Goal: Information Seeking & Learning: Learn about a topic

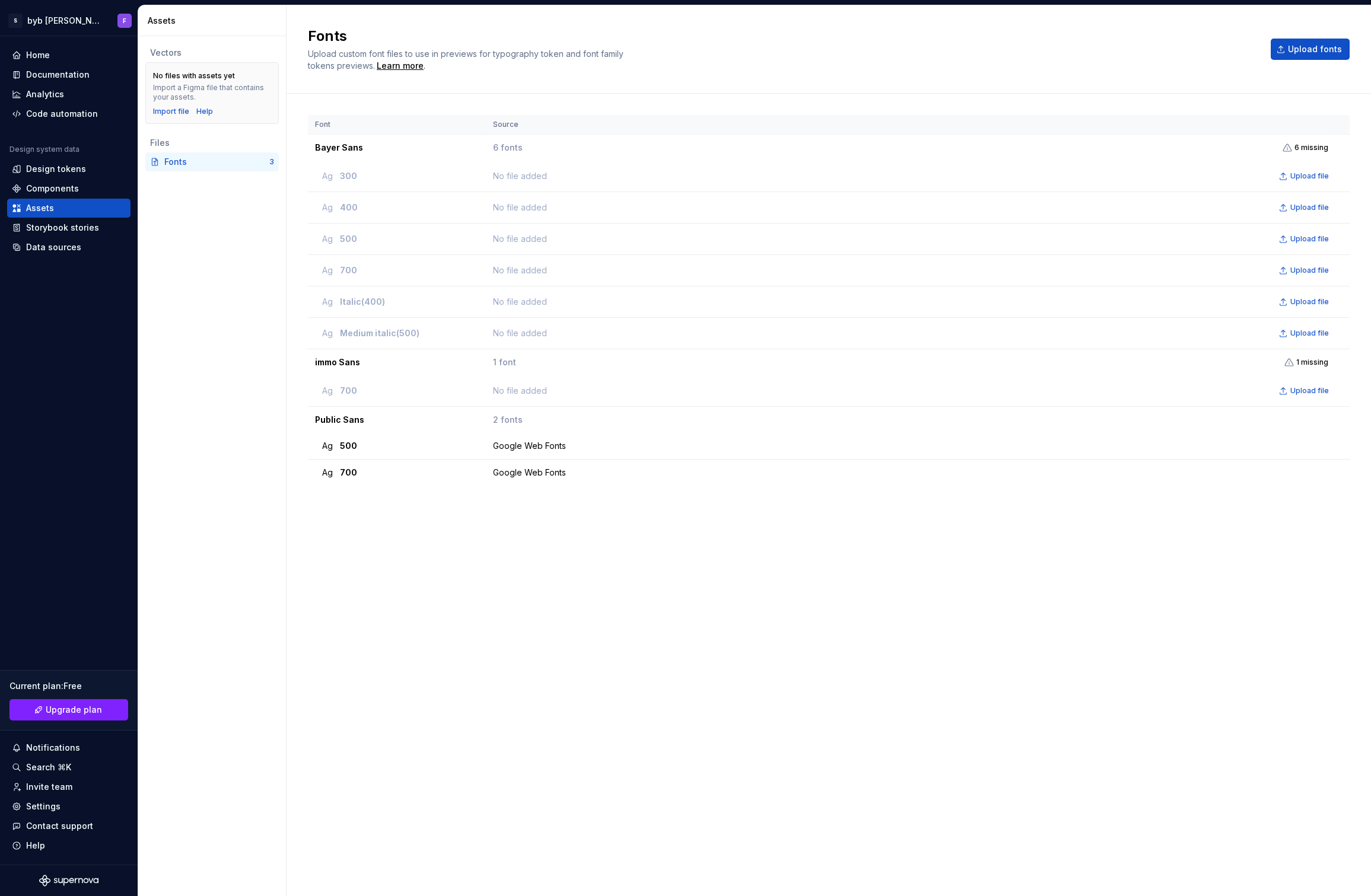
click at [191, 328] on div "Vectors No files with assets yet Import a Figma file that contains your assets.…" at bounding box center [212, 466] width 148 height 860
click at [46, 72] on div "Documentation" at bounding box center [58, 74] width 64 height 12
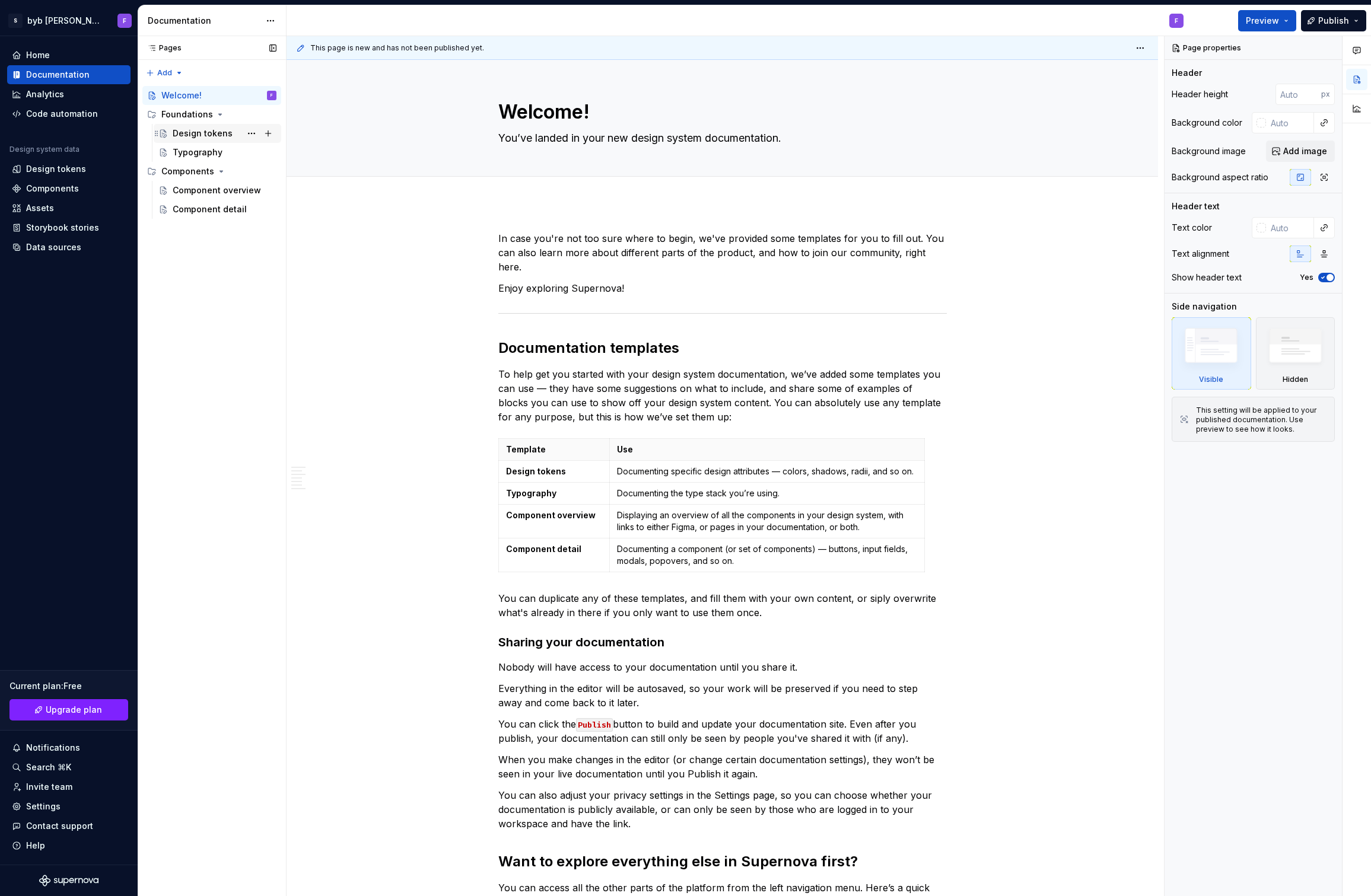
click at [208, 136] on div "Design tokens" at bounding box center [203, 133] width 60 height 12
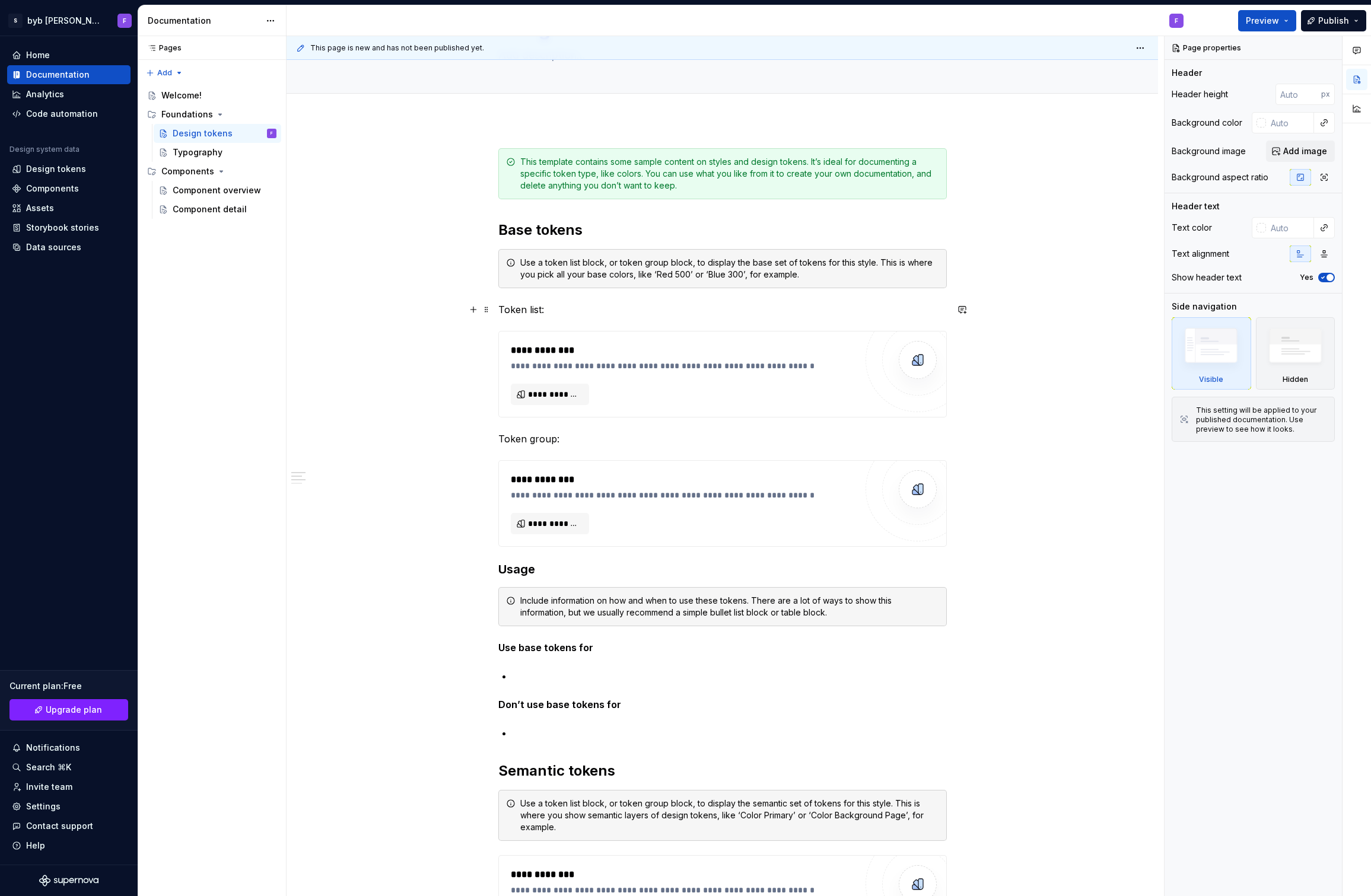
scroll to position [101, 0]
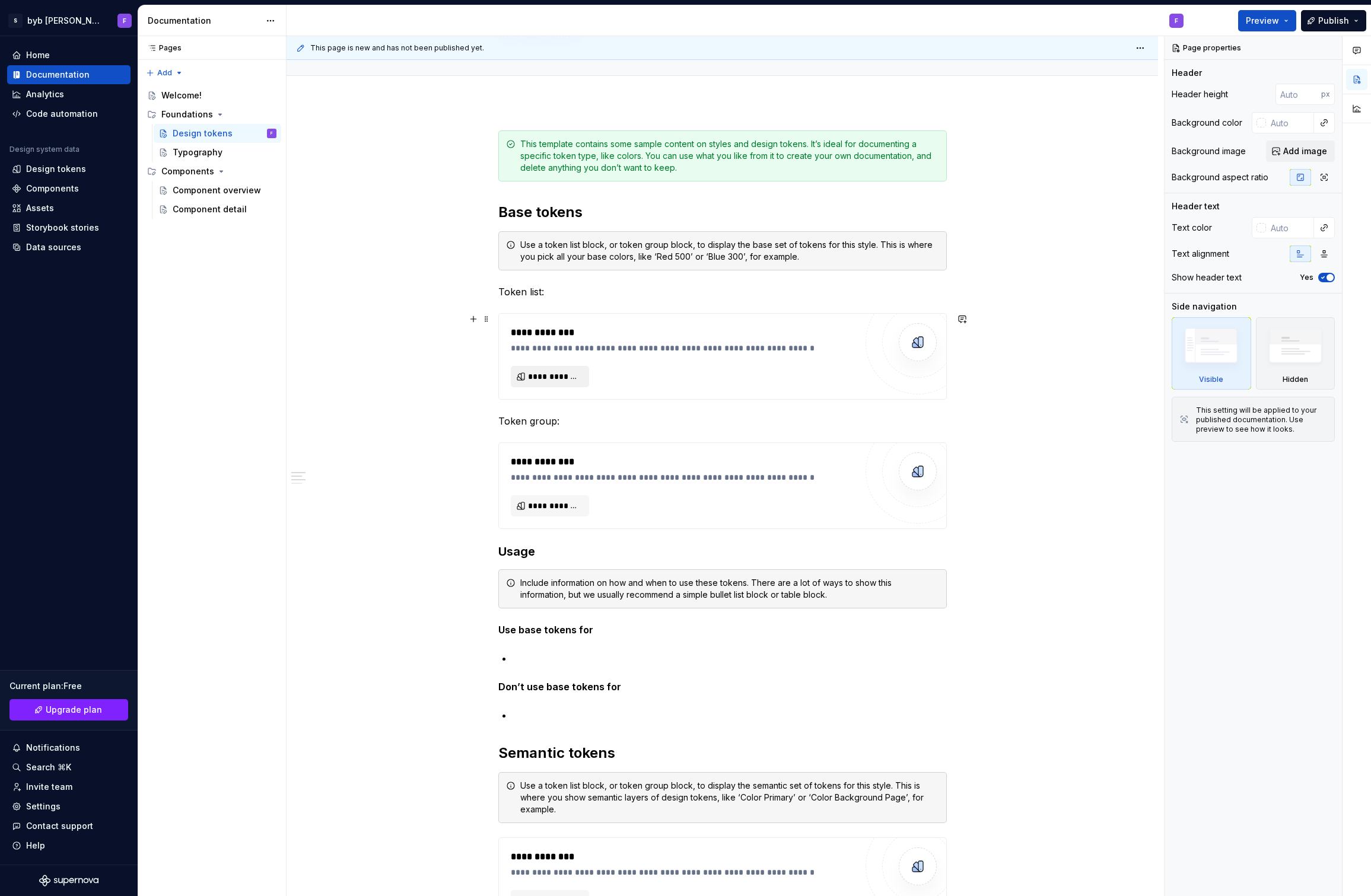
click at [569, 383] on button "**********" at bounding box center [550, 377] width 78 height 22
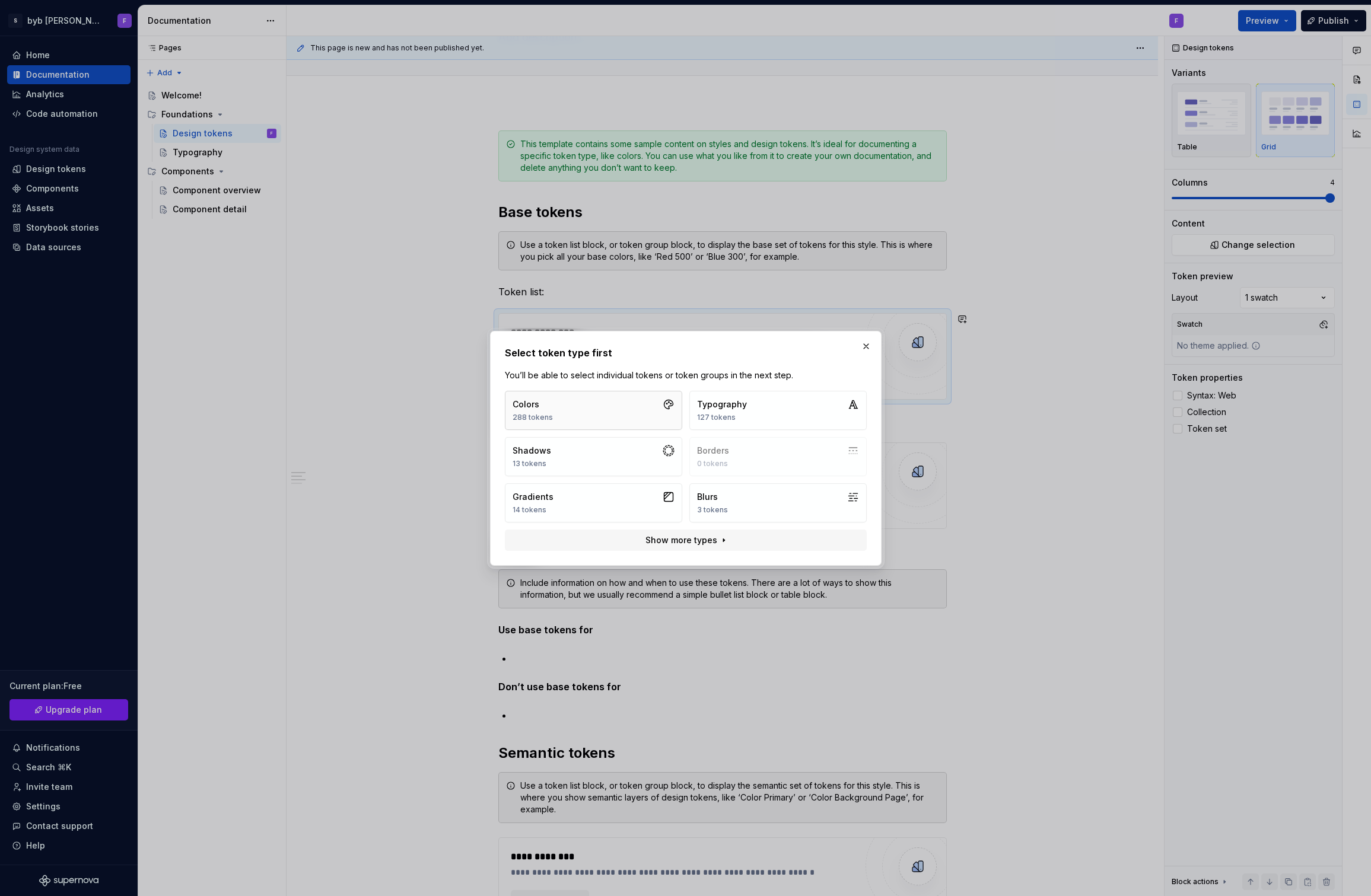
click at [646, 411] on button "Colors 288 tokens" at bounding box center [593, 410] width 177 height 39
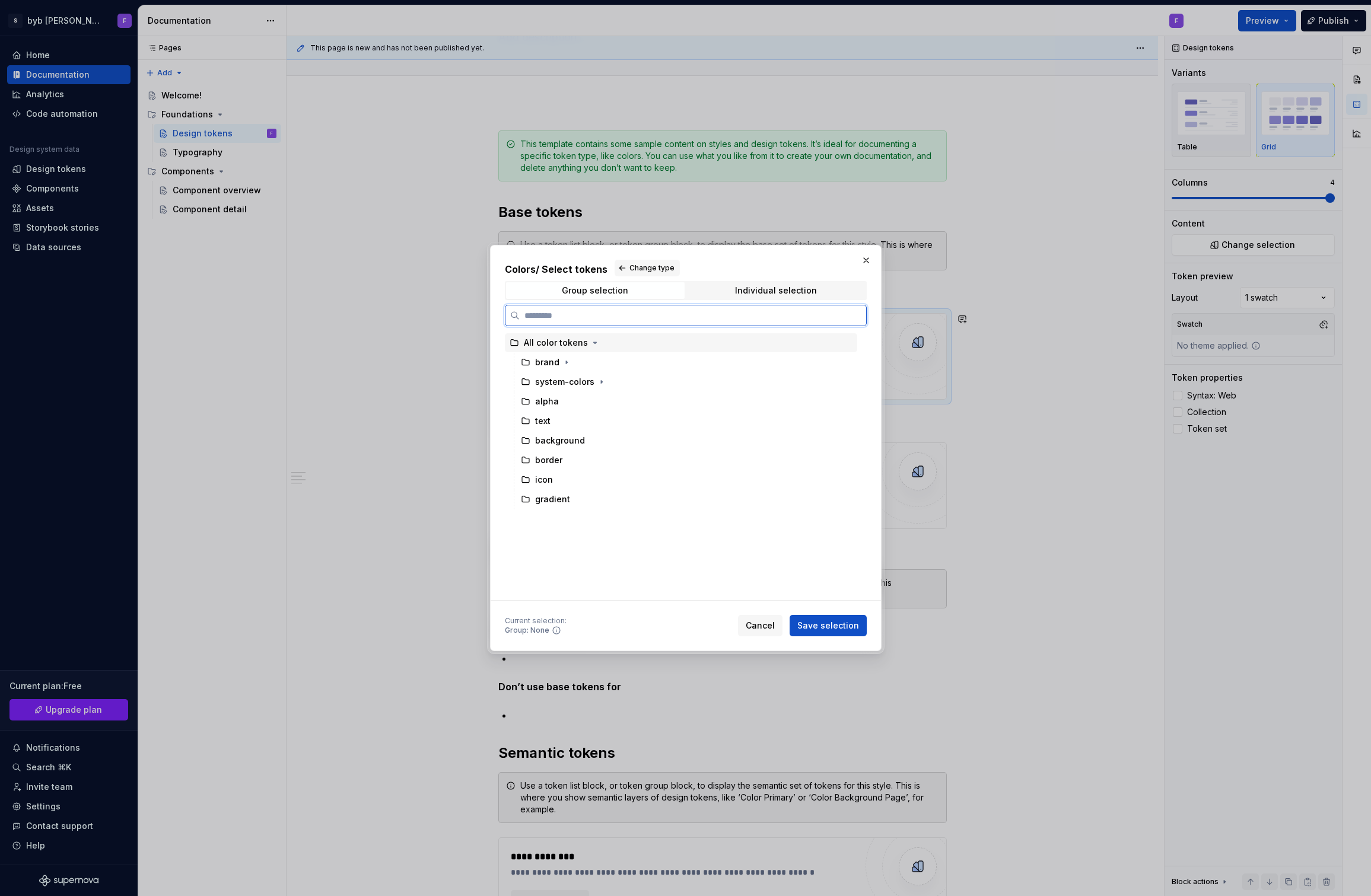
click at [576, 344] on div "All color tokens" at bounding box center [556, 343] width 64 height 12
click at [826, 631] on span "Save selection" at bounding box center [828, 626] width 61 height 12
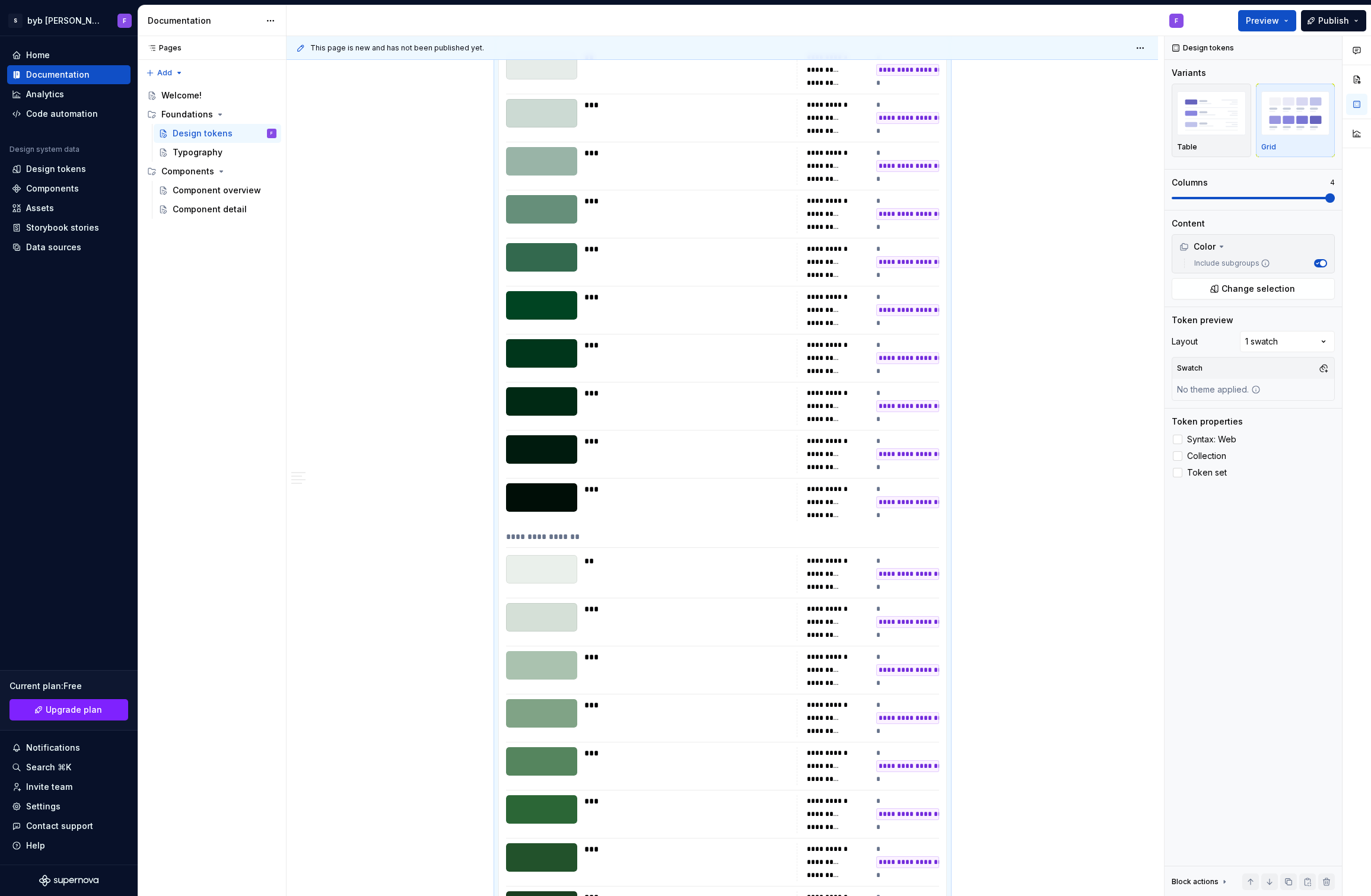
scroll to position [0, 0]
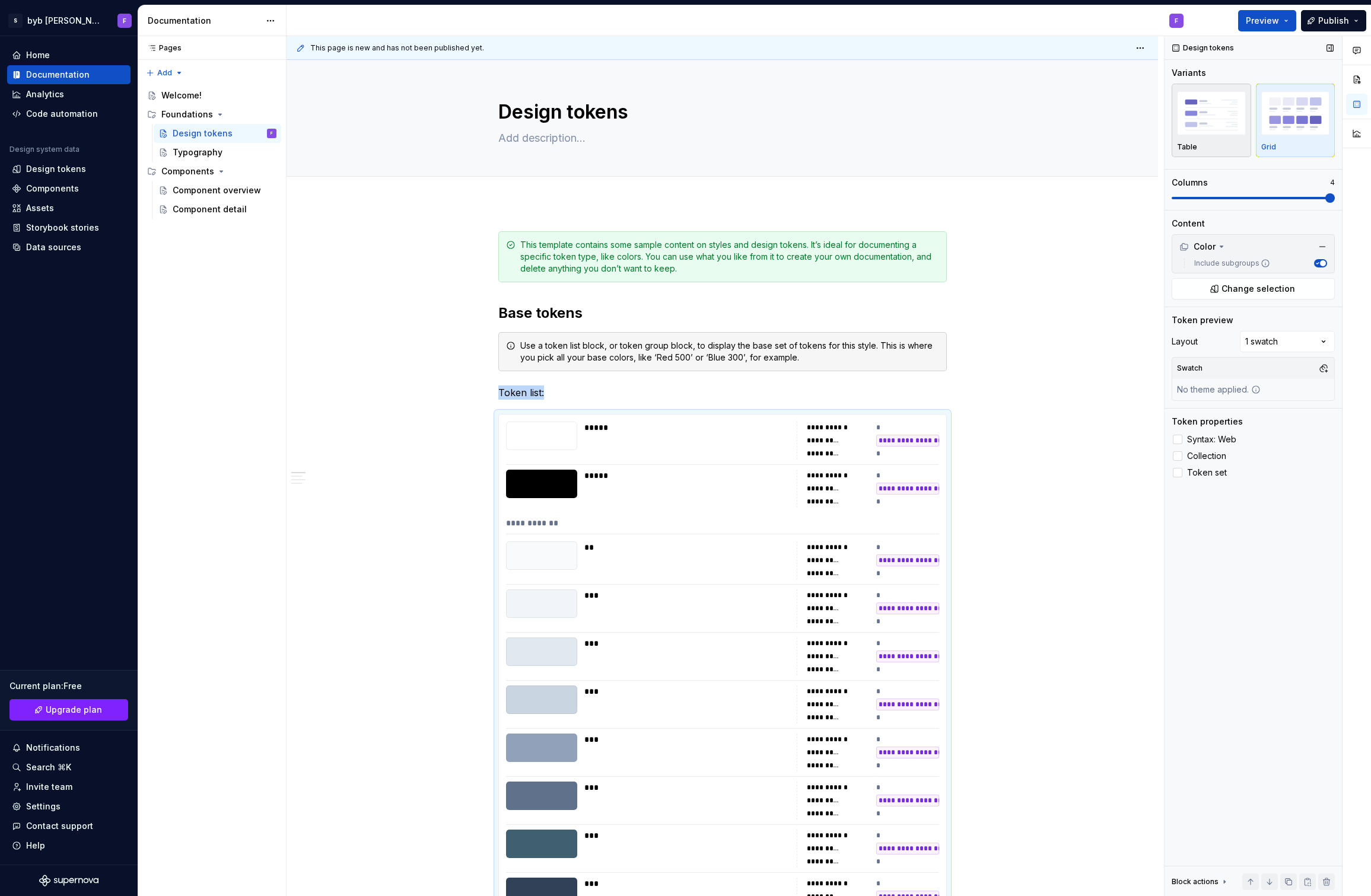
click at [1202, 120] on img "button" at bounding box center [1211, 113] width 69 height 43
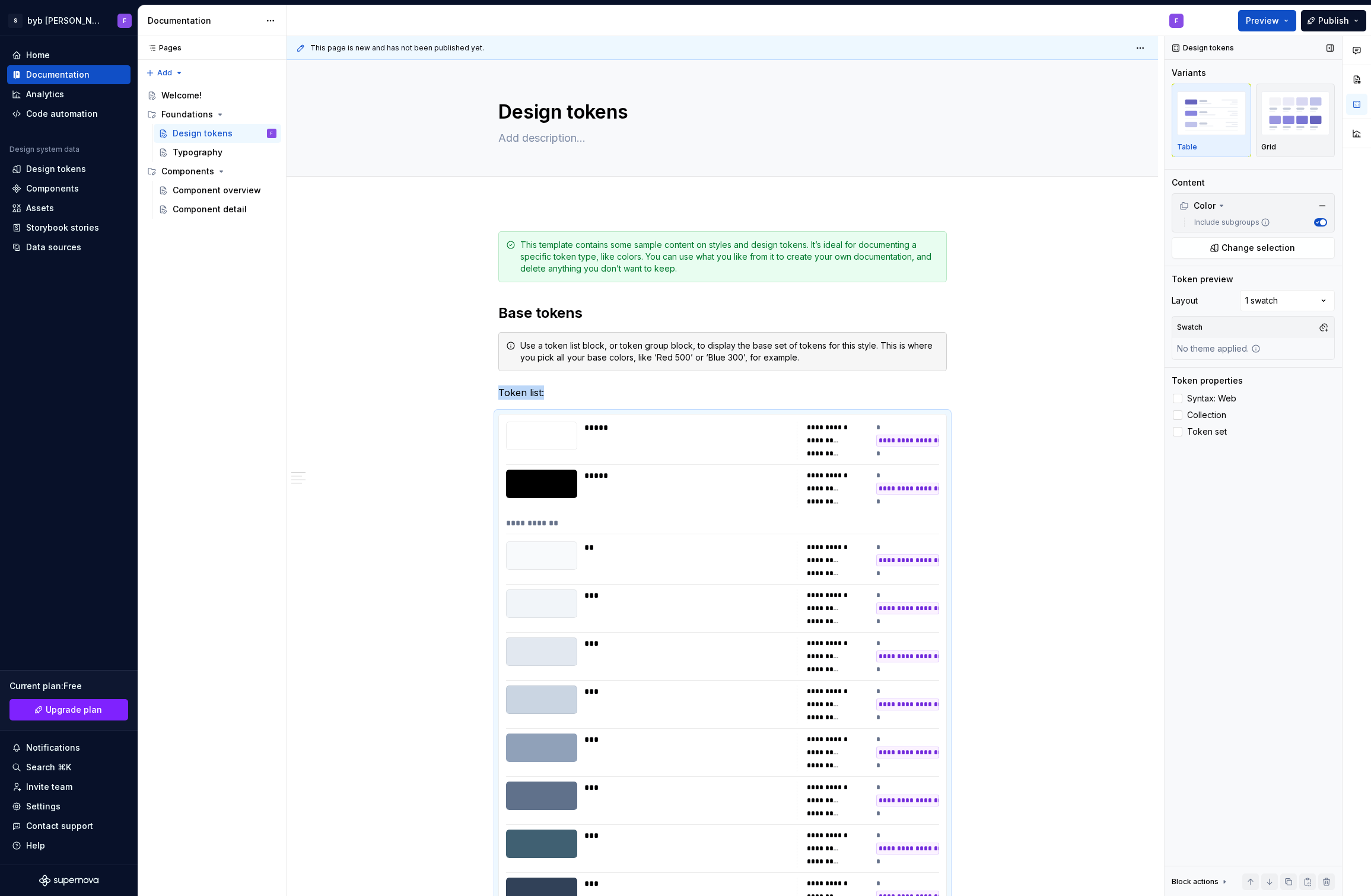
scroll to position [377, 0]
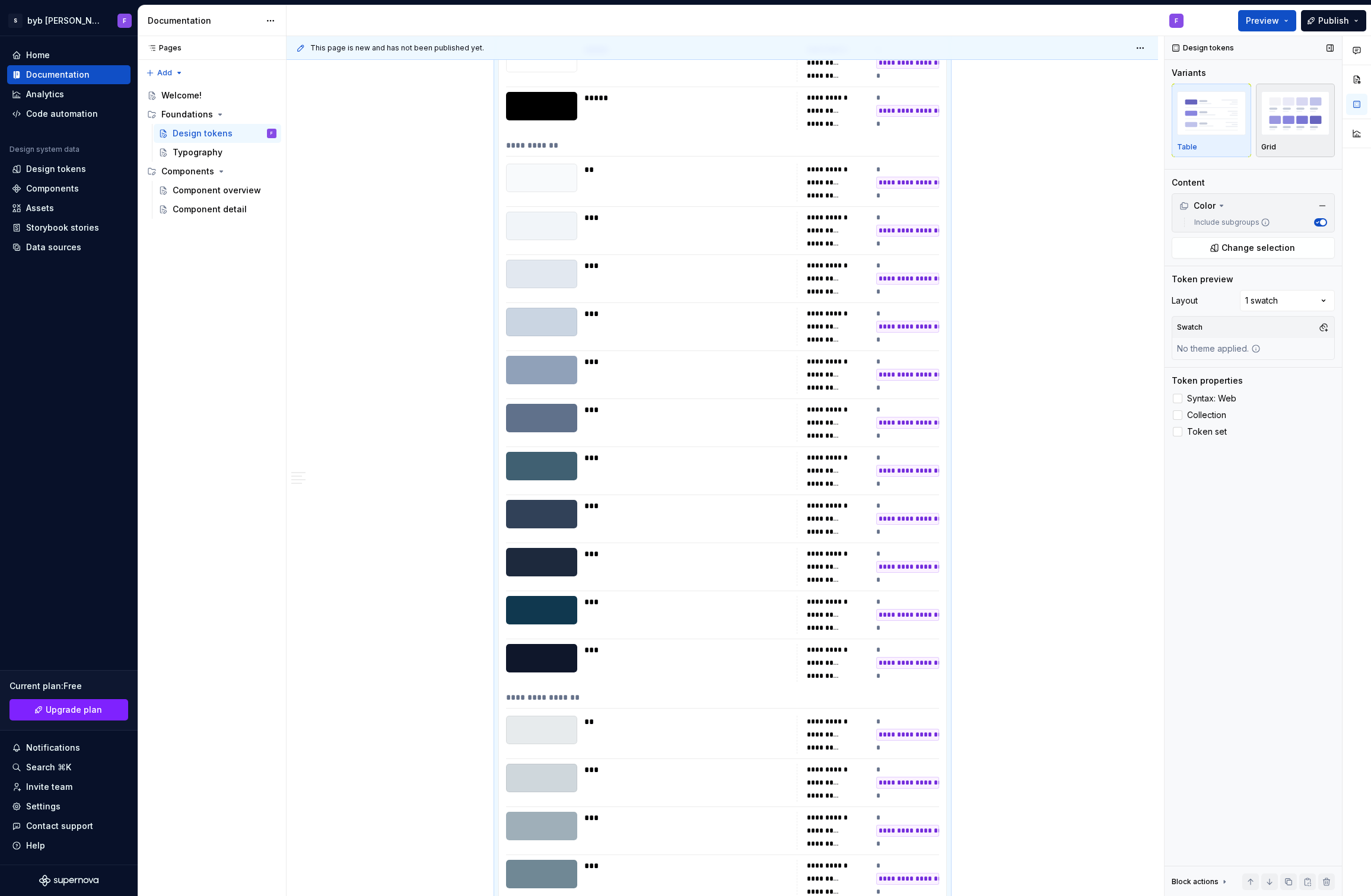
click at [1296, 124] on img "button" at bounding box center [1295, 113] width 69 height 43
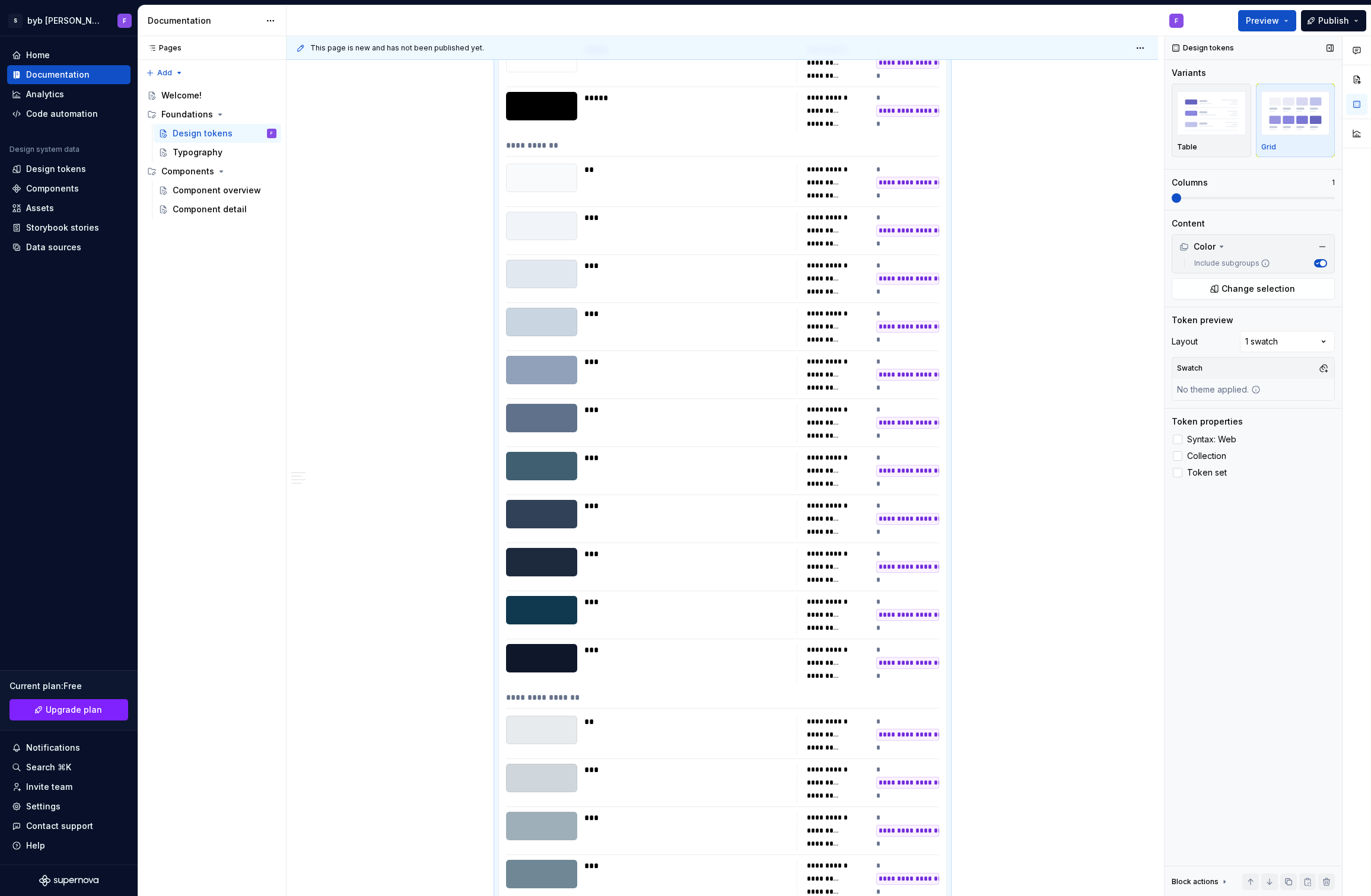
click at [1194, 202] on div "Variants Table Grid Columns 1" at bounding box center [1252, 139] width 163 height 143
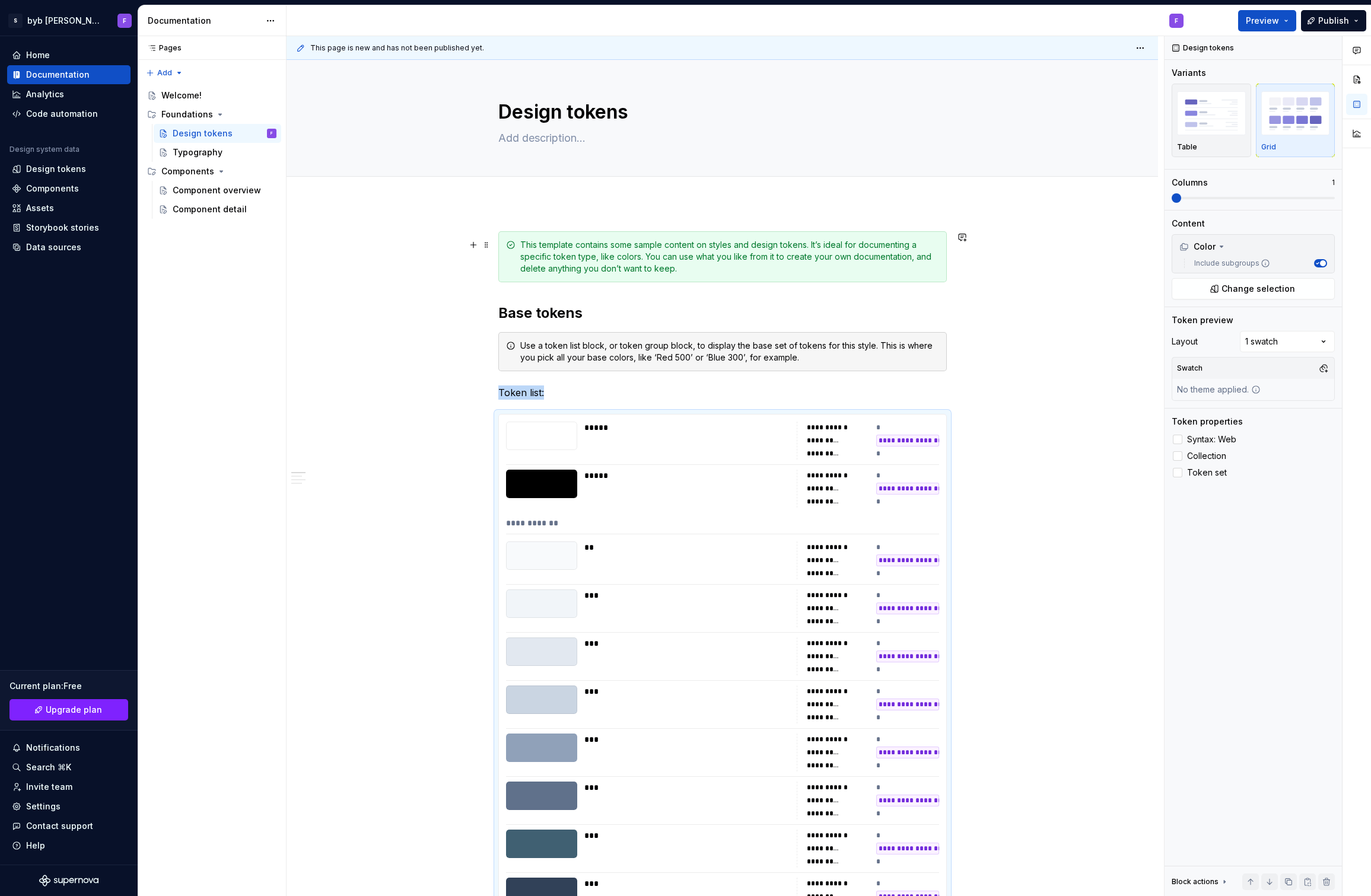
click at [577, 273] on div "This template contains some sample content on styles and design tokens. It’s id…" at bounding box center [729, 256] width 419 height 35
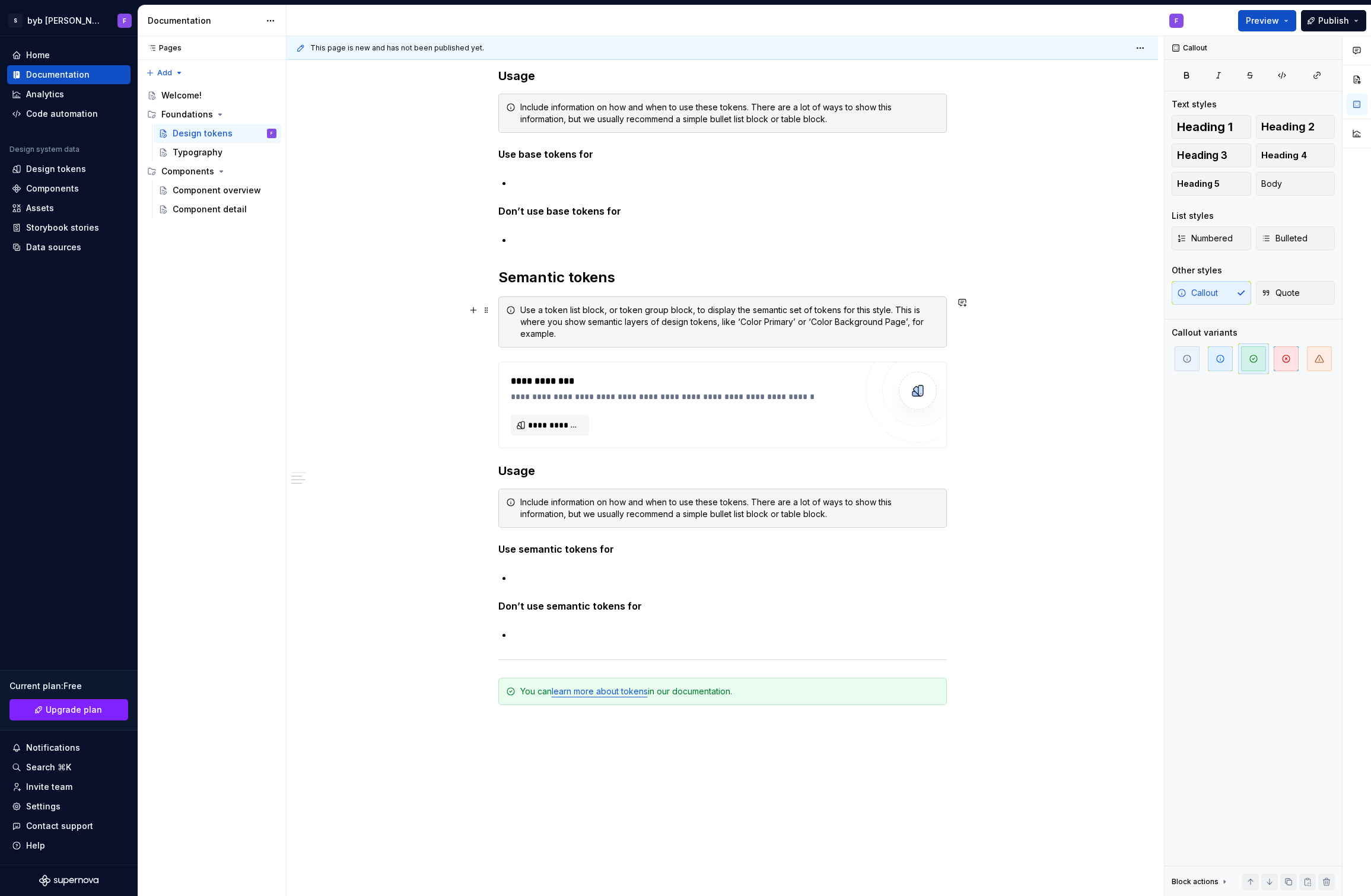
scroll to position [14873, 0]
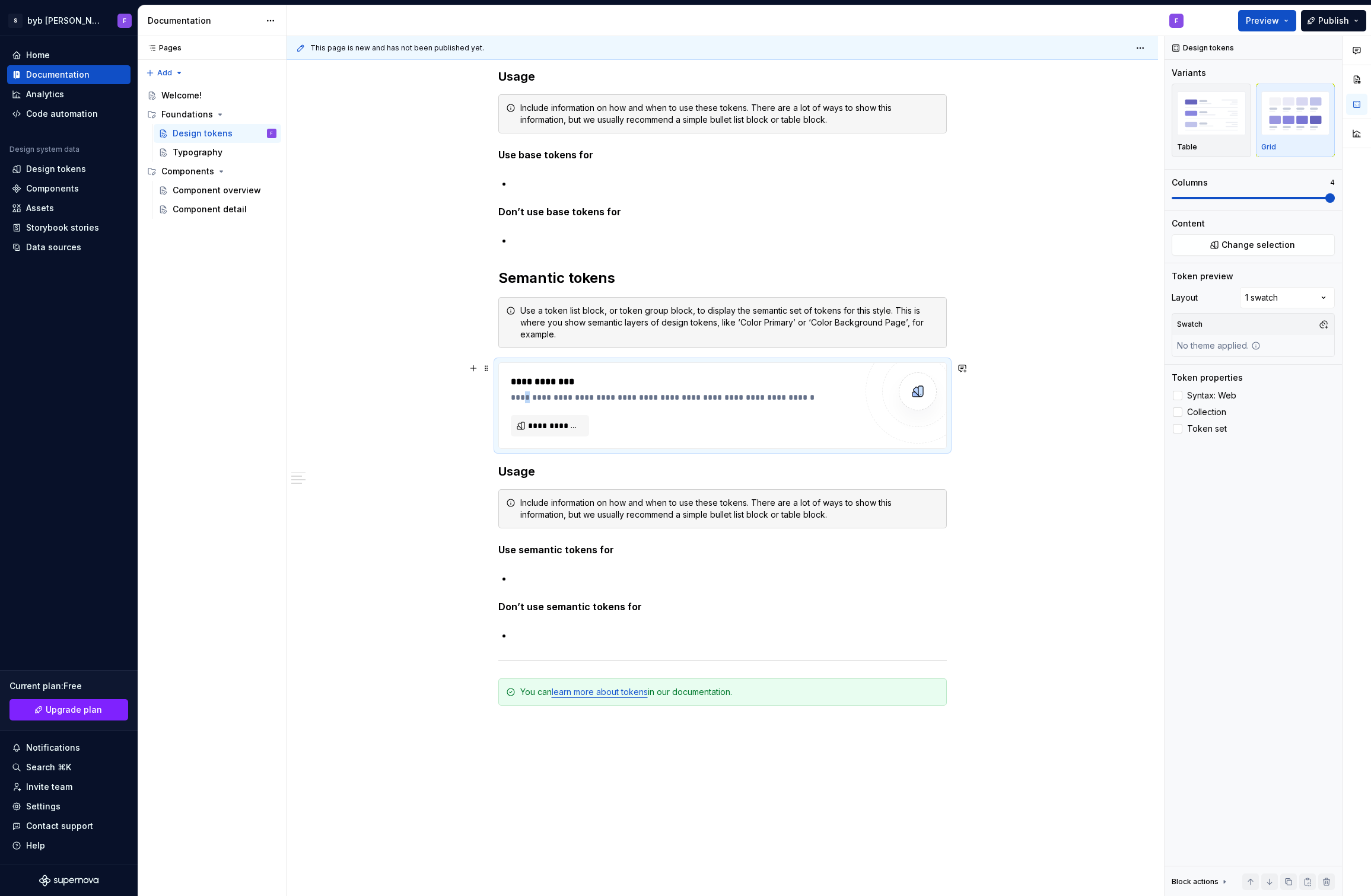
drag, startPoint x: 530, startPoint y: 397, endPoint x: 538, endPoint y: 396, distance: 8.1
click at [538, 396] on div "**********" at bounding box center [683, 397] width 345 height 12
click at [612, 404] on div "**********" at bounding box center [683, 405] width 345 height 61
click at [200, 174] on div "Components" at bounding box center [187, 171] width 53 height 12
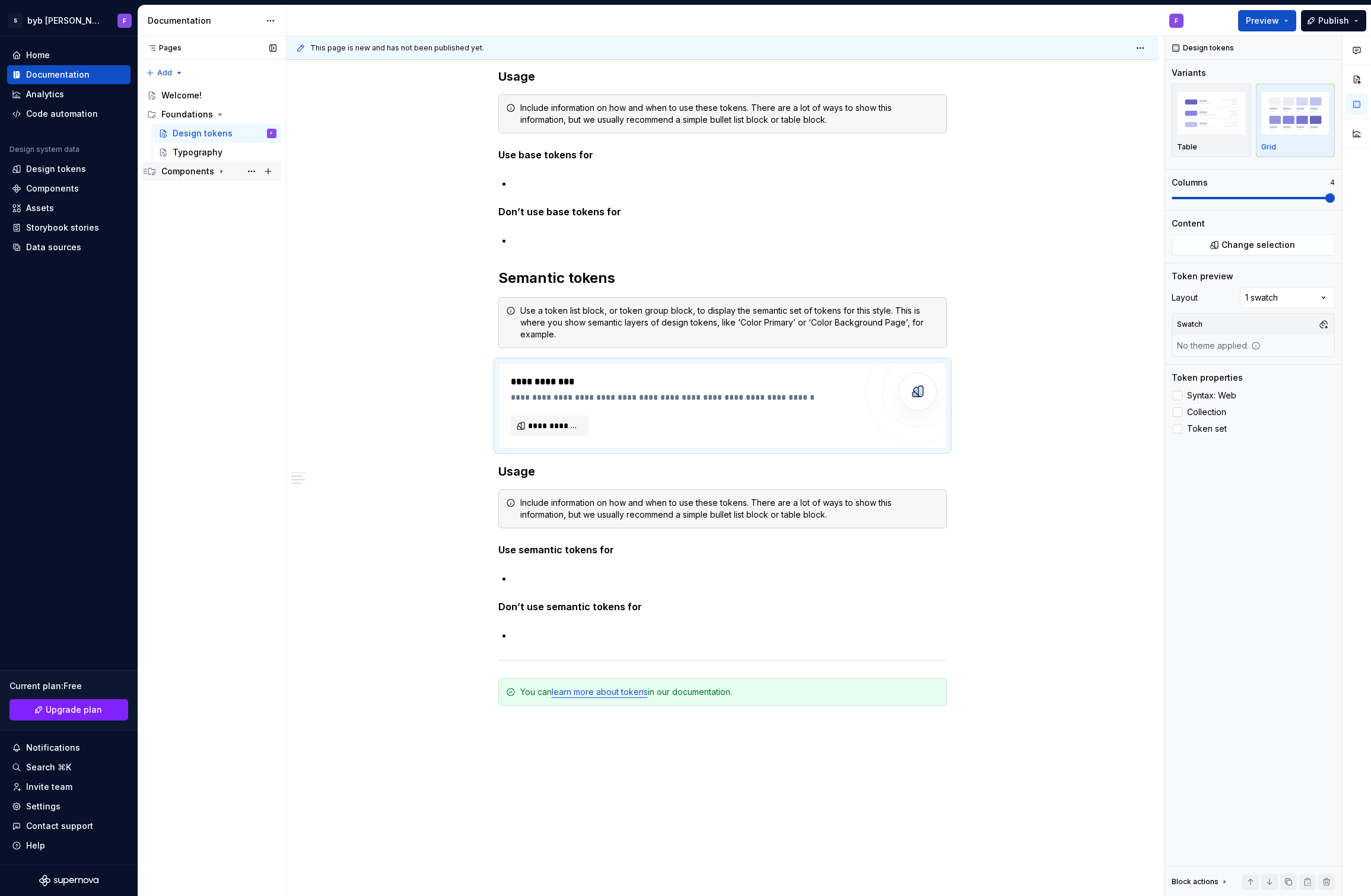
click at [196, 174] on div "Components" at bounding box center [187, 171] width 53 height 12
click at [200, 192] on div "Component overview" at bounding box center [207, 190] width 68 height 12
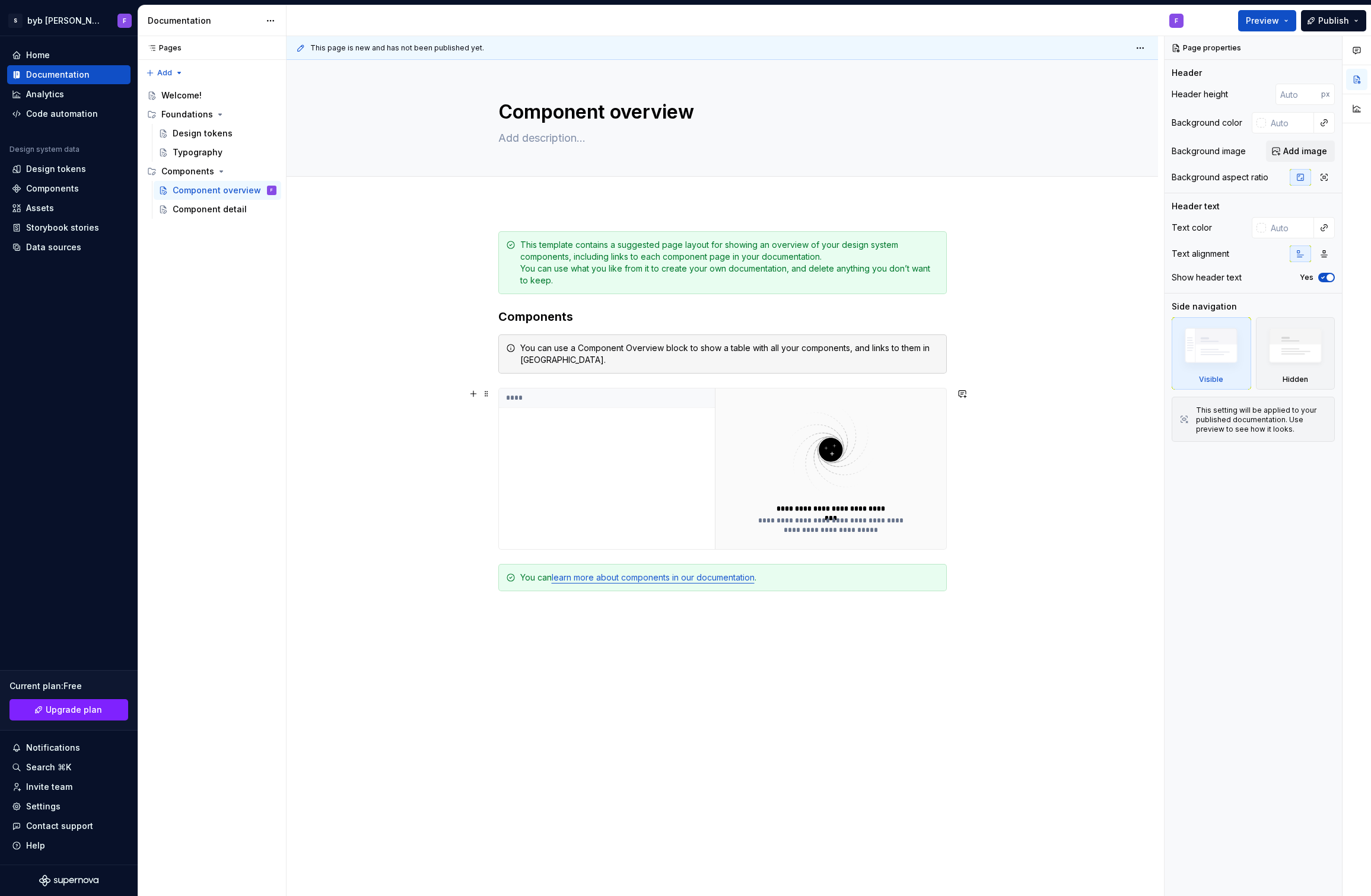
drag, startPoint x: 574, startPoint y: 492, endPoint x: 618, endPoint y: 490, distance: 44.0
click at [574, 492] on div "****" at bounding box center [607, 469] width 216 height 161
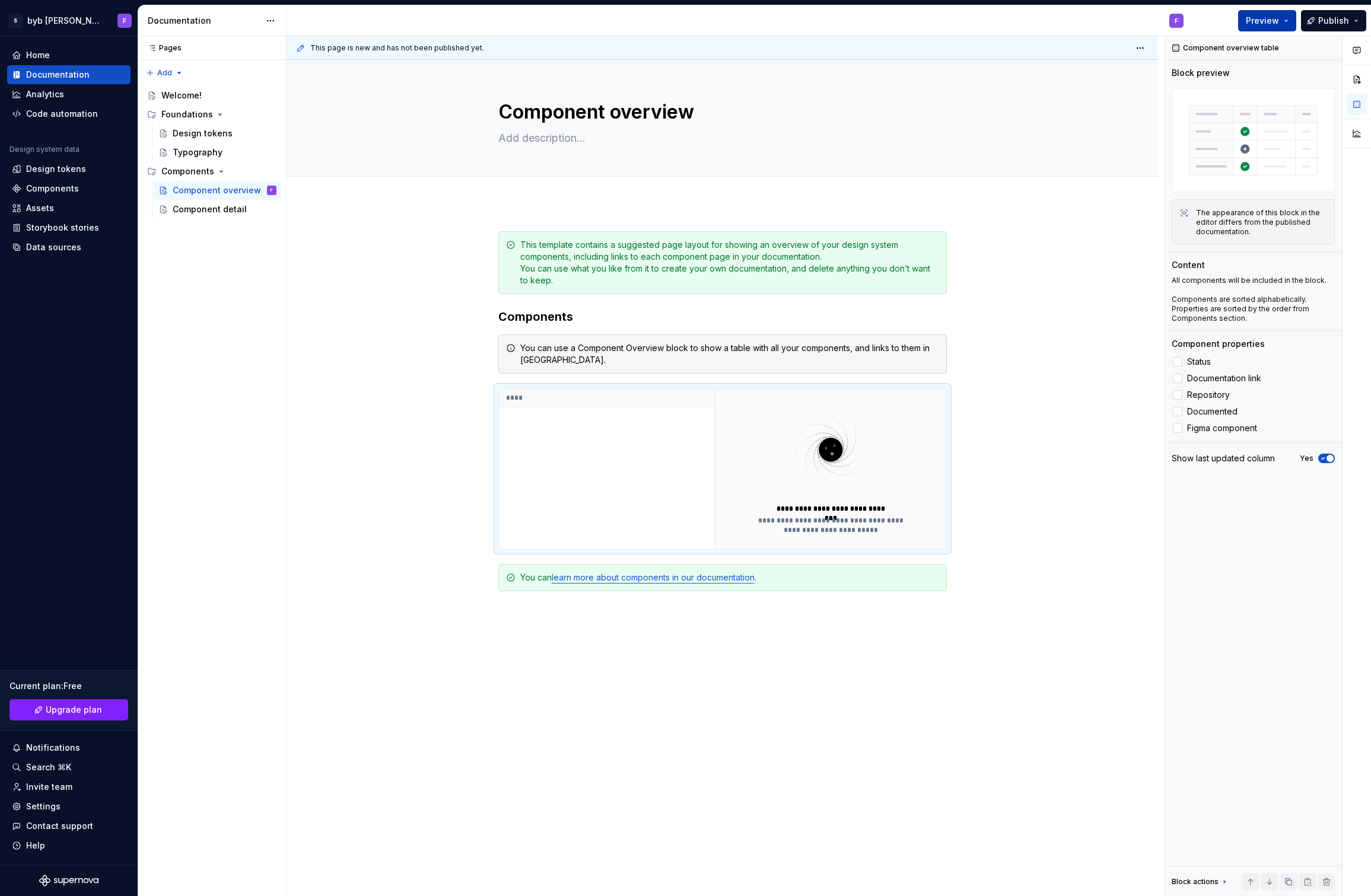
click at [1289, 22] on button "Preview" at bounding box center [1267, 21] width 58 height 22
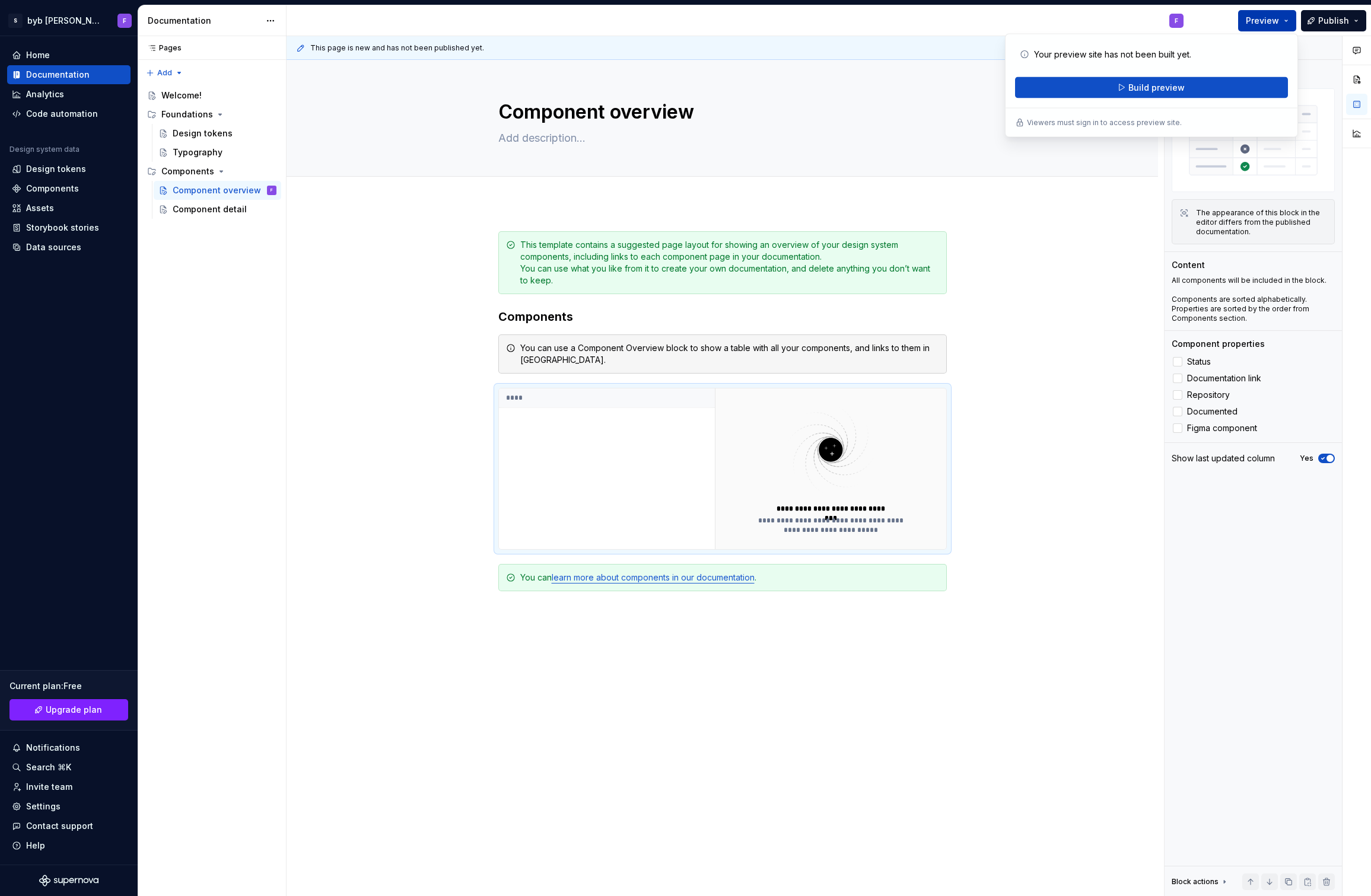
click at [1288, 21] on button "Preview" at bounding box center [1267, 21] width 58 height 22
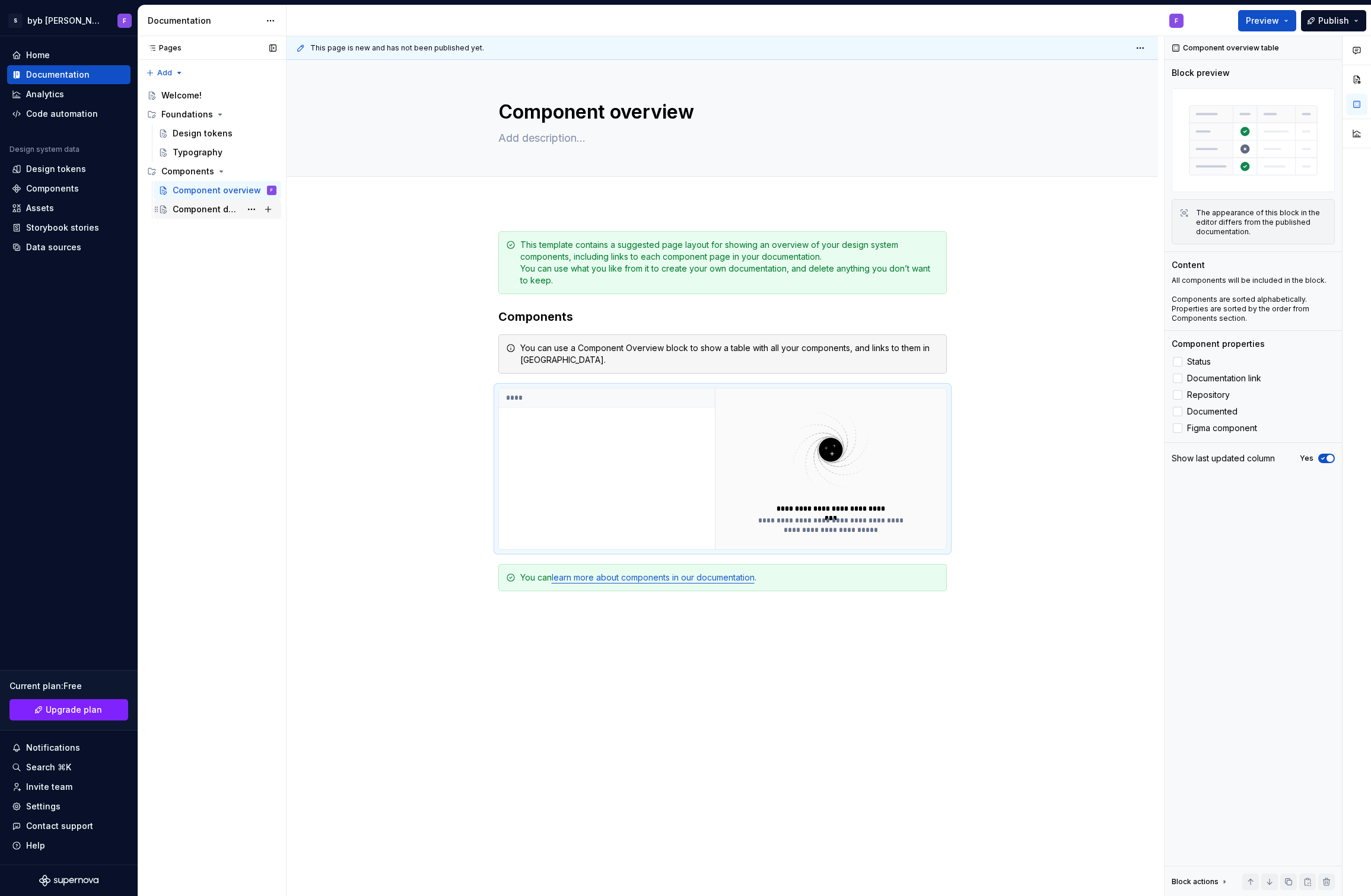
click at [193, 213] on div "Component detail" at bounding box center [207, 209] width 68 height 12
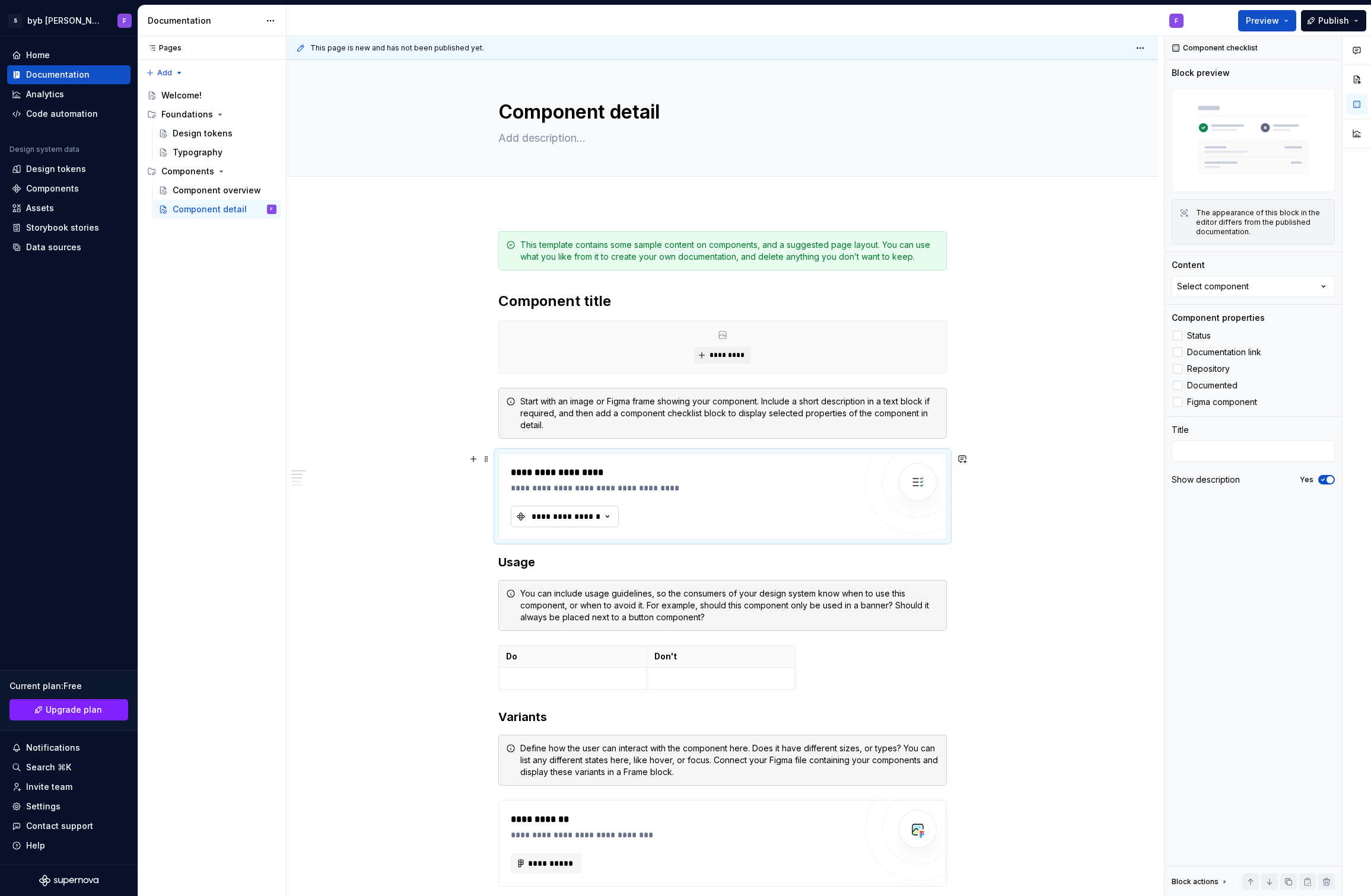
click at [607, 508] on button "**********" at bounding box center [564, 516] width 108 height 22
click at [606, 512] on icon "button" at bounding box center [607, 516] width 12 height 12
click at [502, 420] on div "Start with an image or Figma frame showing your component. Include a short desc…" at bounding box center [723, 413] width 449 height 51
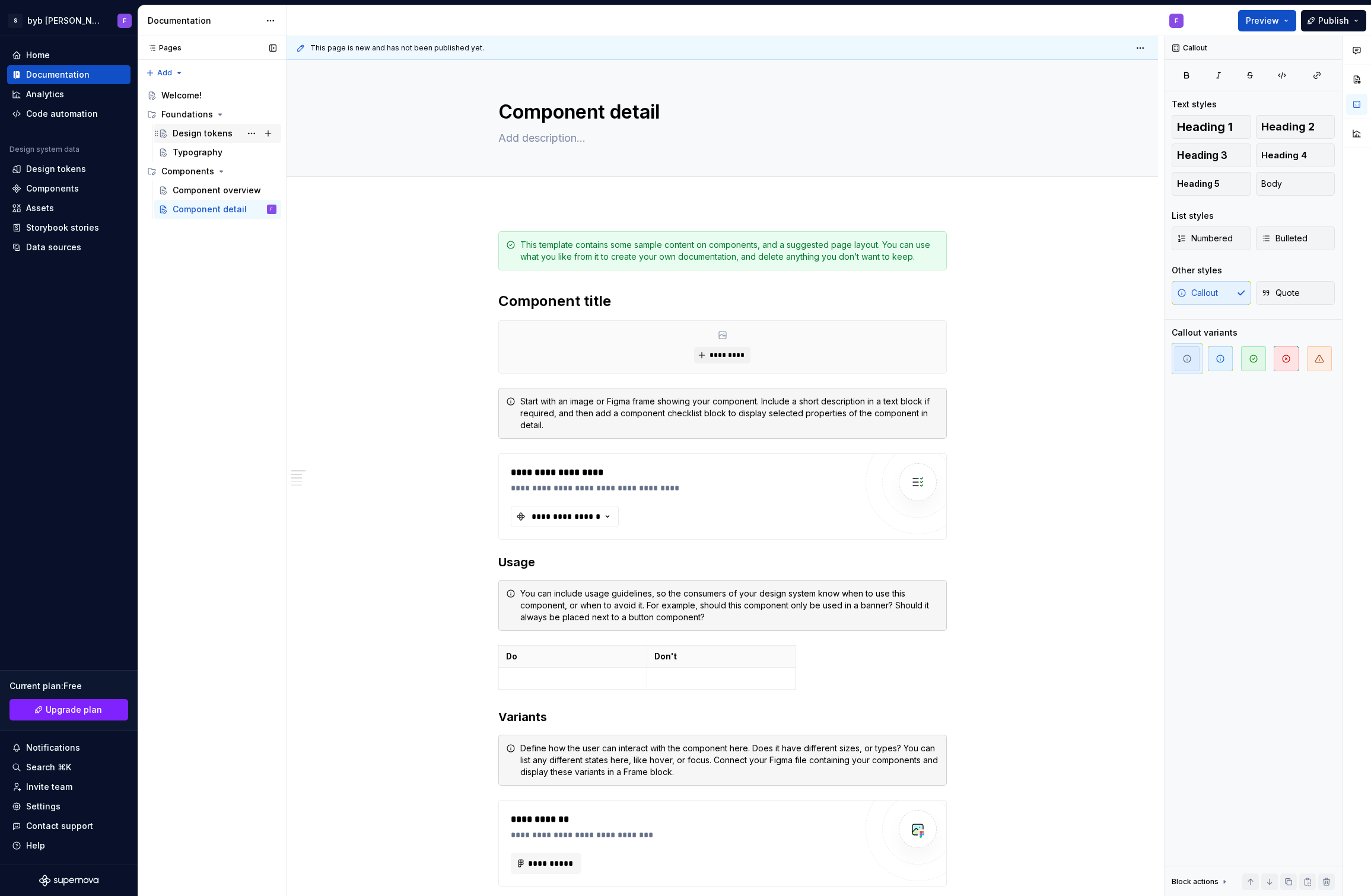
click at [202, 133] on div "Design tokens" at bounding box center [203, 133] width 60 height 12
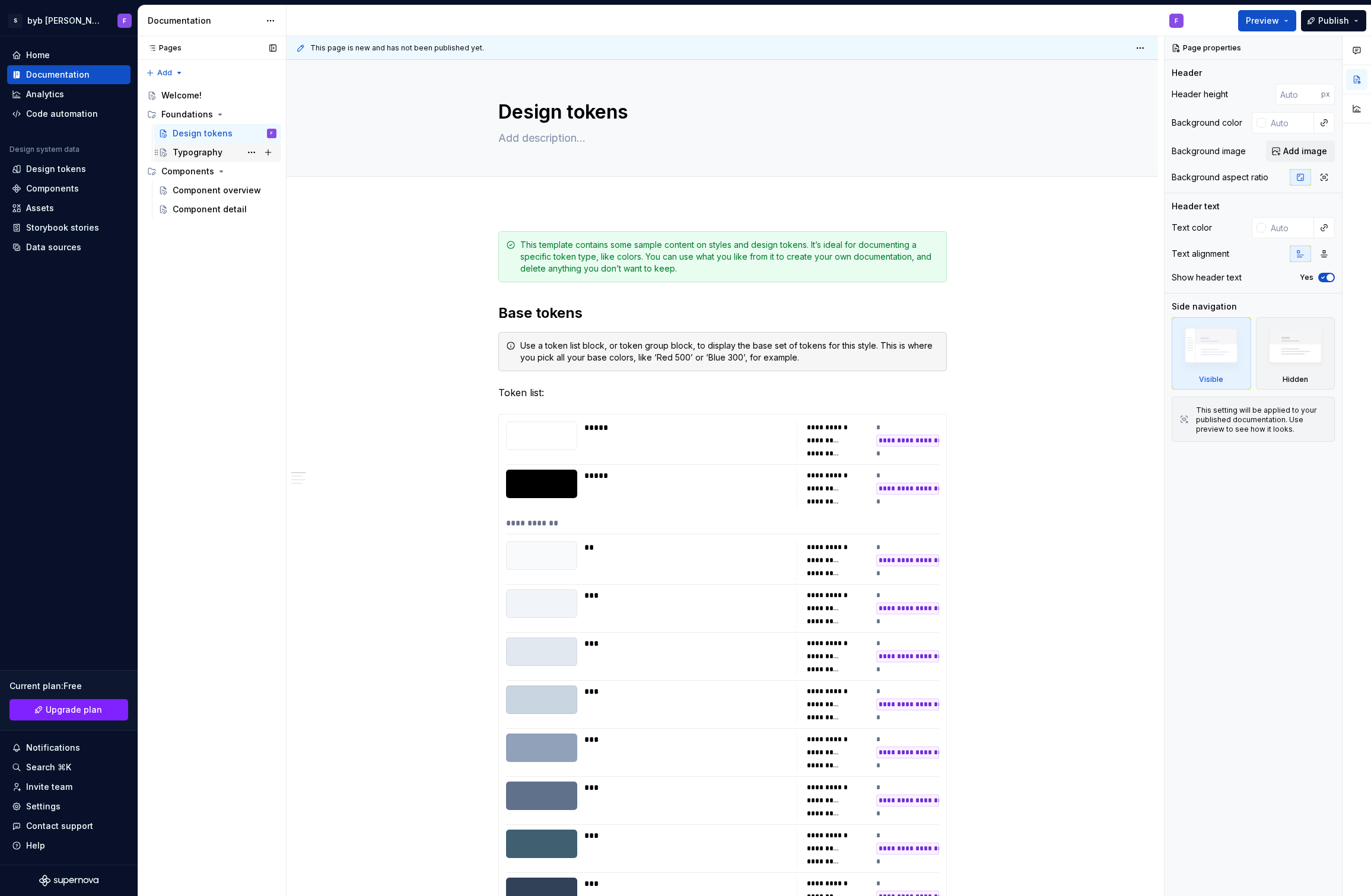
click at [197, 150] on div "Typography" at bounding box center [198, 153] width 50 height 12
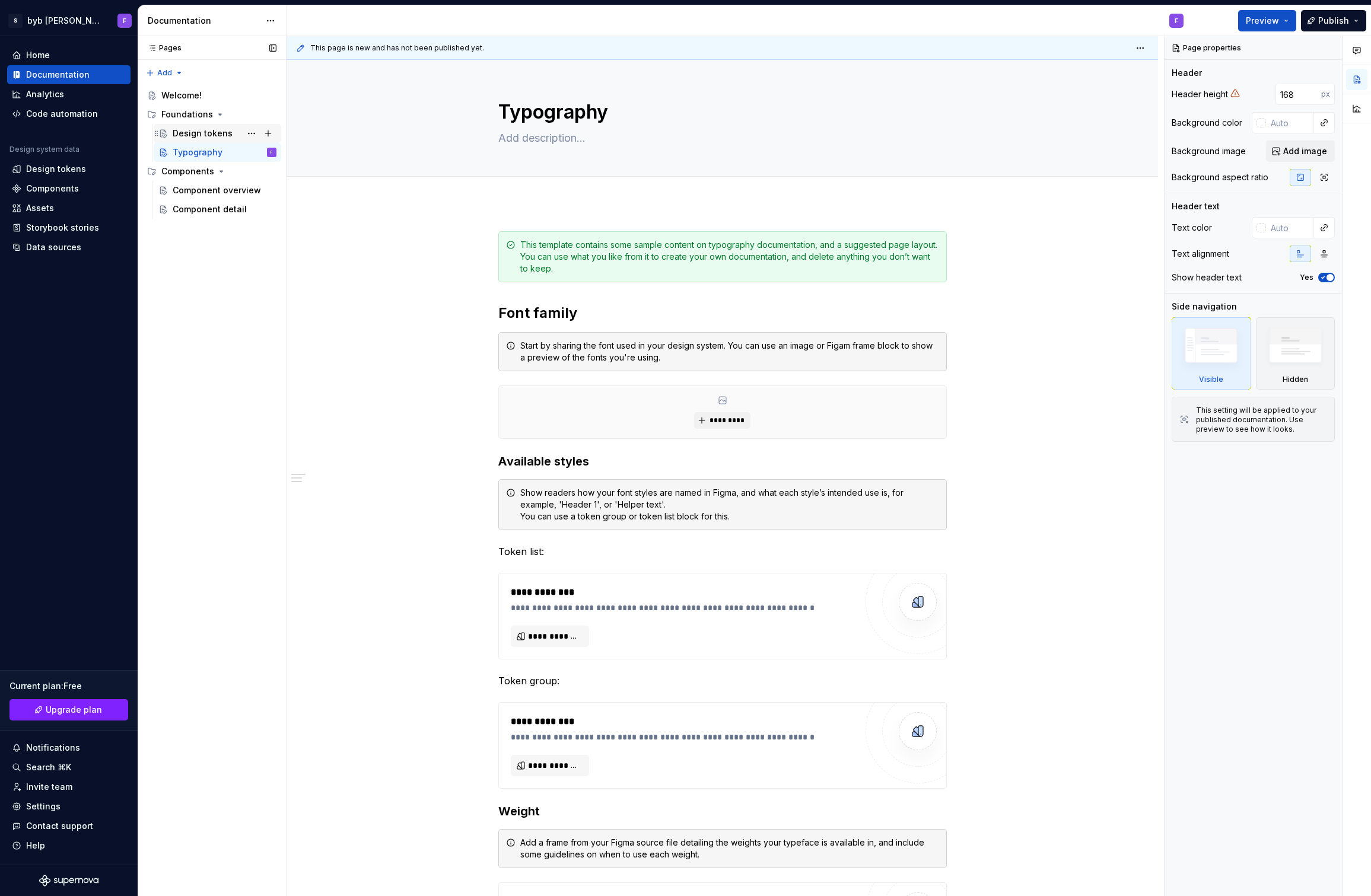
click at [200, 132] on div "Design tokens" at bounding box center [203, 133] width 60 height 12
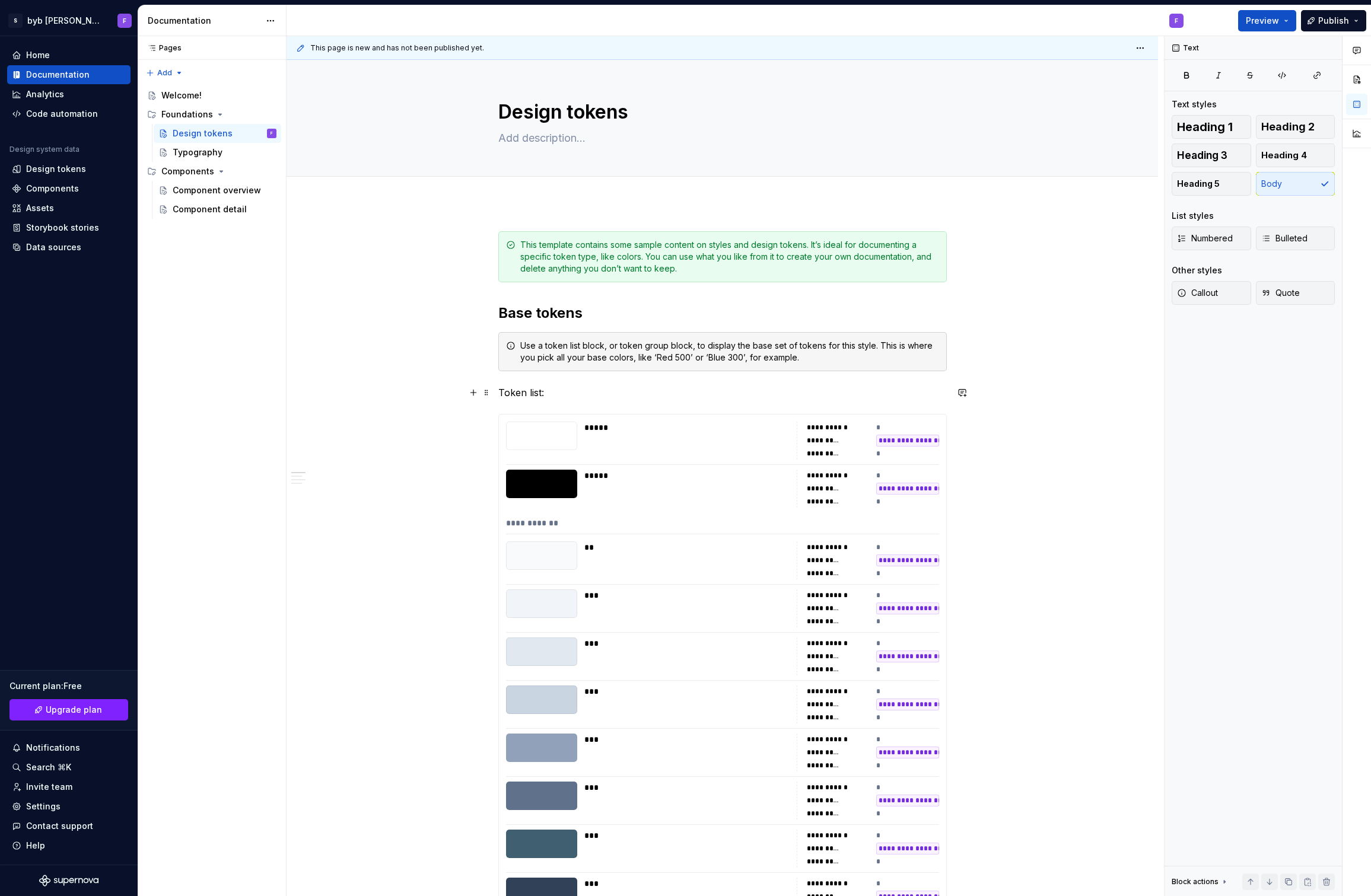
click at [520, 393] on p "Token list:" at bounding box center [723, 393] width 449 height 14
click at [538, 430] on div at bounding box center [541, 435] width 71 height 28
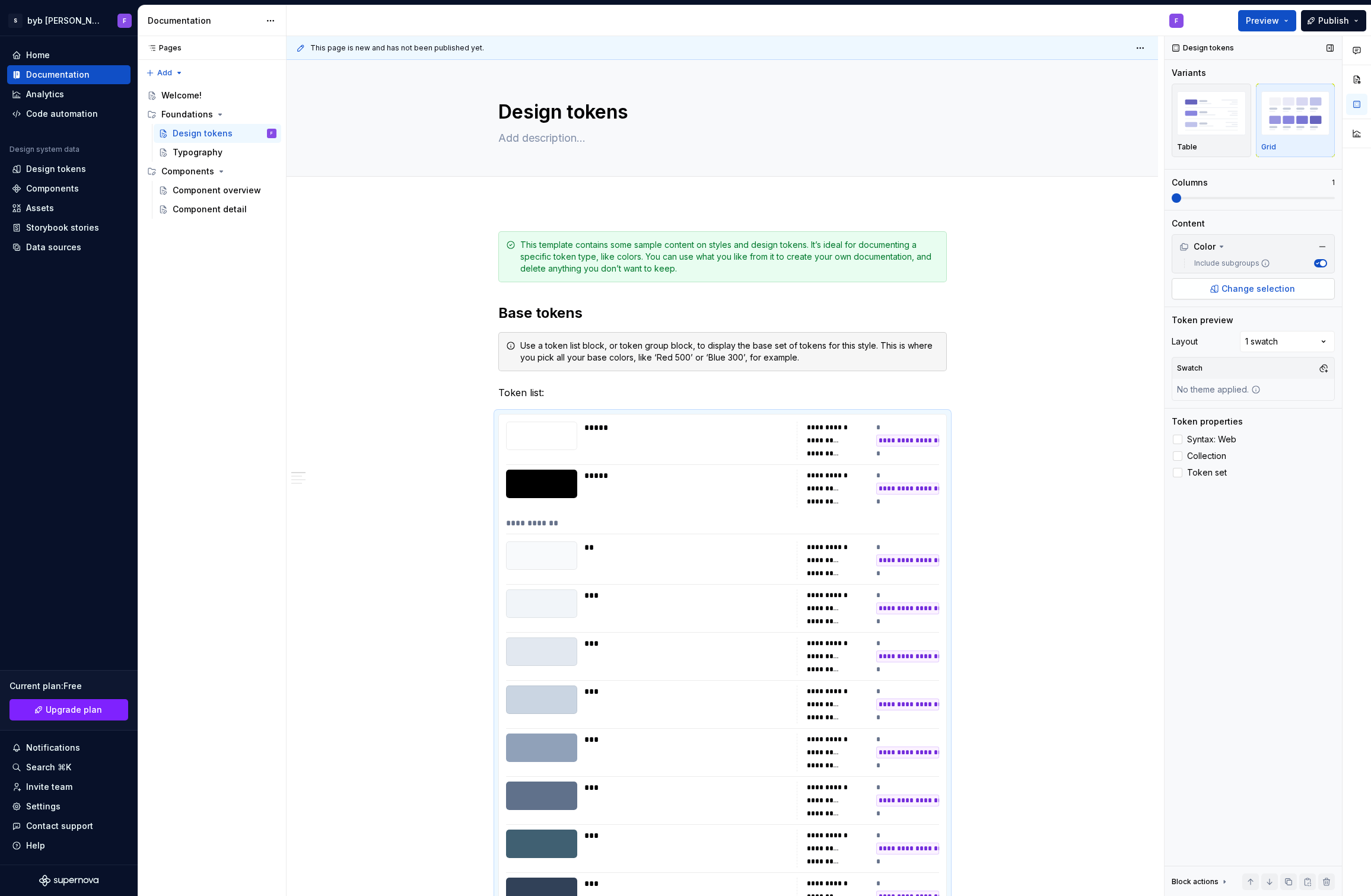
click at [1227, 282] on button "Change selection" at bounding box center [1252, 289] width 163 height 22
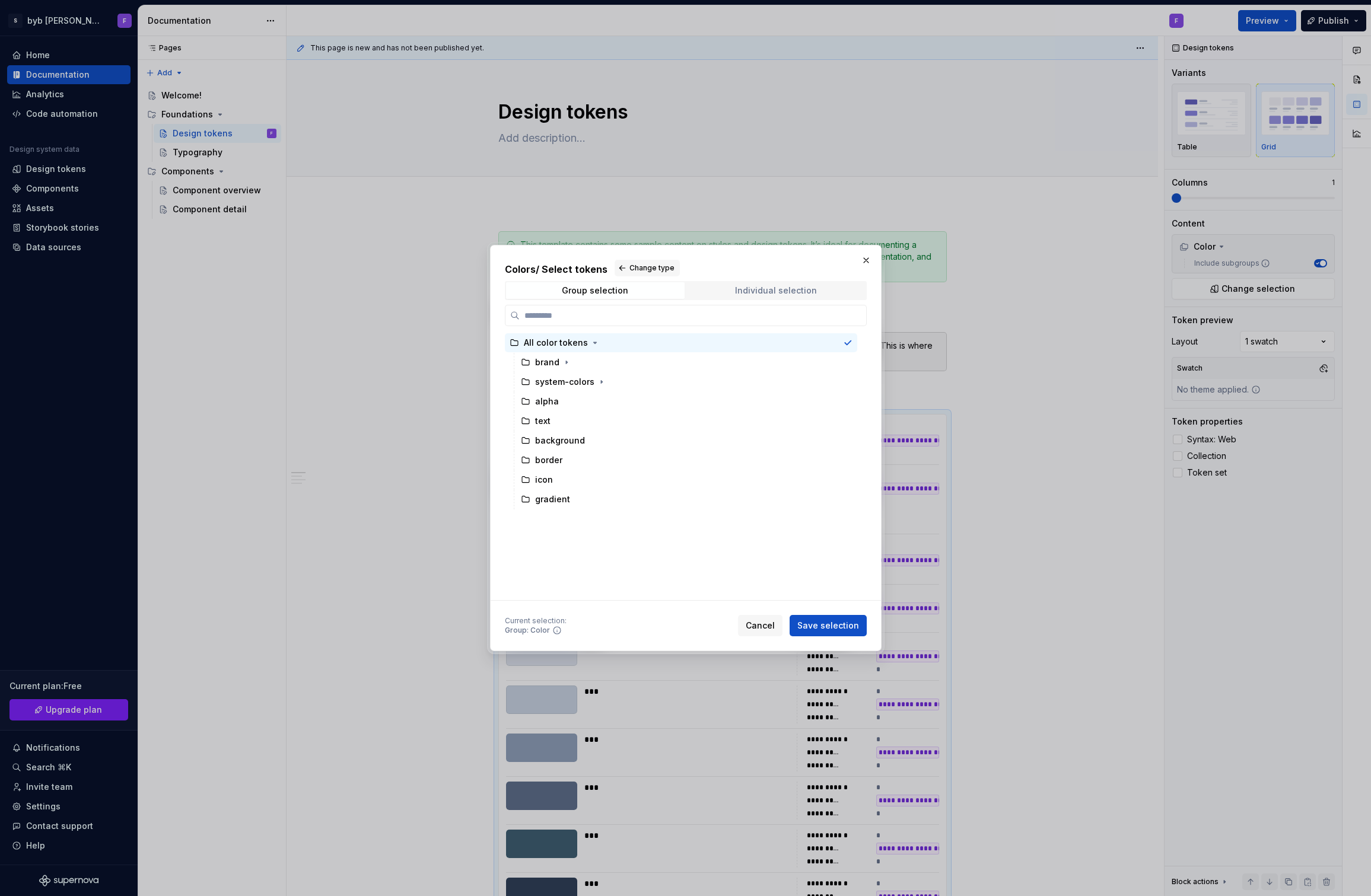
click at [769, 295] on div "Individual selection" at bounding box center [776, 290] width 82 height 9
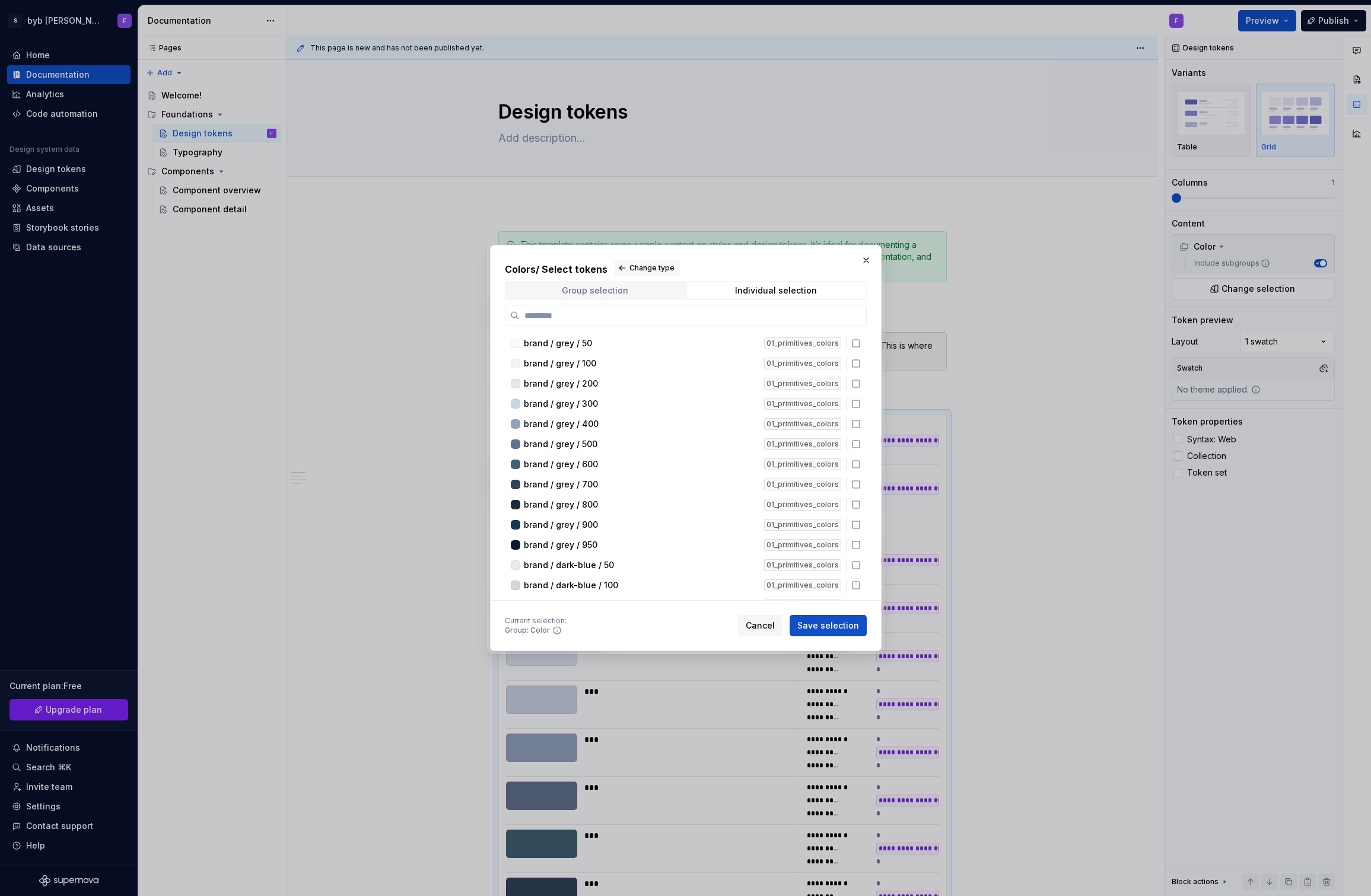
click at [619, 291] on div "Group selection" at bounding box center [595, 290] width 67 height 9
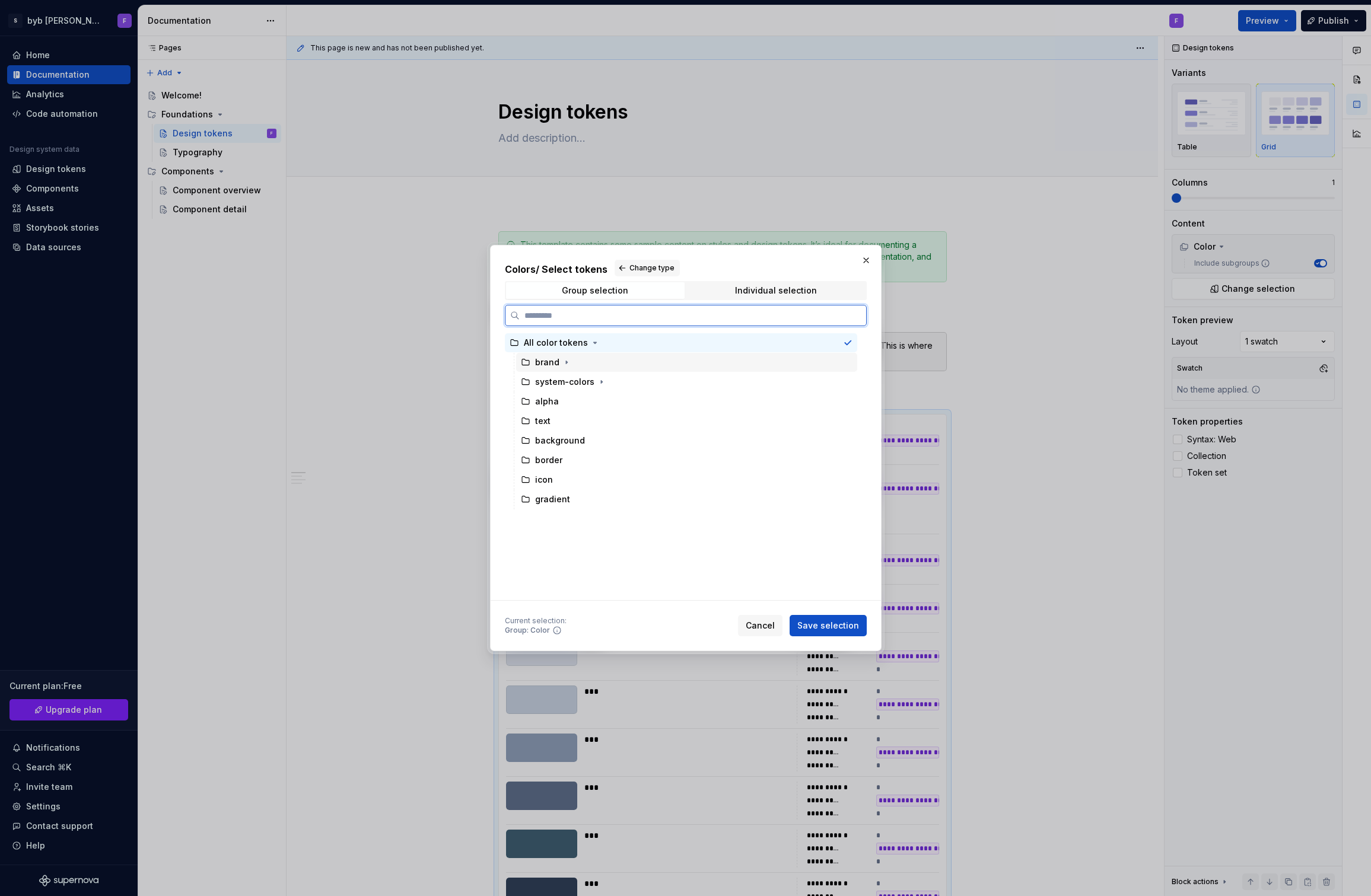
click at [543, 361] on div "brand" at bounding box center [548, 362] width 25 height 12
click at [613, 382] on div "system-colors" at bounding box center [686, 382] width 341 height 19
click at [611, 370] on div "brand" at bounding box center [686, 362] width 341 height 19
click at [645, 272] on span "Change type" at bounding box center [652, 268] width 45 height 9
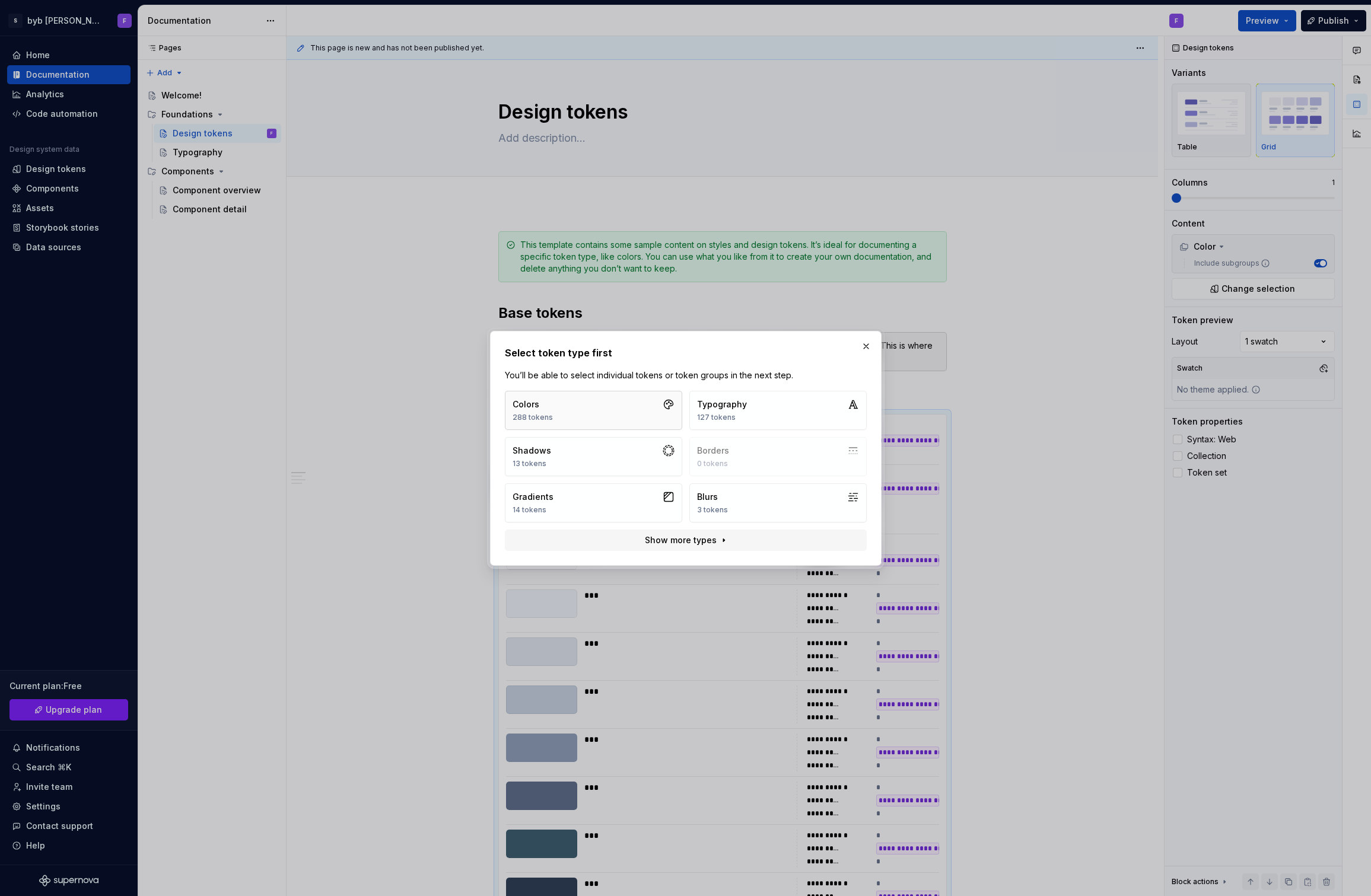
click at [664, 409] on icon "button" at bounding box center [668, 404] width 12 height 12
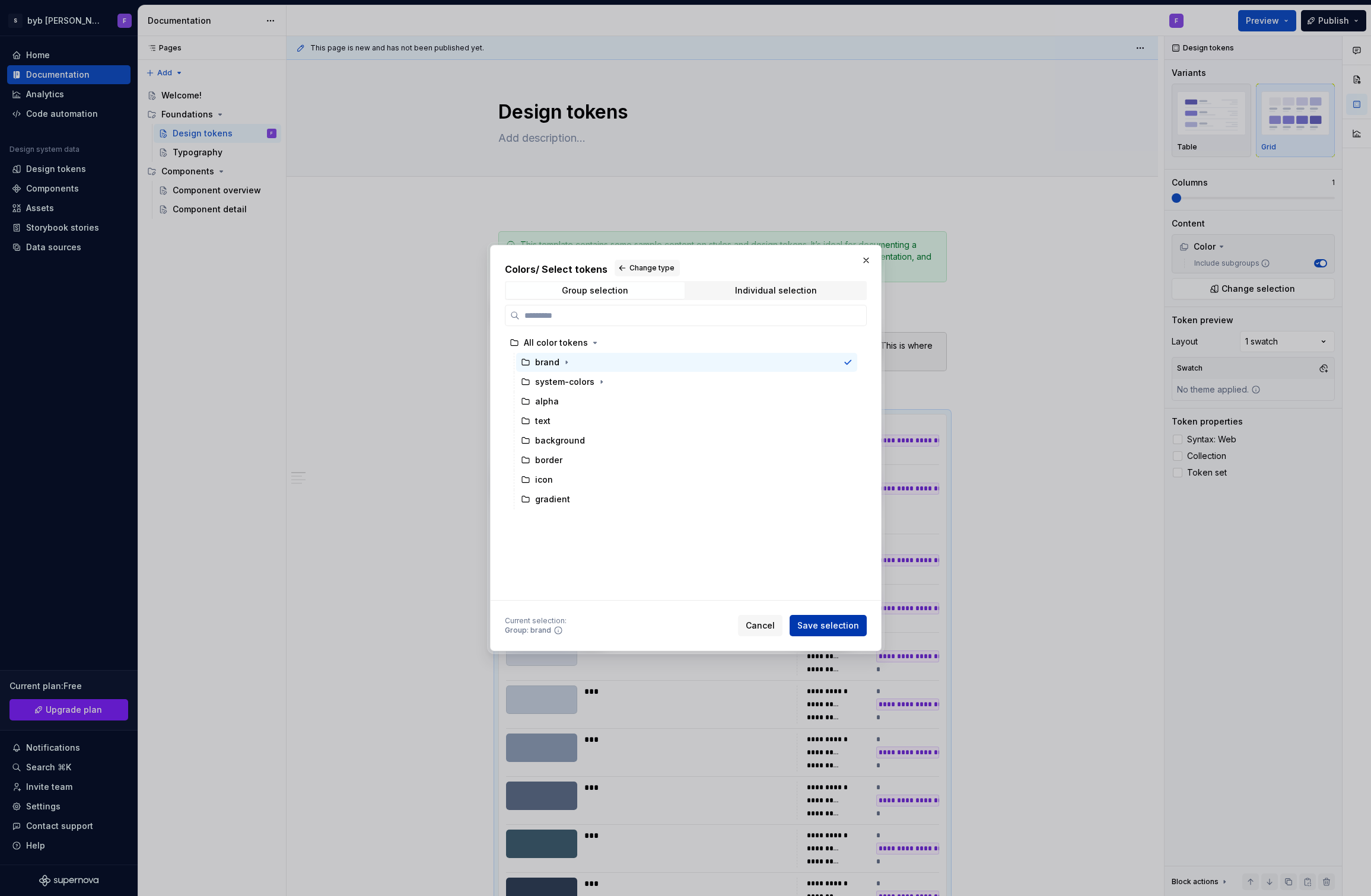
click at [833, 630] on span "Save selection" at bounding box center [828, 626] width 61 height 12
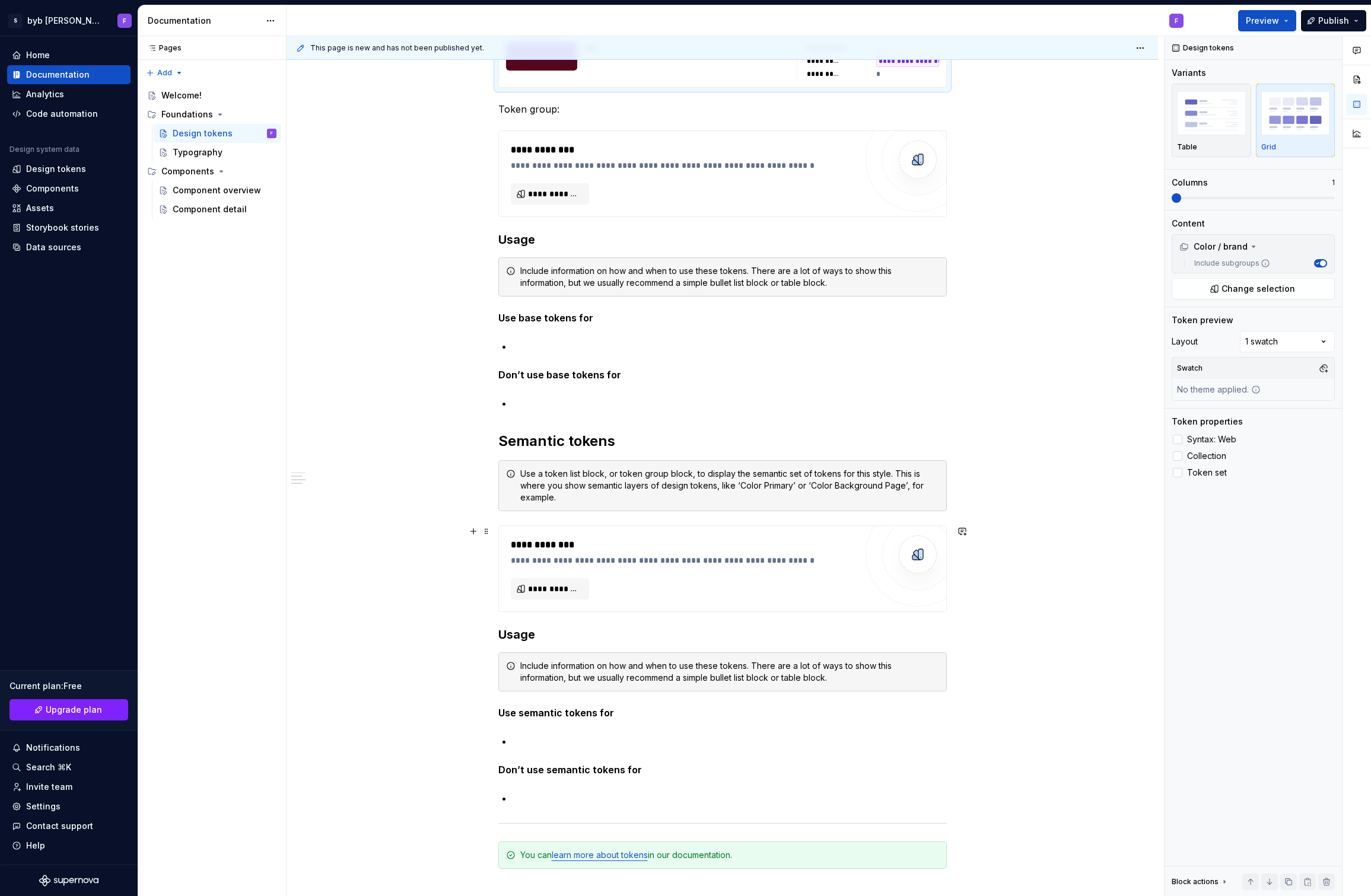
scroll to position [6934, 0]
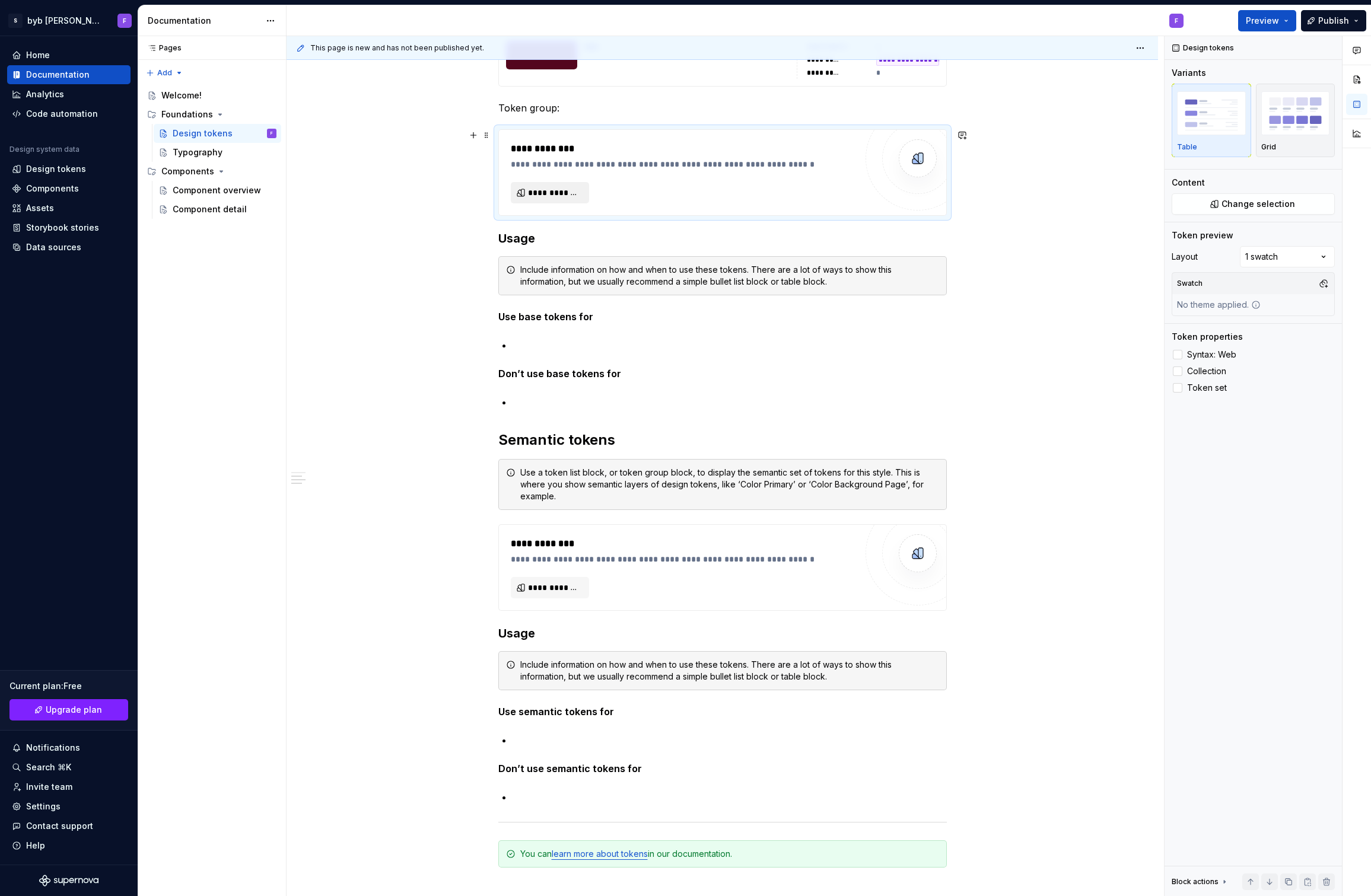
click at [574, 187] on span "**********" at bounding box center [555, 192] width 54 height 12
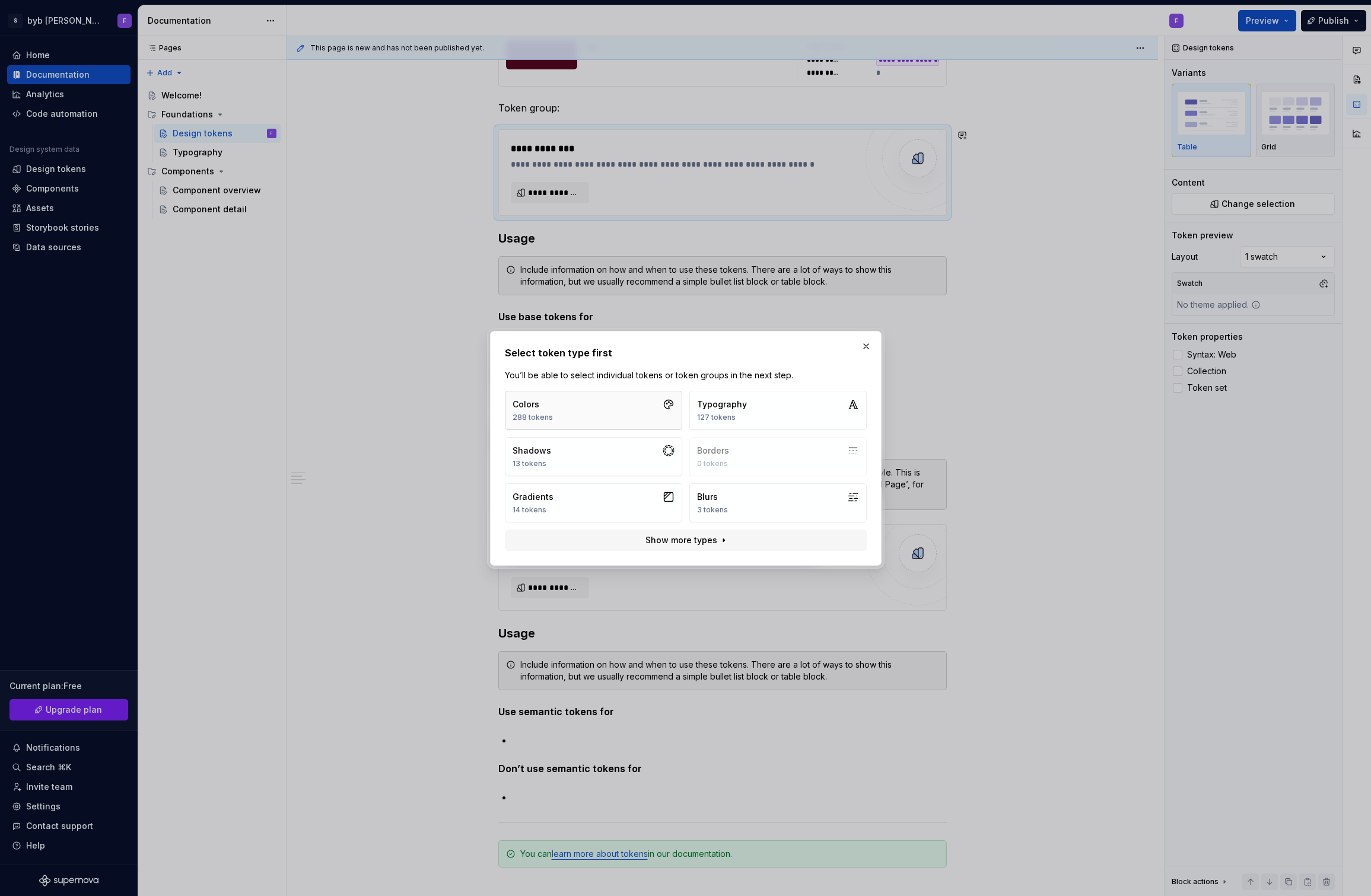
click at [574, 402] on button "Colors 288 tokens" at bounding box center [593, 410] width 177 height 39
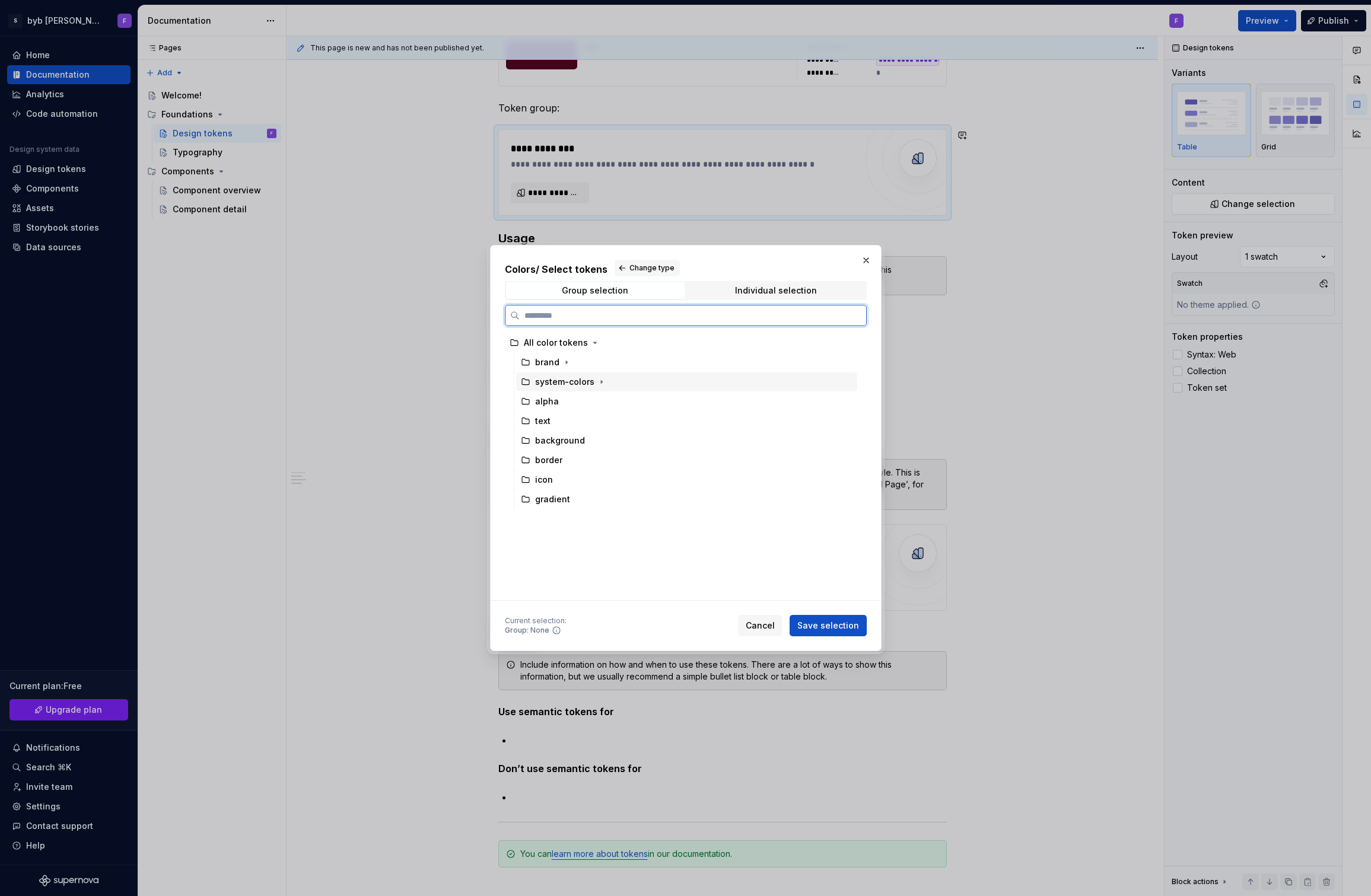
click at [569, 385] on div "system-colors" at bounding box center [565, 382] width 59 height 12
click at [822, 628] on span "Save selection" at bounding box center [828, 626] width 61 height 12
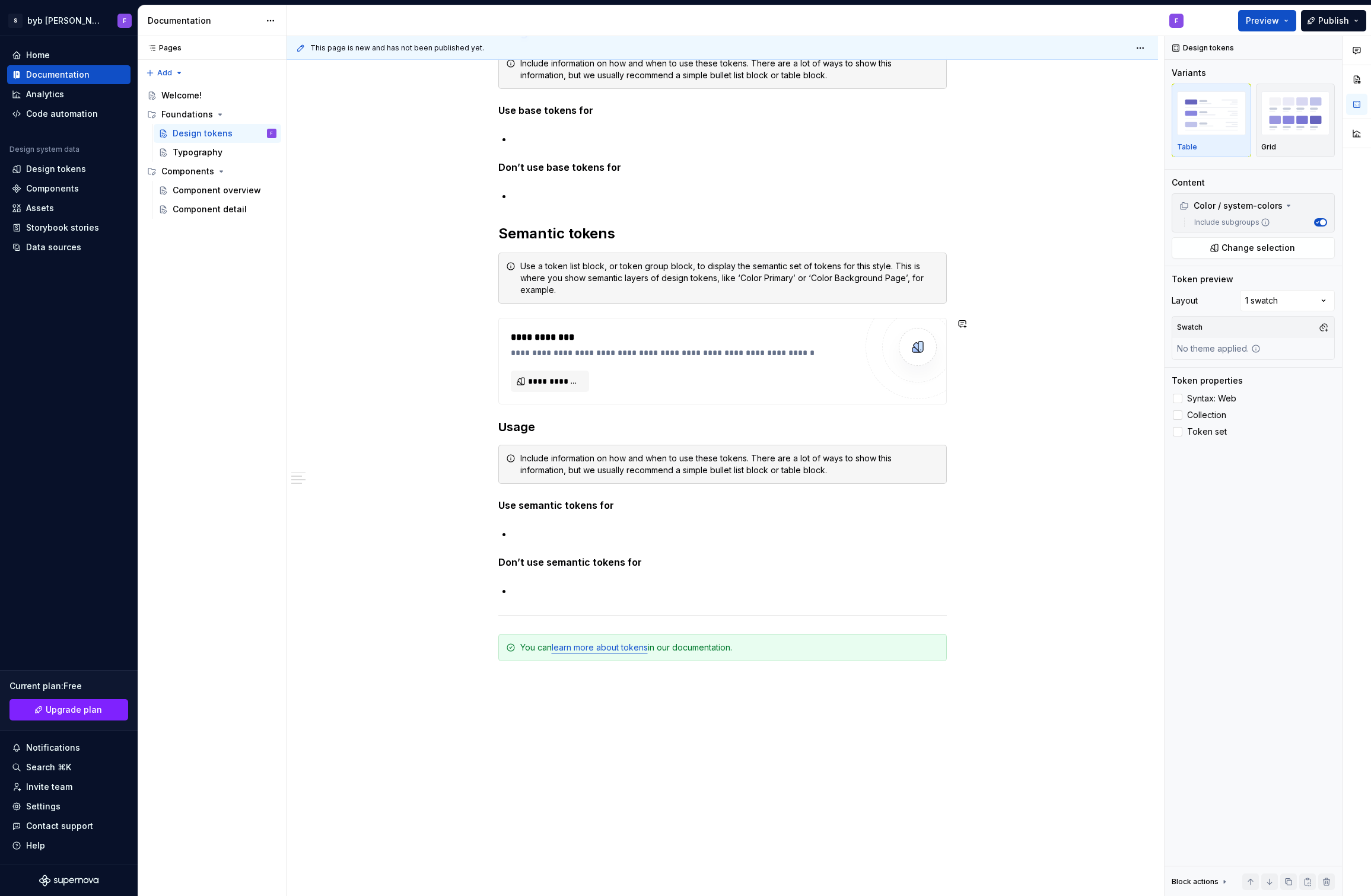
scroll to position [9121, 0]
click at [624, 236] on h2 "Semantic tokens" at bounding box center [723, 236] width 449 height 19
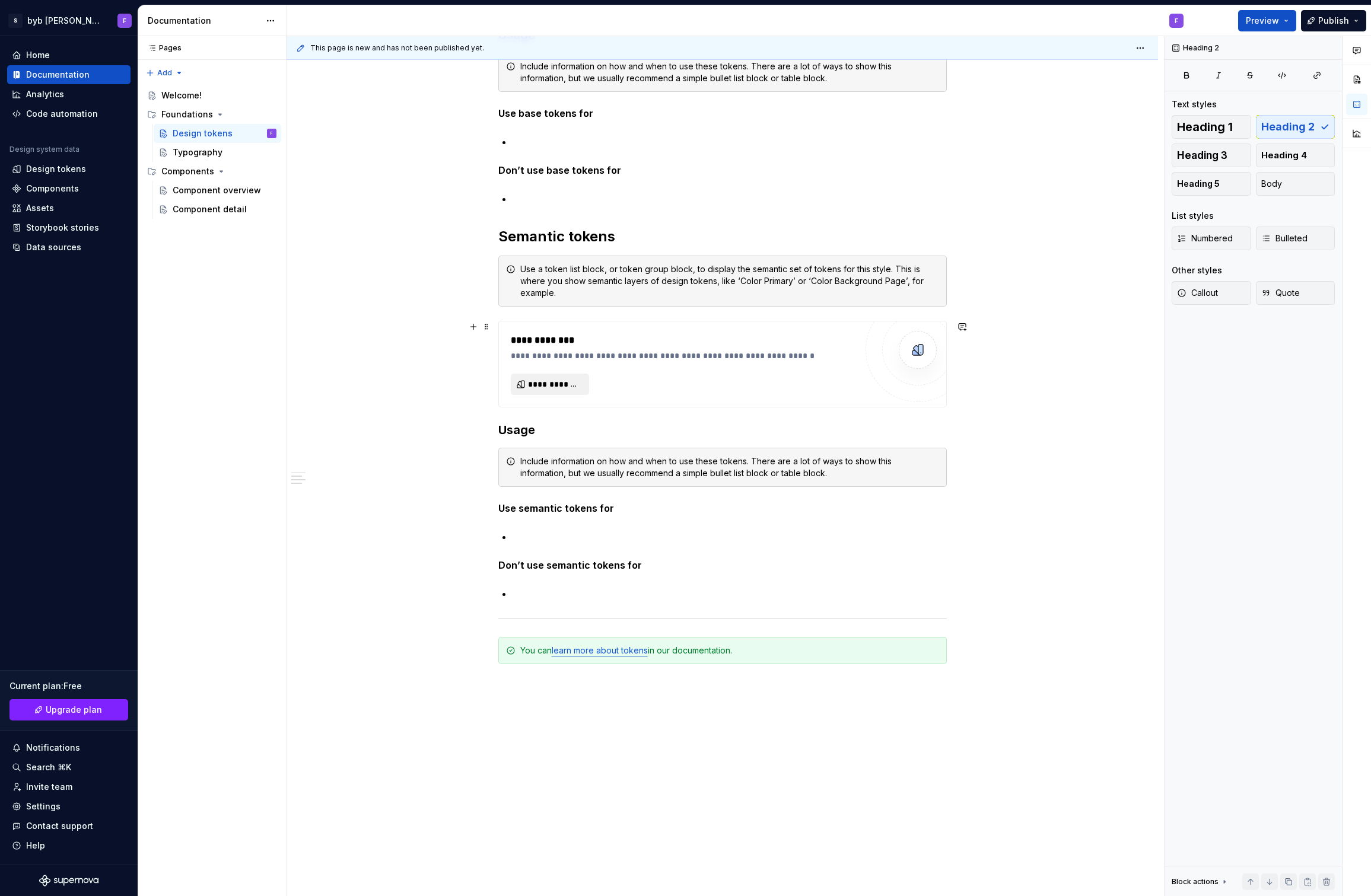
click at [541, 391] on button "**********" at bounding box center [550, 385] width 78 height 22
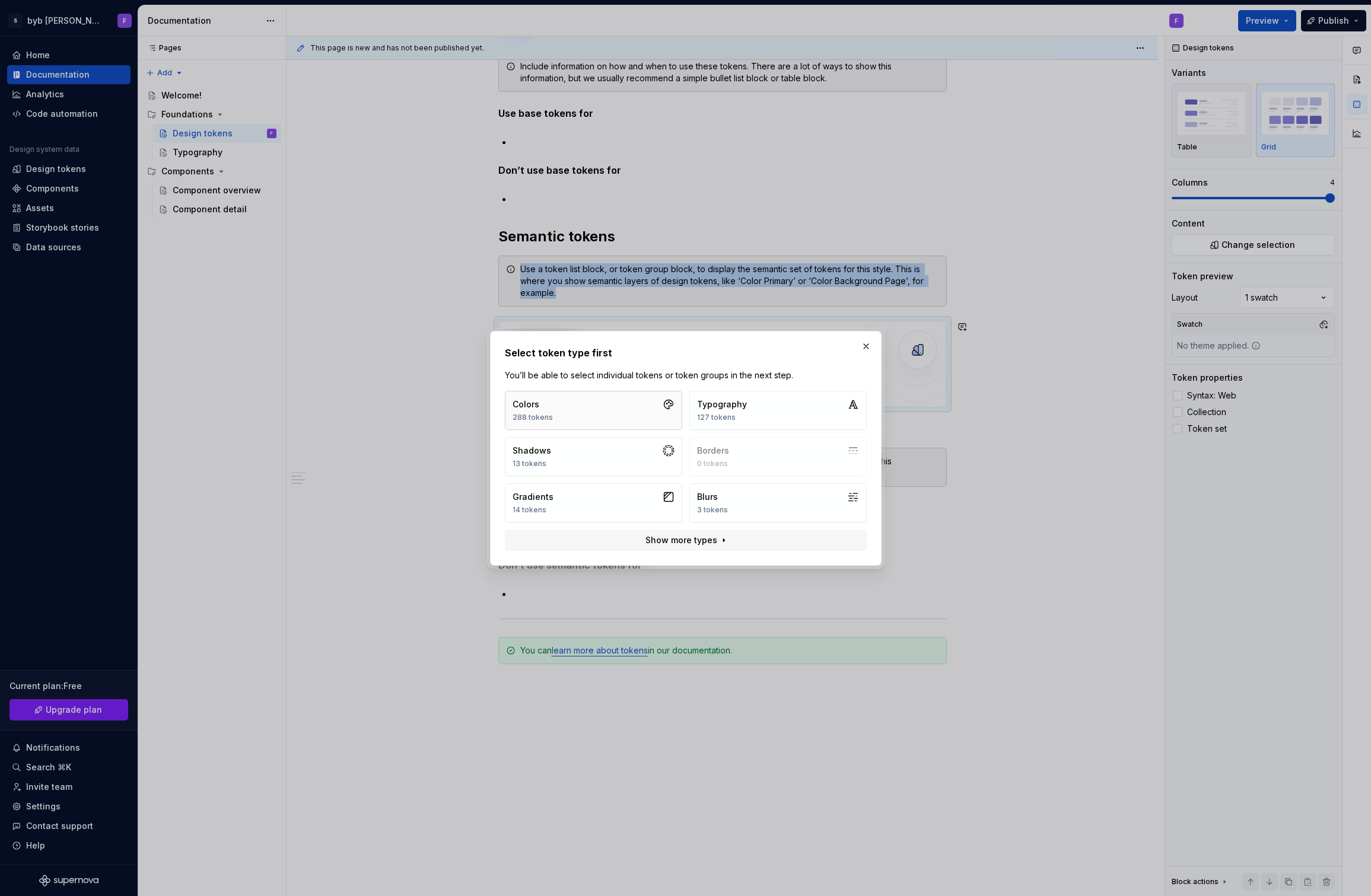
click at [614, 407] on button "Colors 288 tokens" at bounding box center [593, 410] width 177 height 39
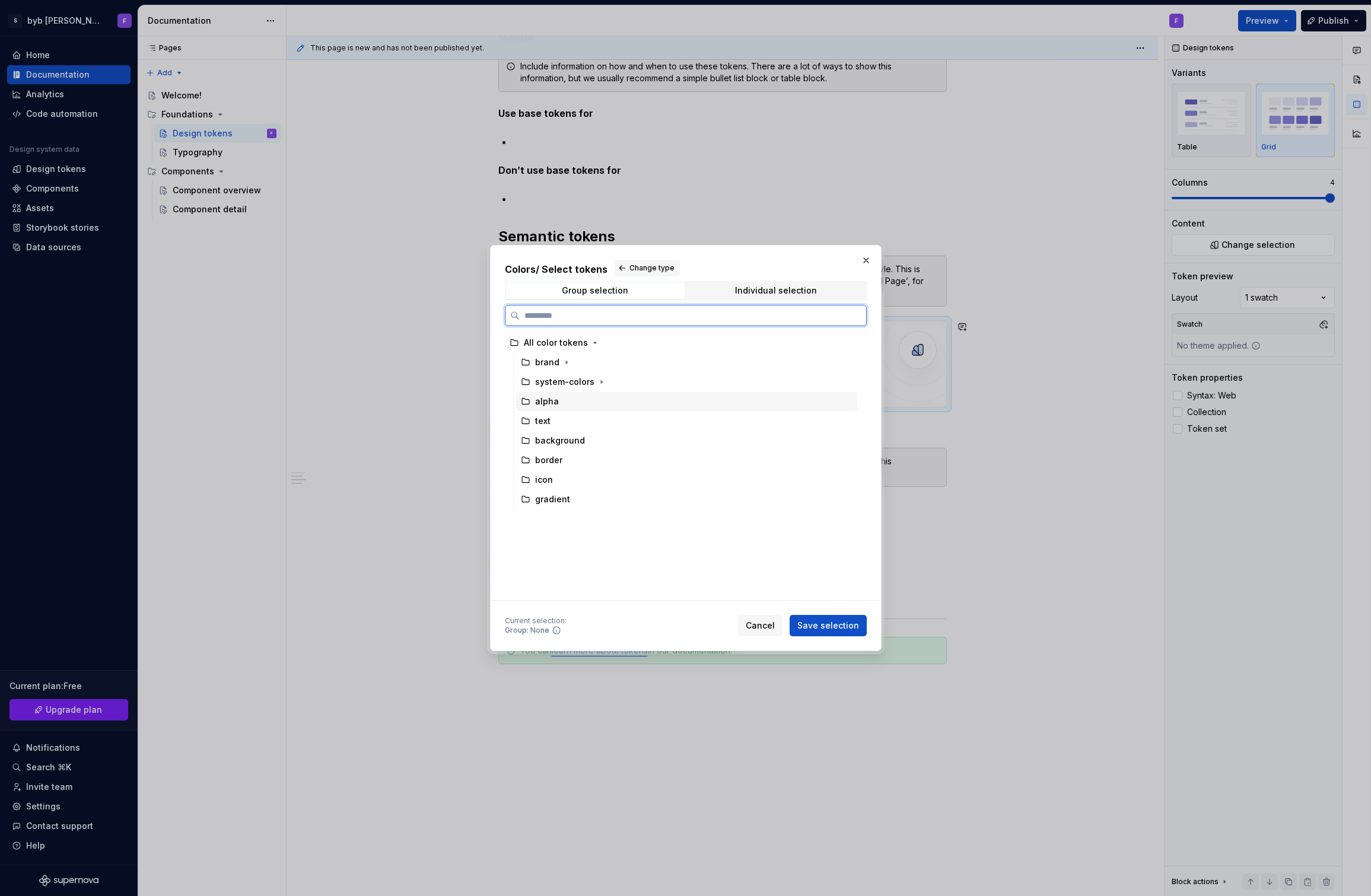
click at [568, 404] on div "alpha" at bounding box center [686, 401] width 341 height 19
click at [567, 415] on div "text" at bounding box center [686, 421] width 341 height 19
click at [601, 383] on icon "button" at bounding box center [602, 382] width 1 height 3
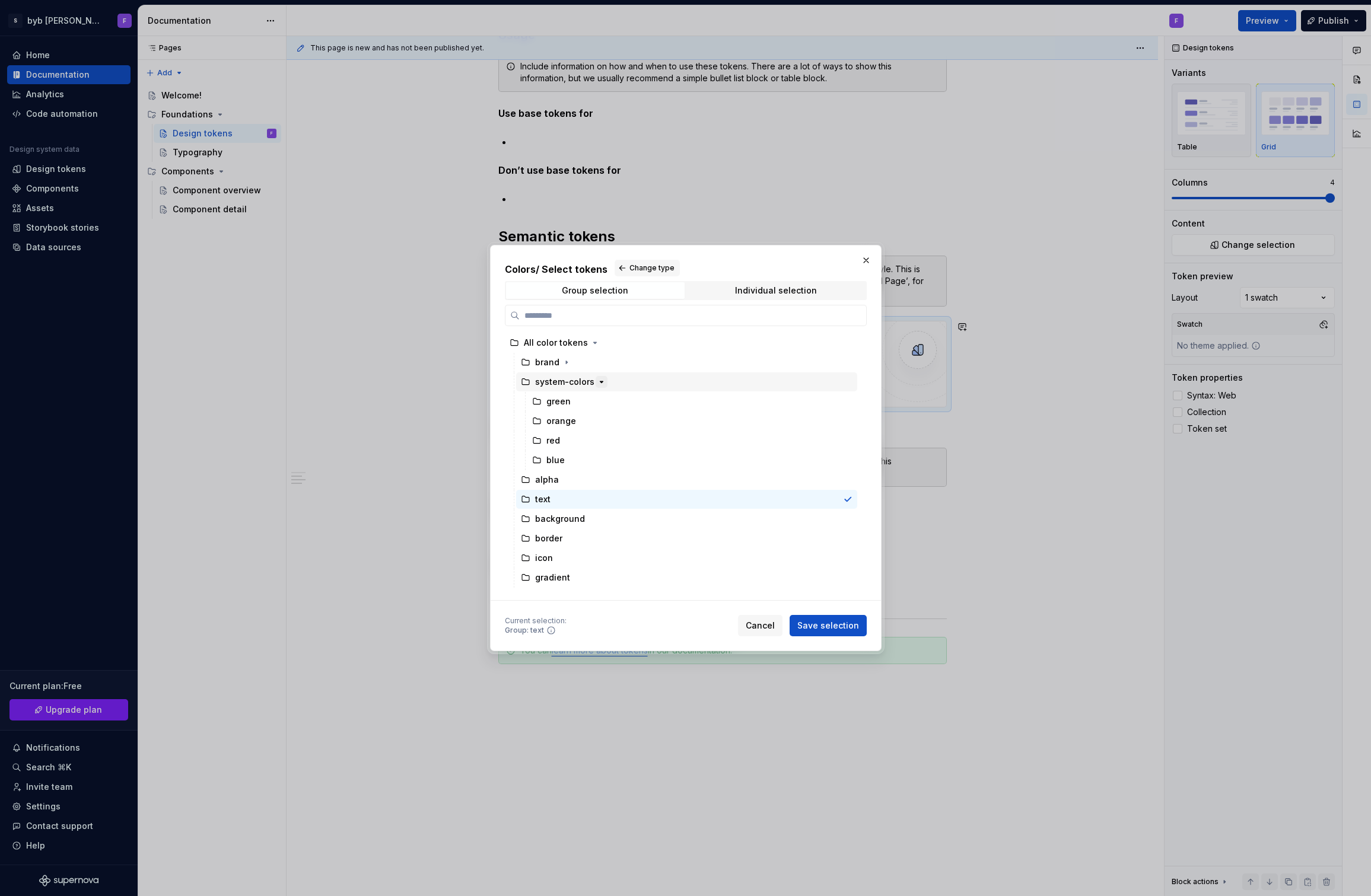
click at [598, 383] on icon "button" at bounding box center [601, 381] width 9 height 9
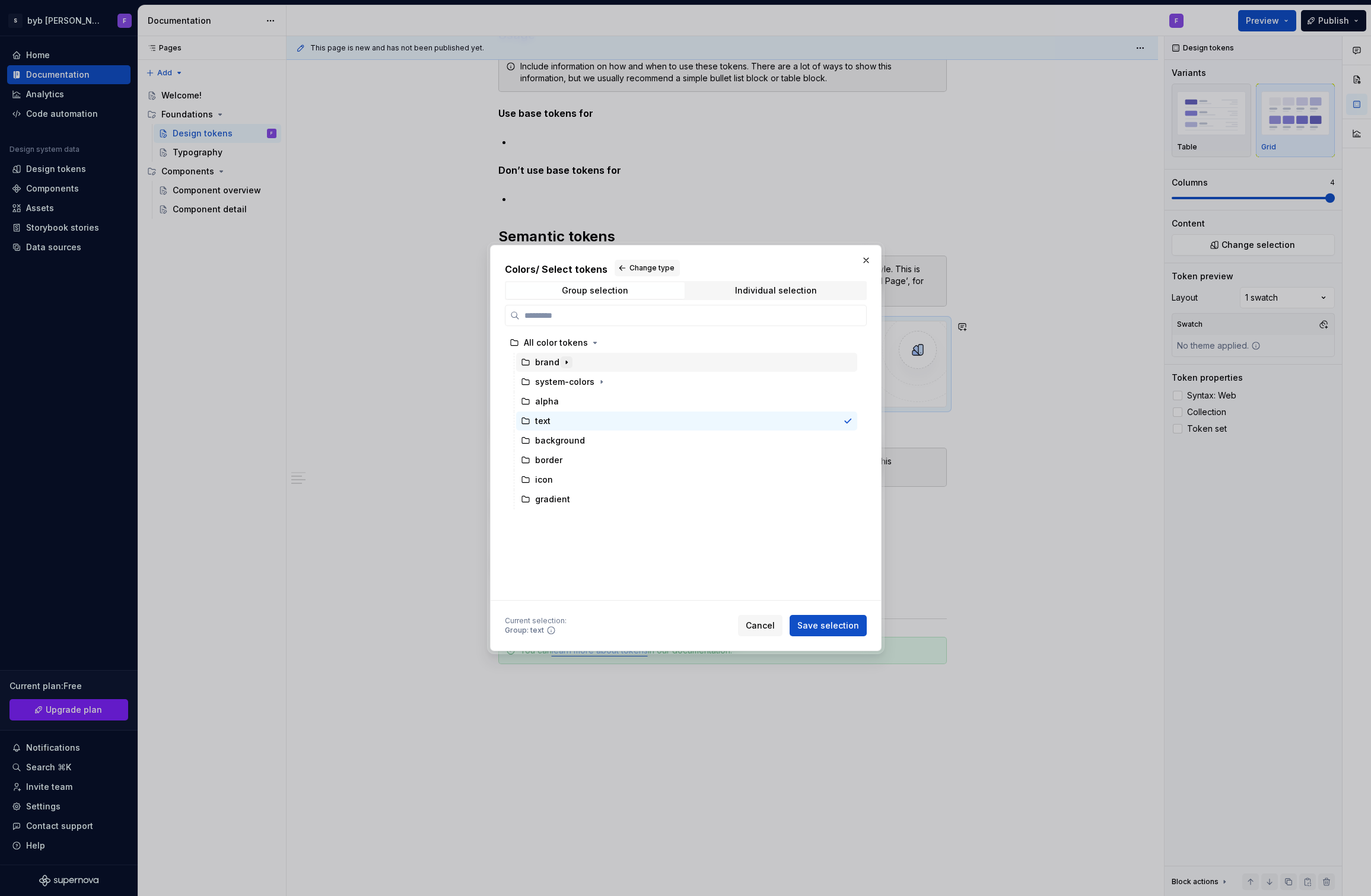
click at [563, 362] on icon "button" at bounding box center [566, 362] width 9 height 9
click at [580, 445] on div "background" at bounding box center [560, 440] width 50 height 12
click at [577, 415] on div "text" at bounding box center [686, 421] width 341 height 19
click at [561, 401] on div "alpha" at bounding box center [686, 401] width 341 height 19
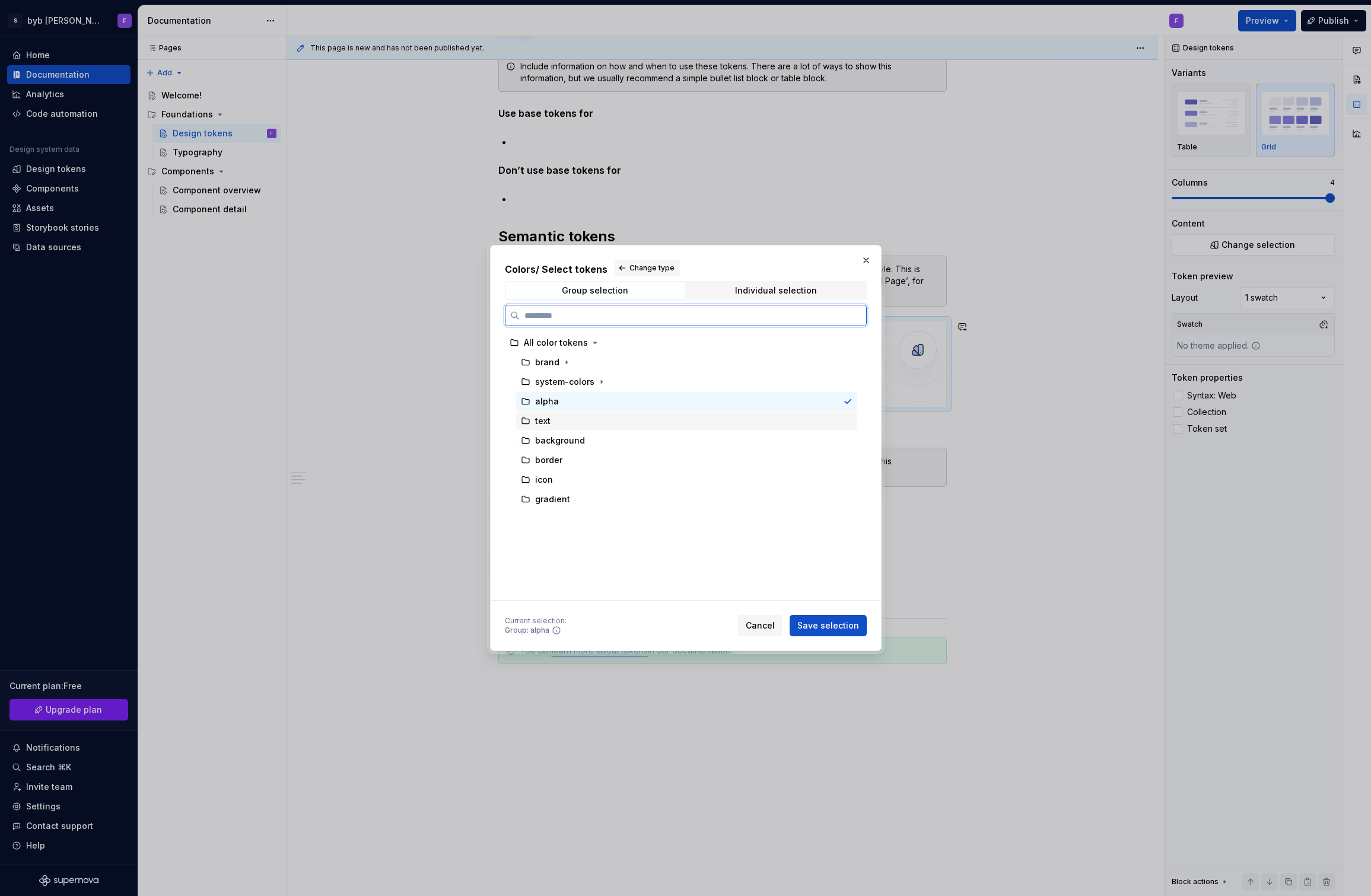
click at [556, 414] on div "text" at bounding box center [686, 421] width 341 height 19
click at [825, 619] on button "Save selection" at bounding box center [828, 626] width 77 height 22
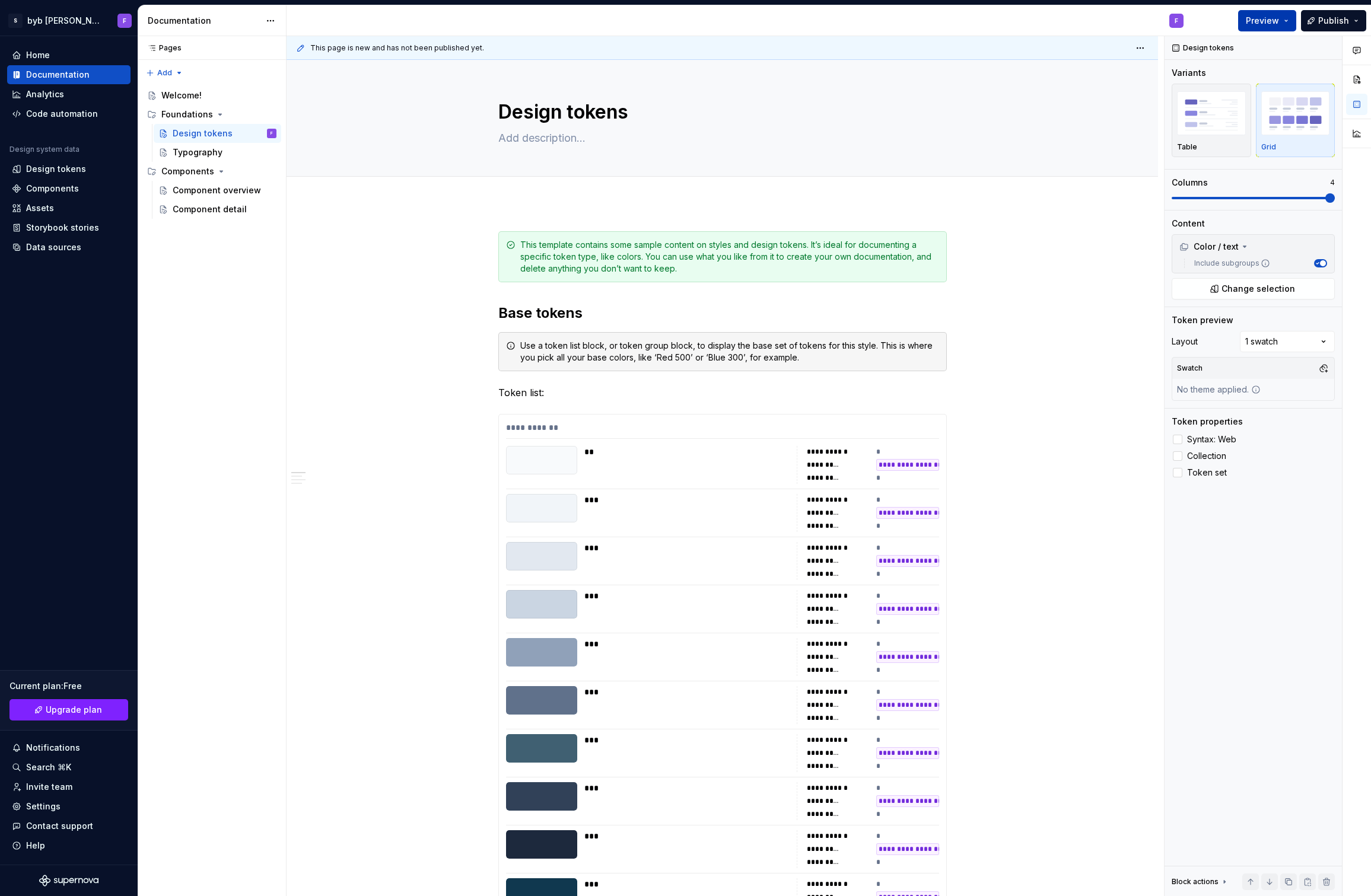
click at [1264, 17] on span "Preview" at bounding box center [1262, 20] width 33 height 12
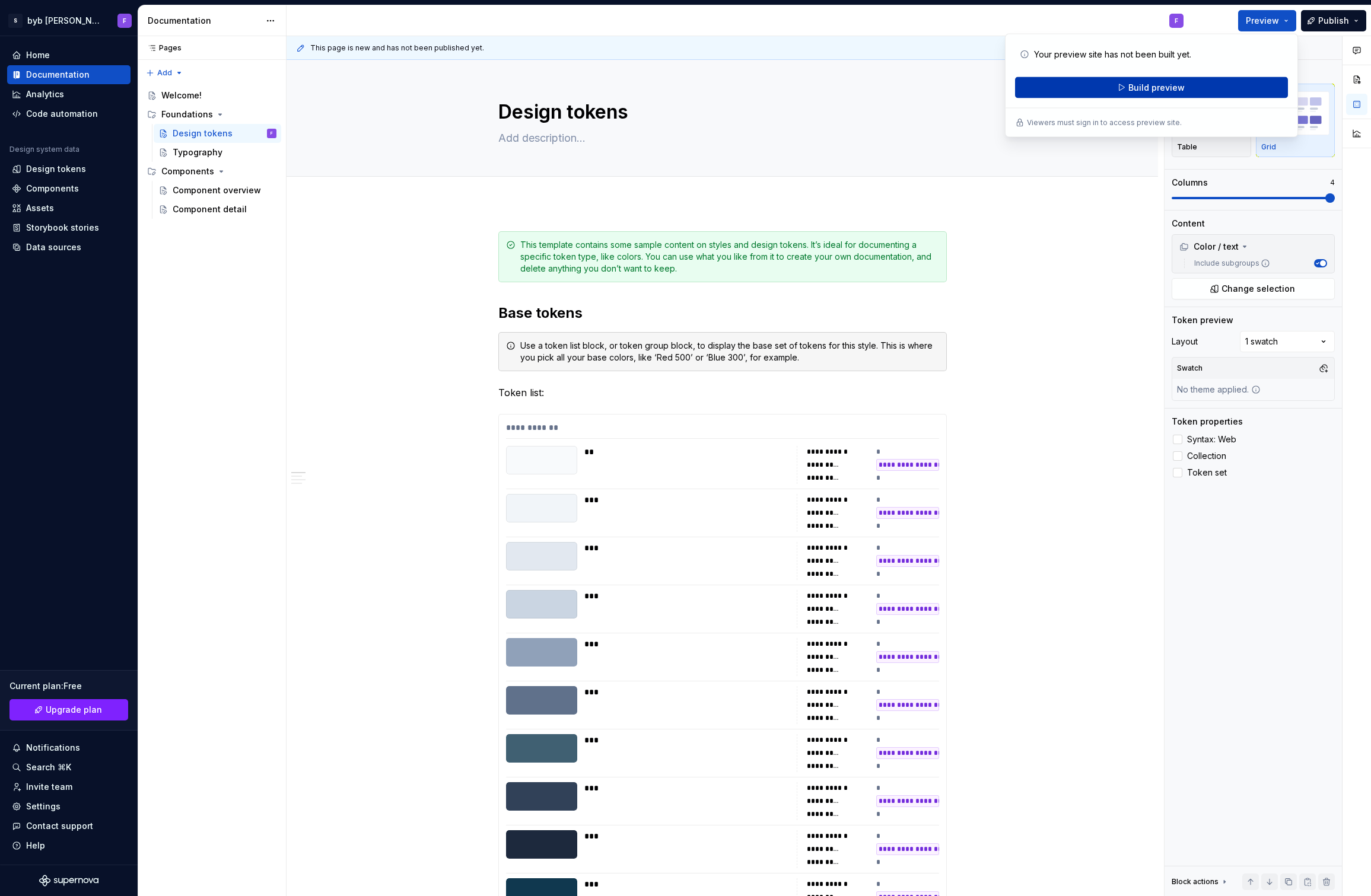
click at [1155, 85] on span "Build preview" at bounding box center [1157, 88] width 56 height 12
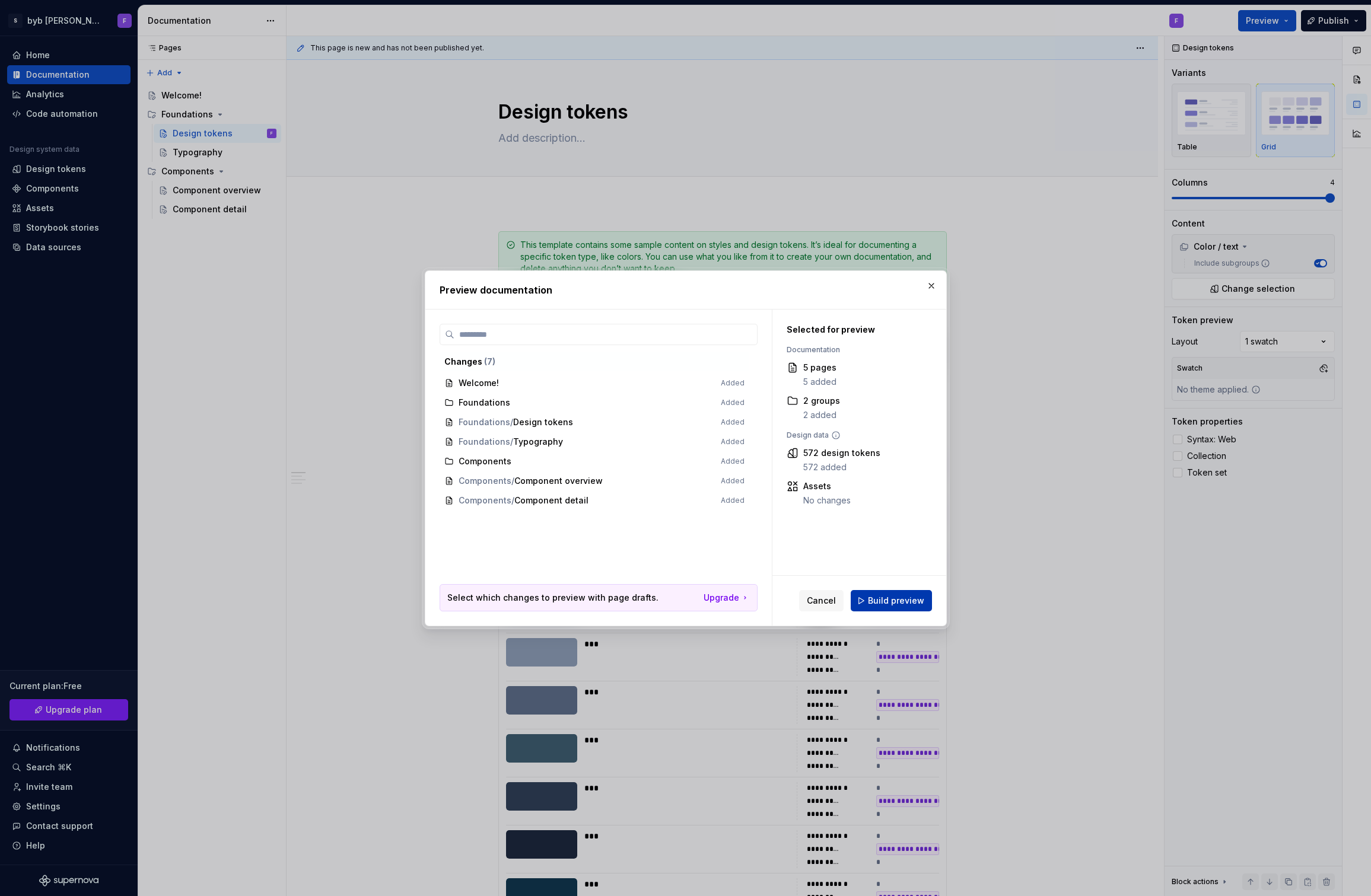
click at [906, 605] on span "Build preview" at bounding box center [896, 600] width 56 height 12
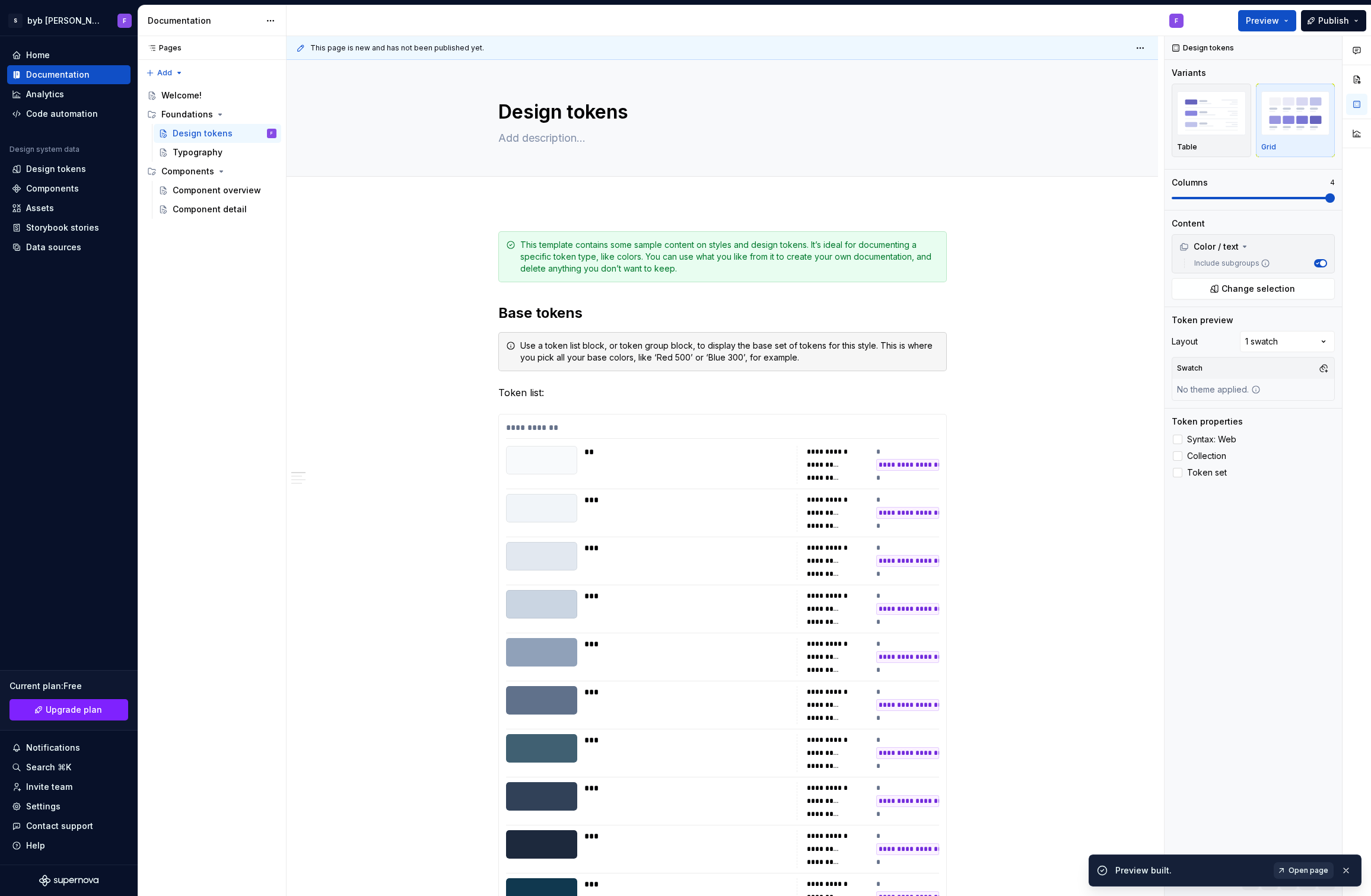
click at [1313, 872] on span "Open page" at bounding box center [1308, 870] width 40 height 9
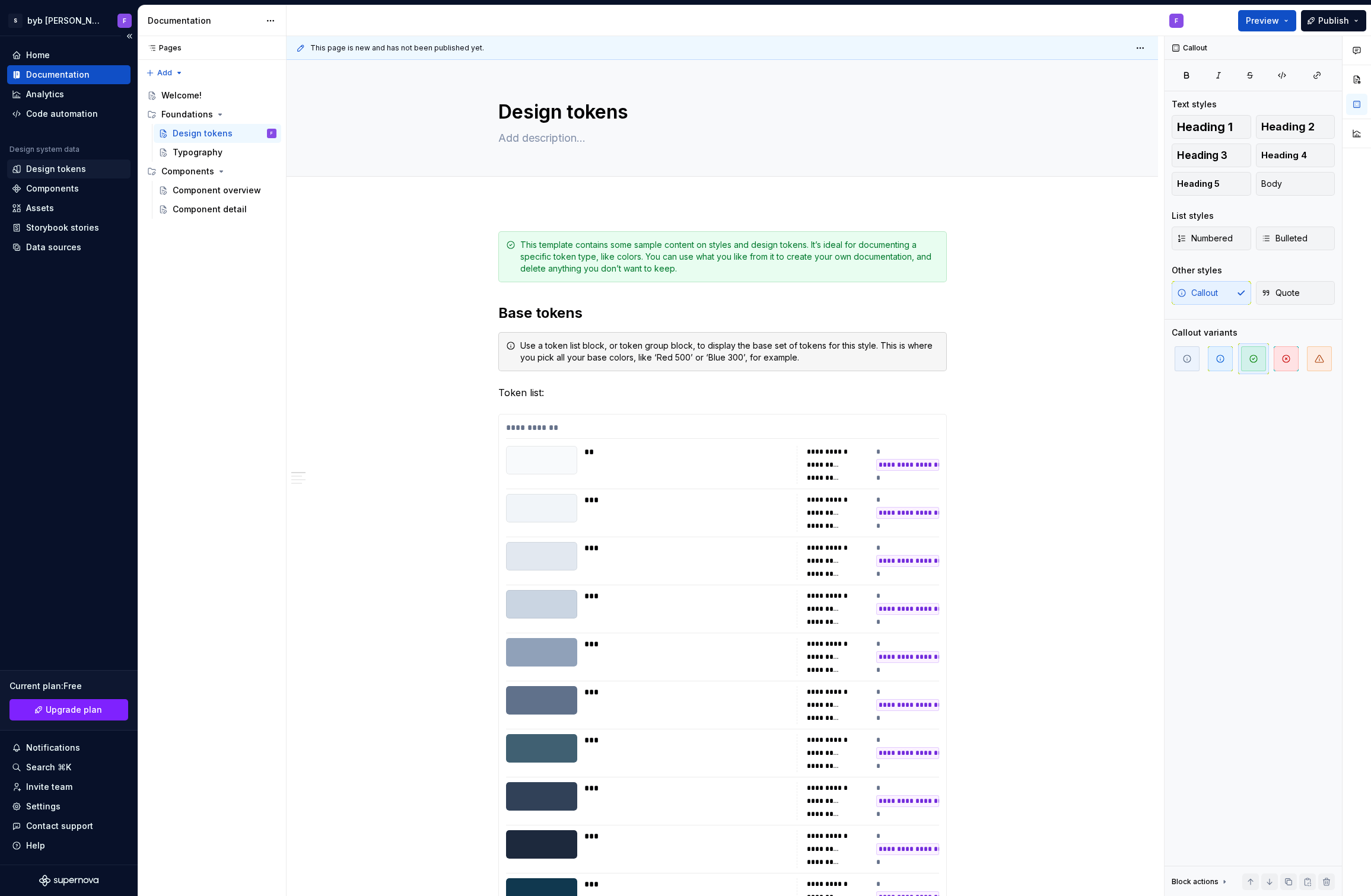
click at [42, 172] on div "Design tokens" at bounding box center [56, 168] width 60 height 12
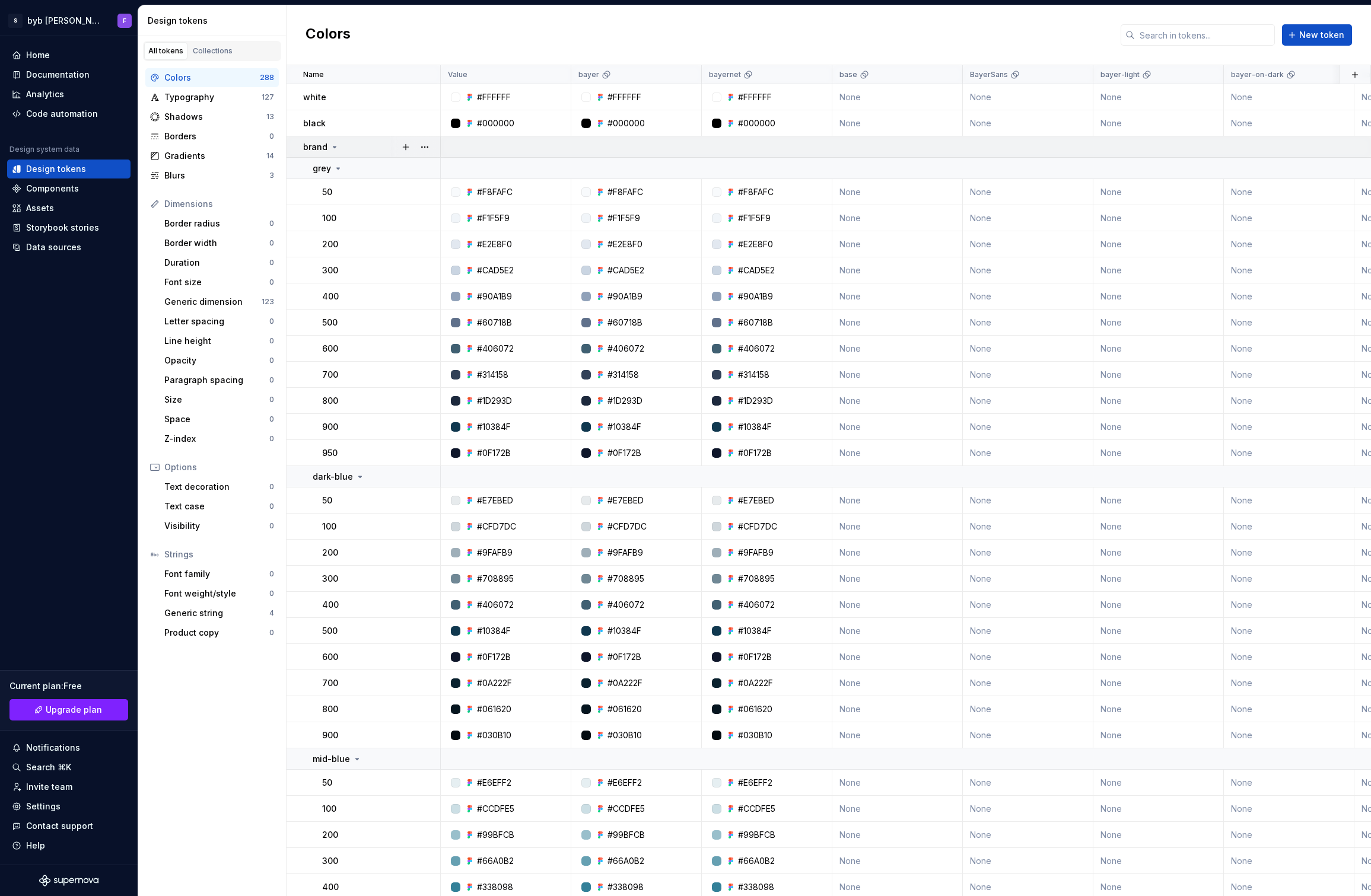
click at [333, 145] on icon at bounding box center [334, 147] width 9 height 9
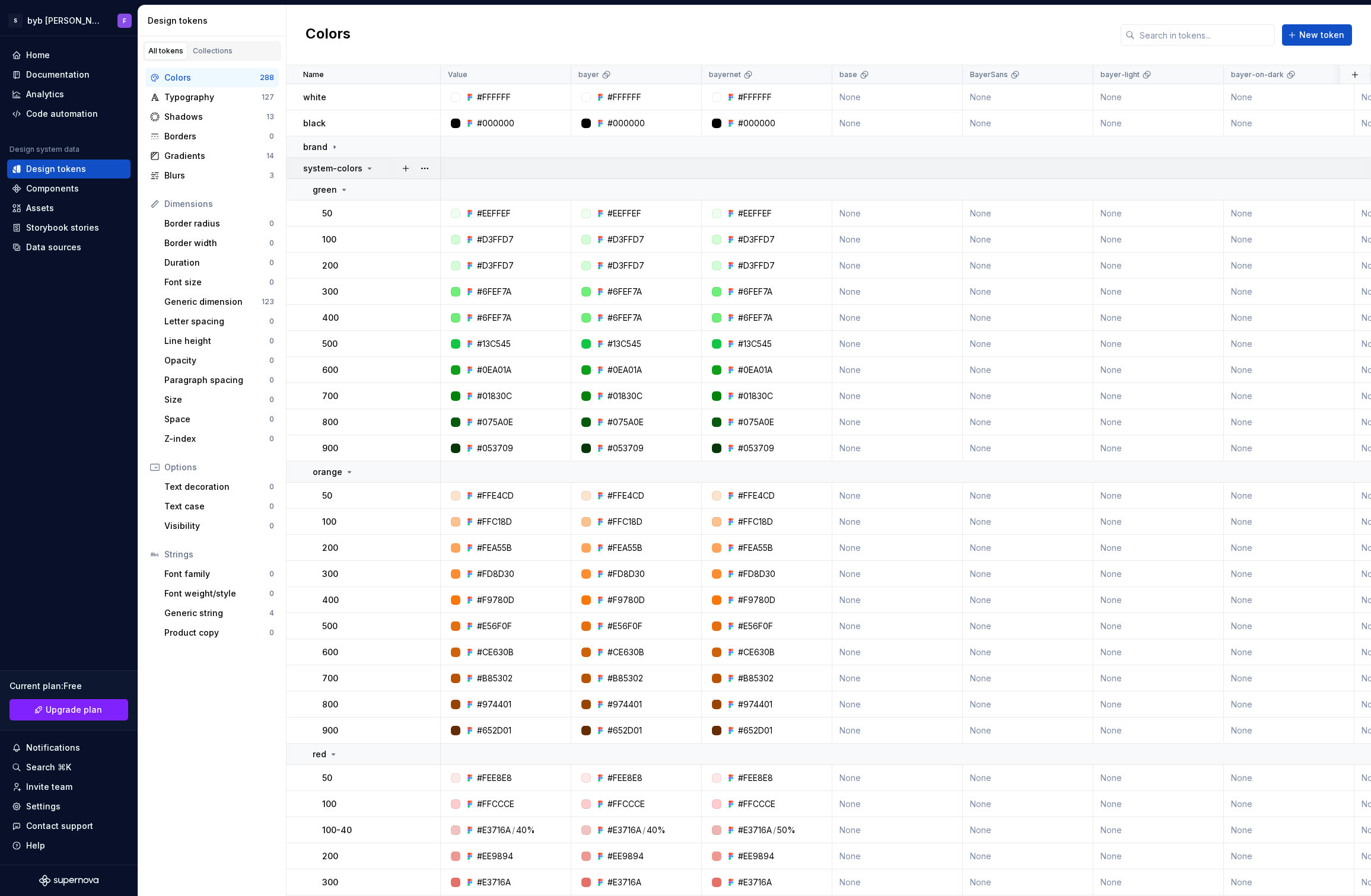
click at [365, 166] on icon at bounding box center [369, 168] width 9 height 9
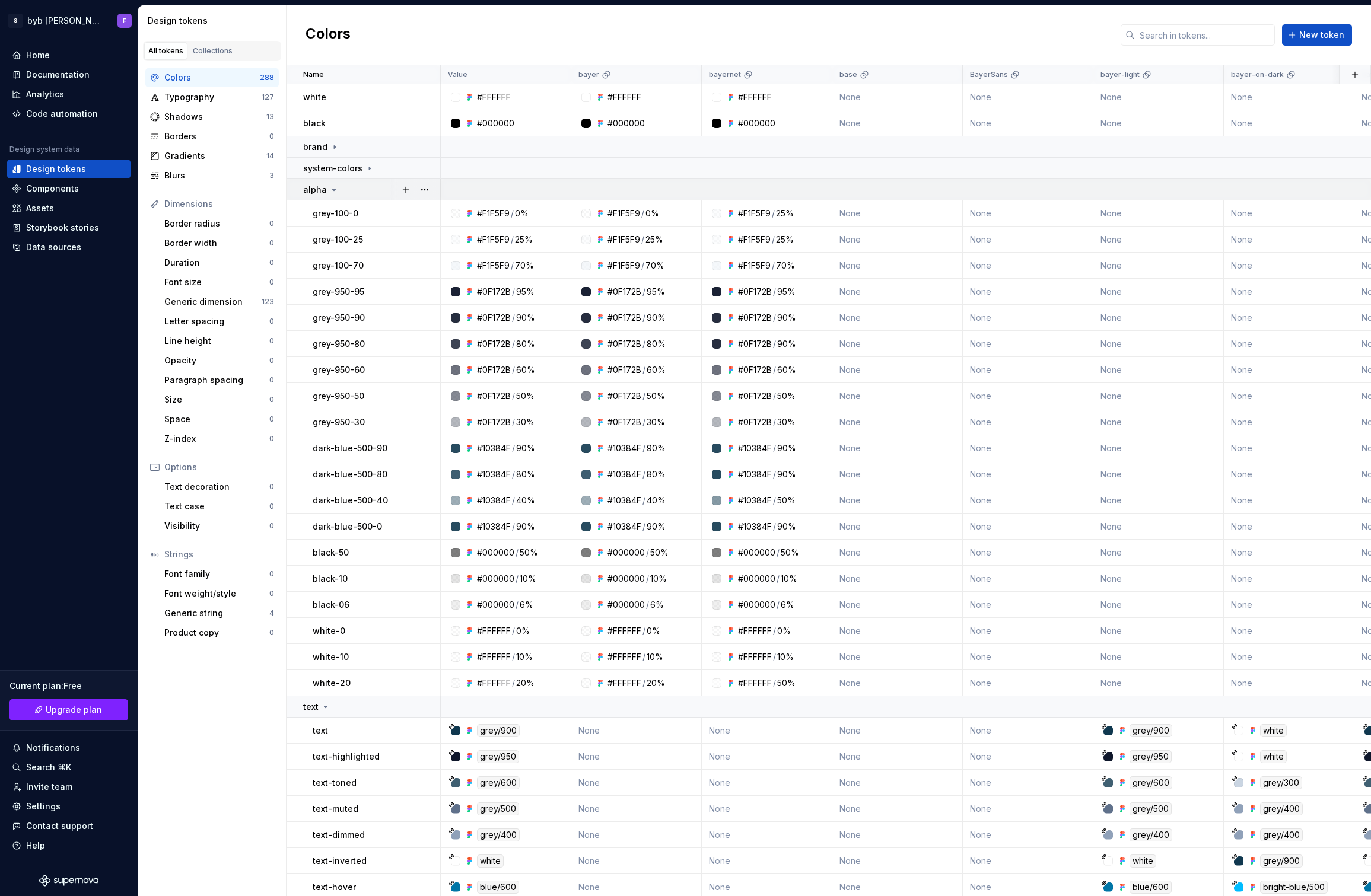
click at [323, 189] on p "alpha" at bounding box center [315, 189] width 24 height 12
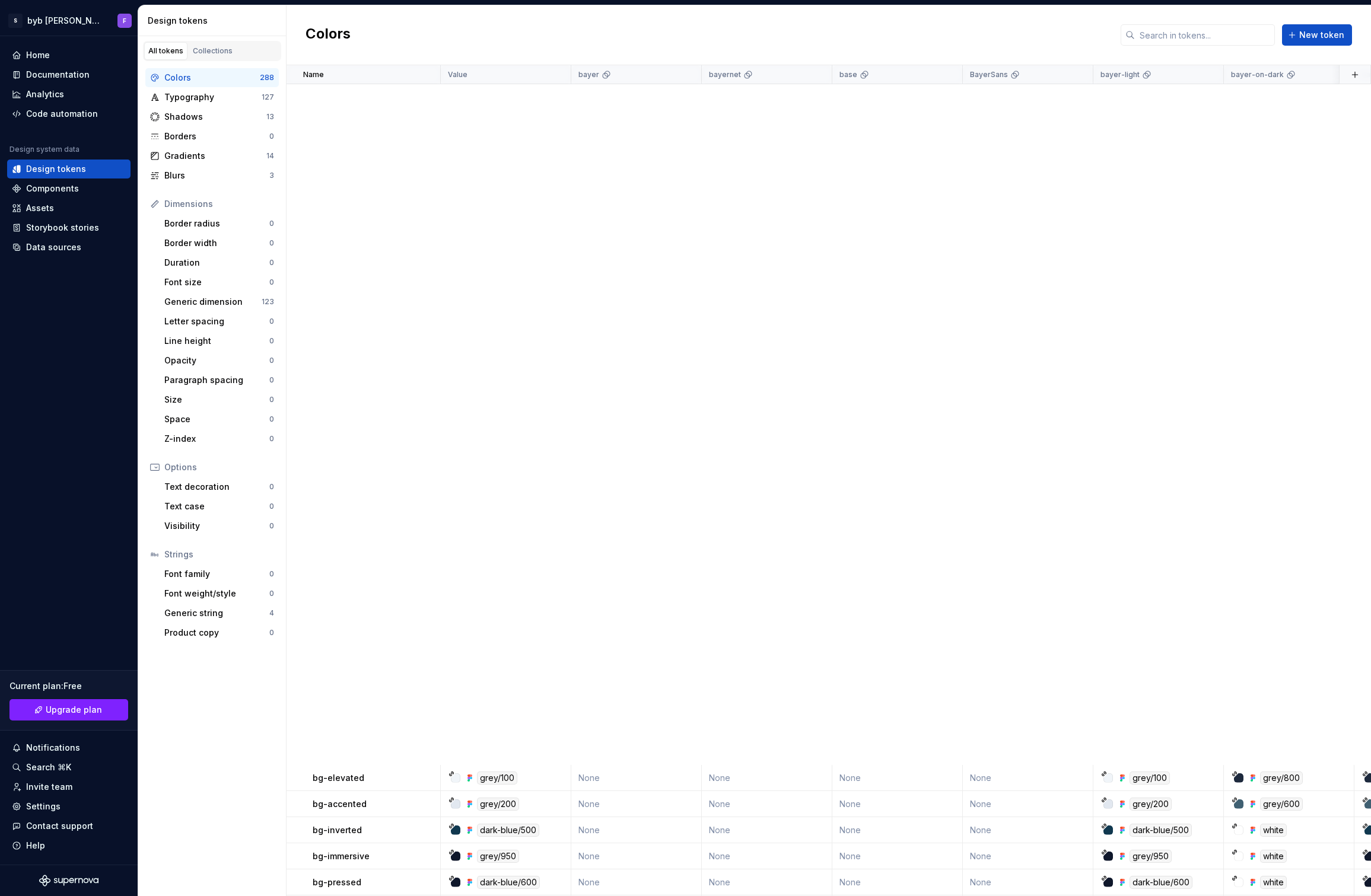
scroll to position [957, 0]
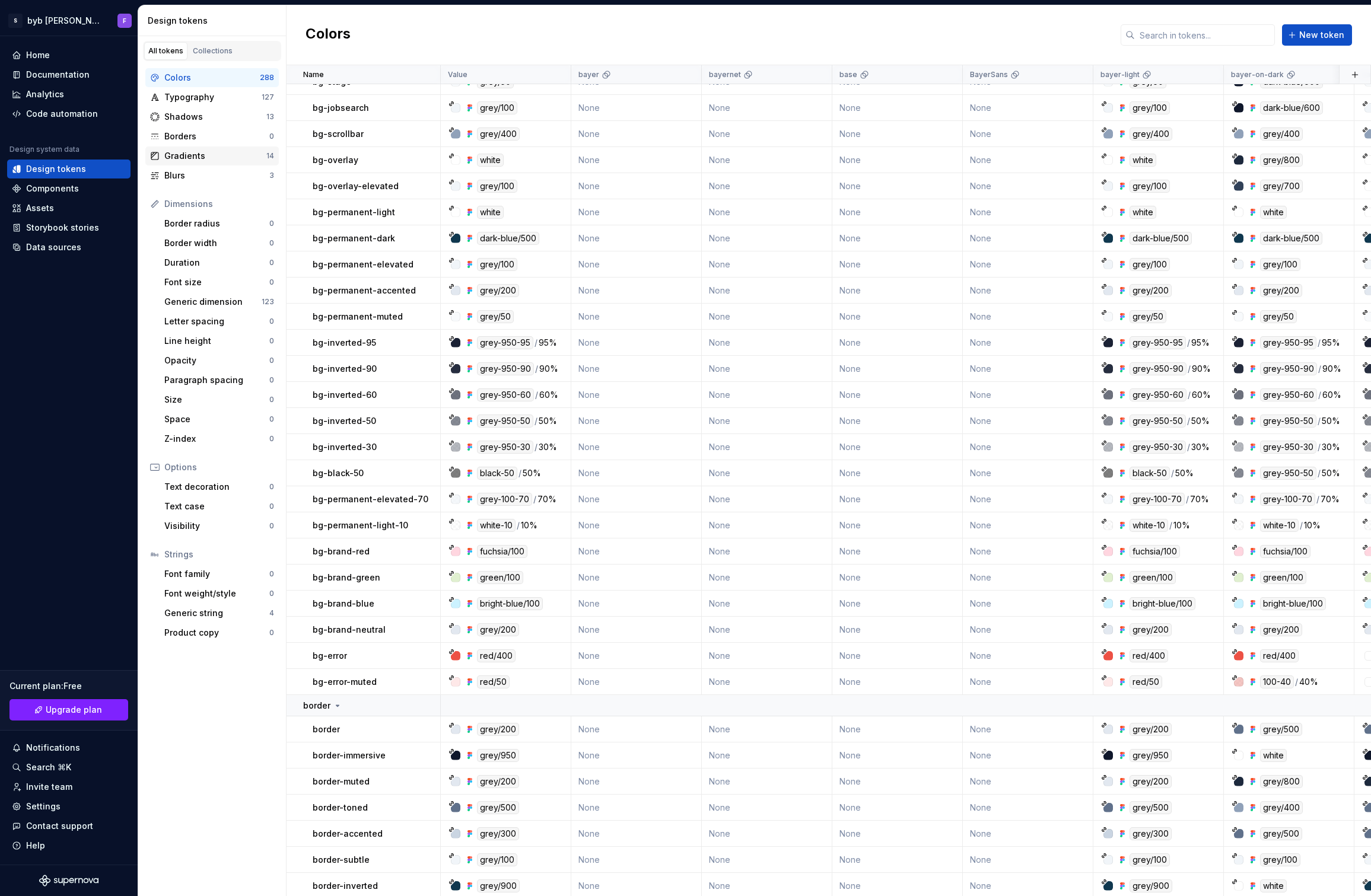
click at [228, 156] on div "Gradients" at bounding box center [215, 155] width 102 height 12
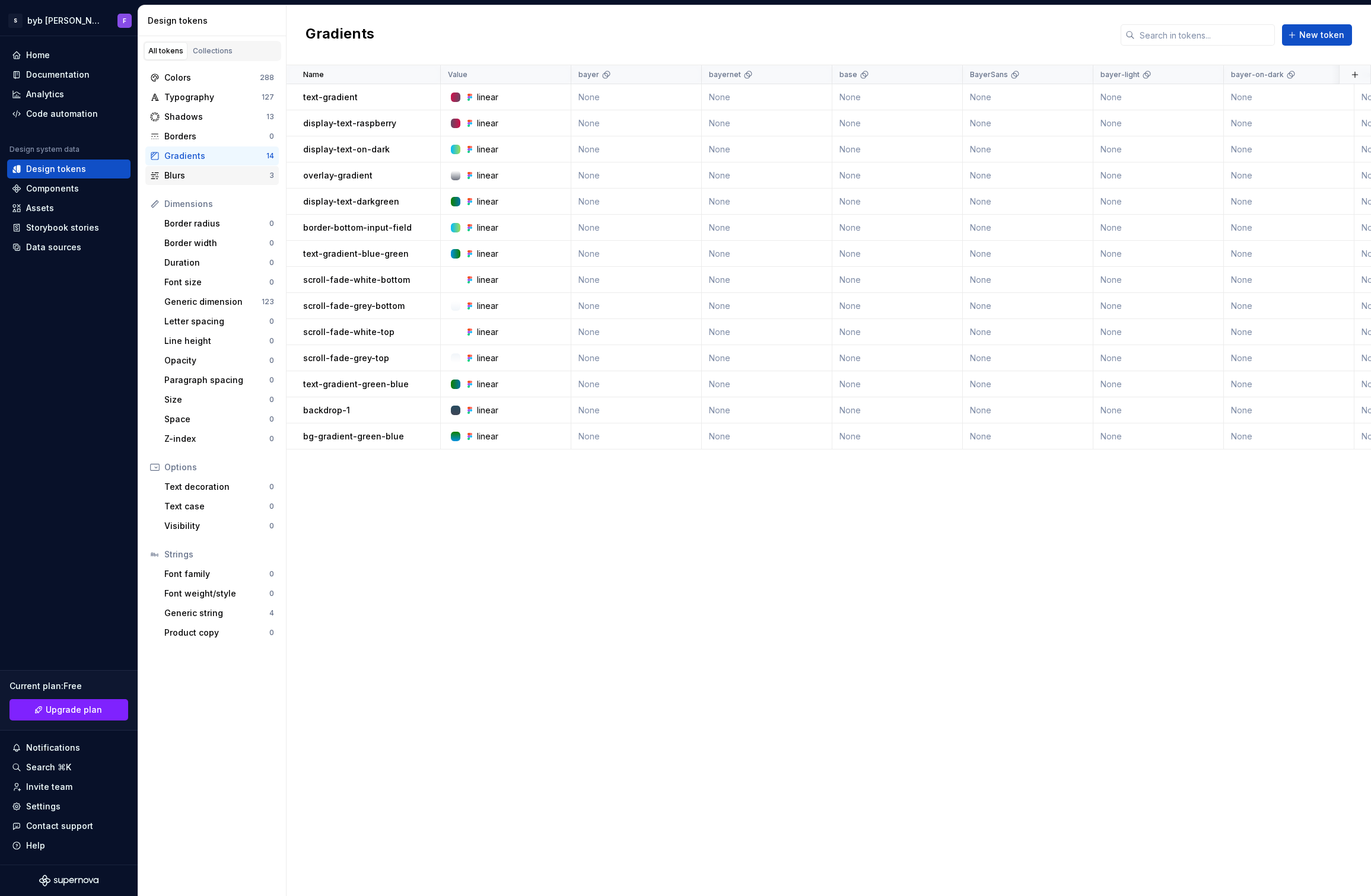
click at [216, 174] on div "Blurs" at bounding box center [216, 176] width 105 height 12
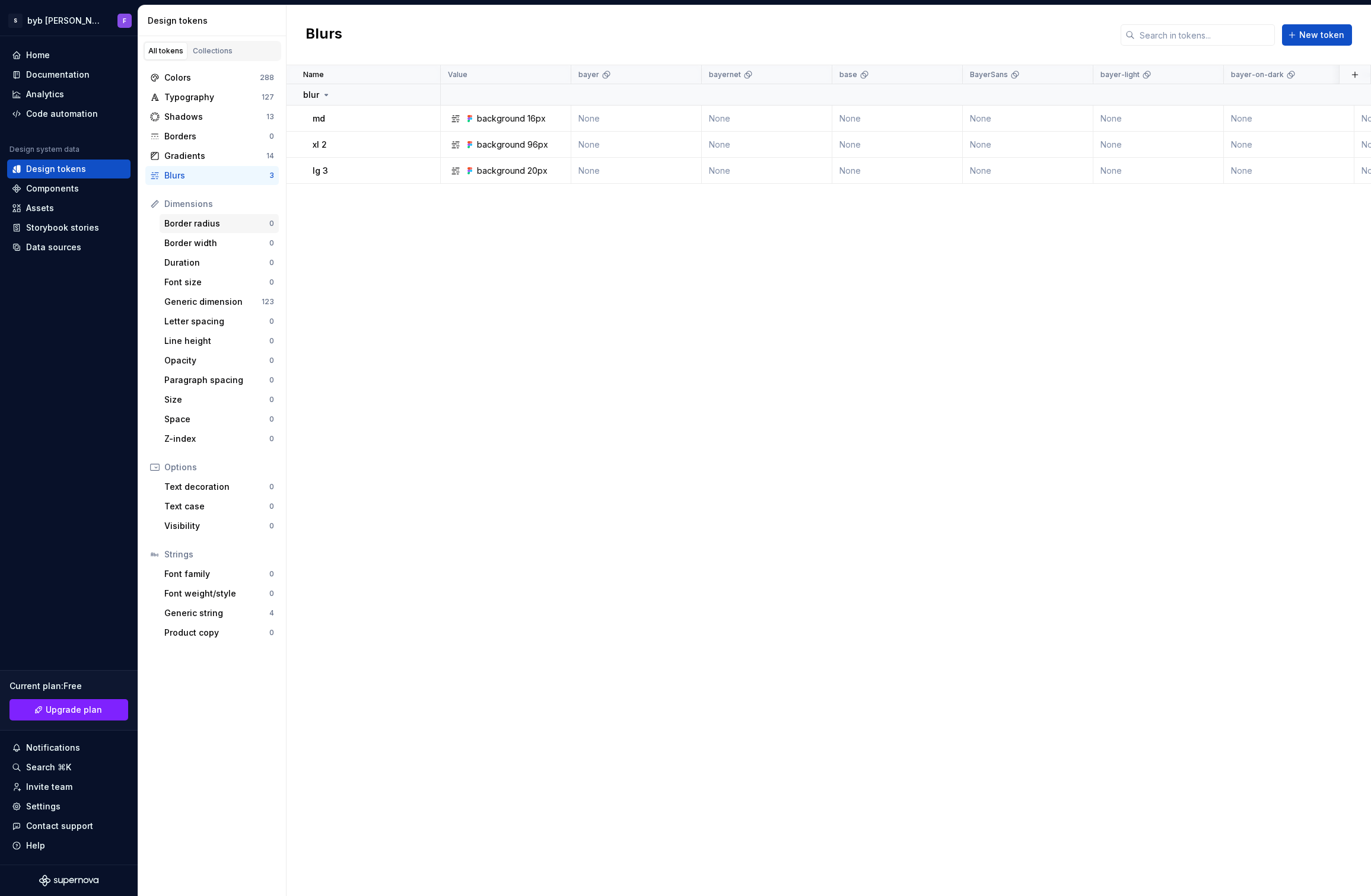
click at [192, 226] on div "Border radius" at bounding box center [216, 223] width 105 height 12
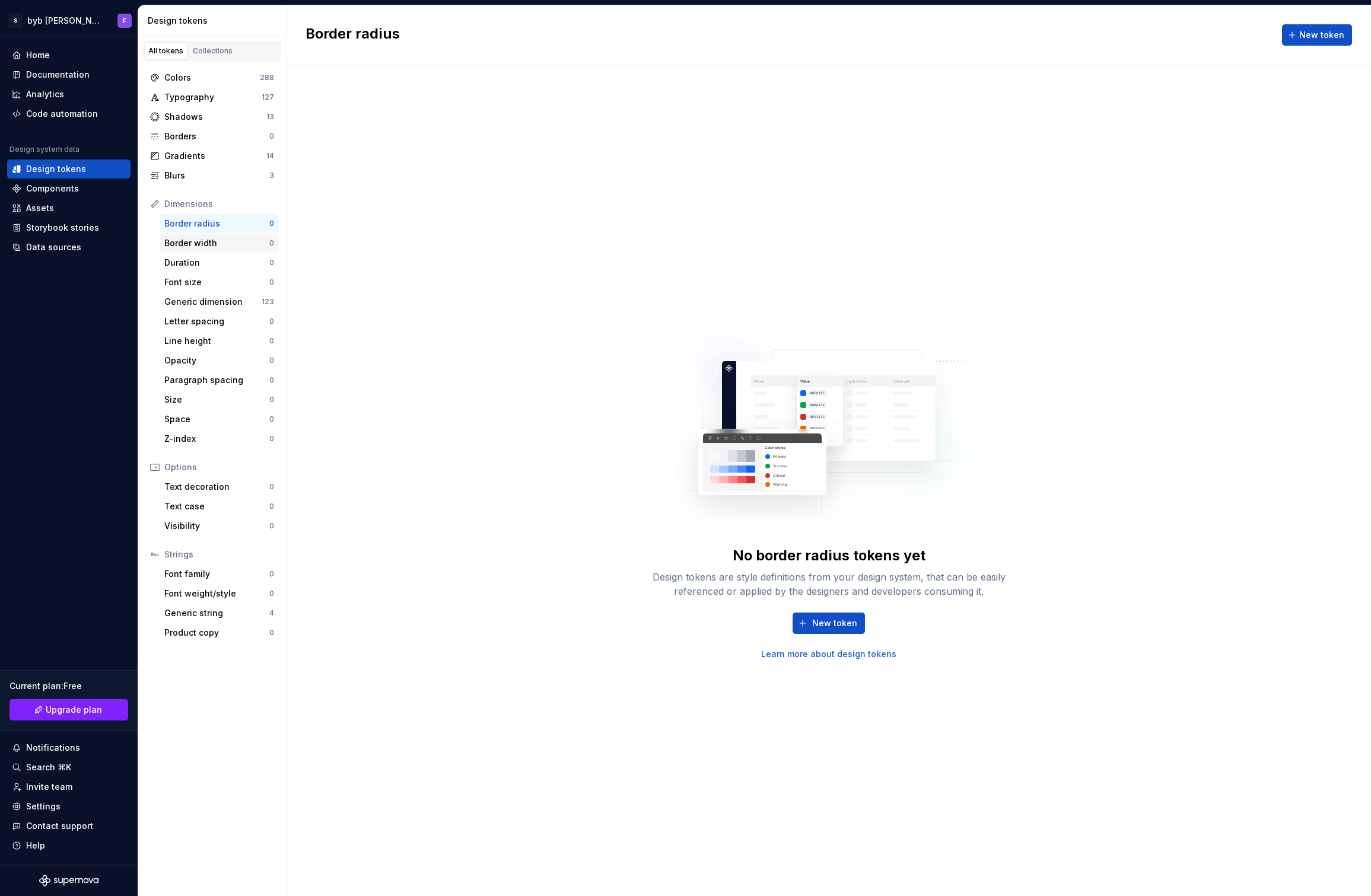
click at [229, 236] on div "Border width 0" at bounding box center [219, 243] width 119 height 19
click at [183, 434] on div "Z-index" at bounding box center [216, 439] width 105 height 12
click at [200, 481] on div "Text decoration" at bounding box center [216, 487] width 105 height 12
click at [202, 124] on div "Shadows 13" at bounding box center [212, 116] width 133 height 19
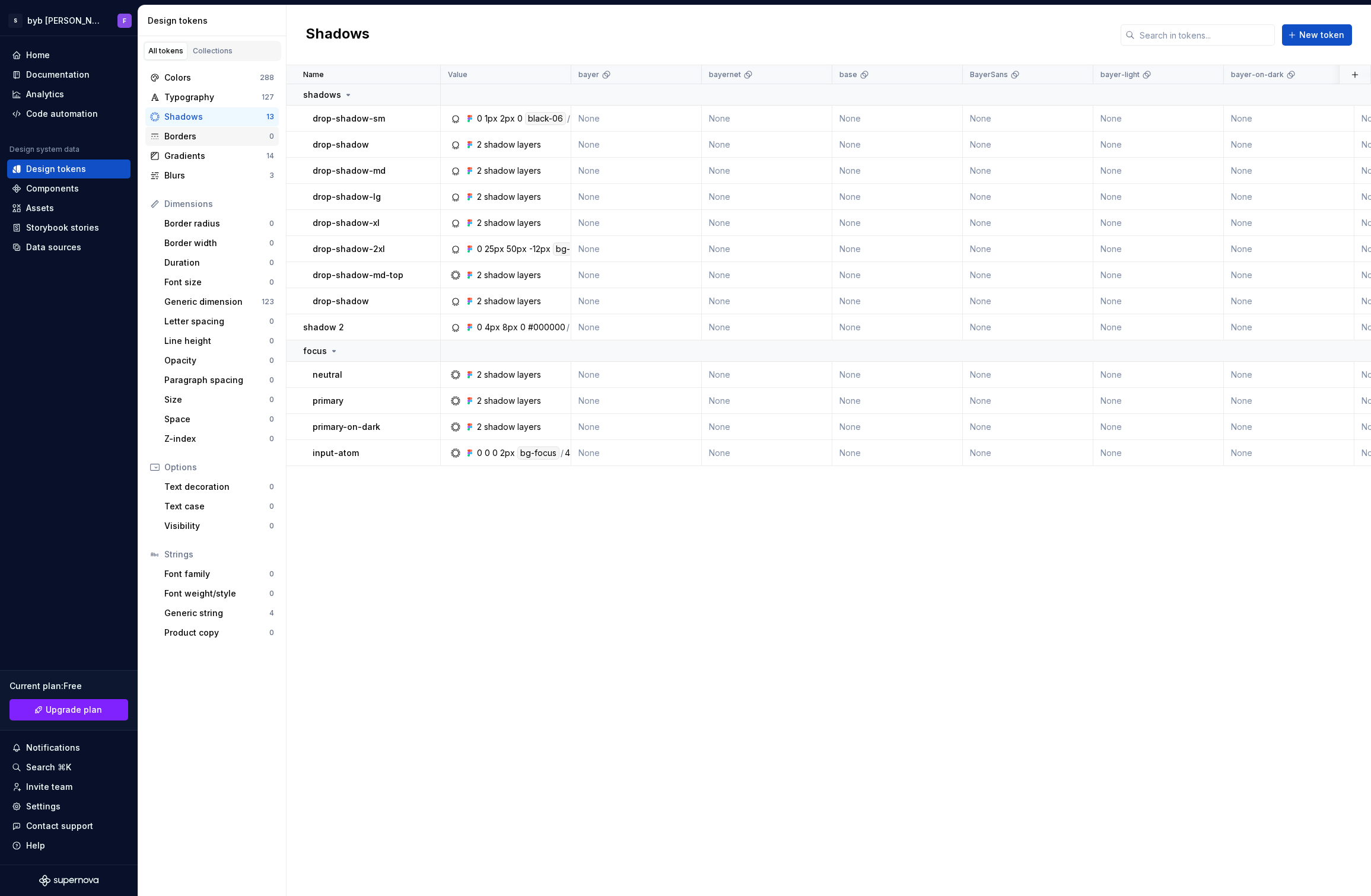
click at [177, 140] on div "Borders" at bounding box center [216, 136] width 105 height 12
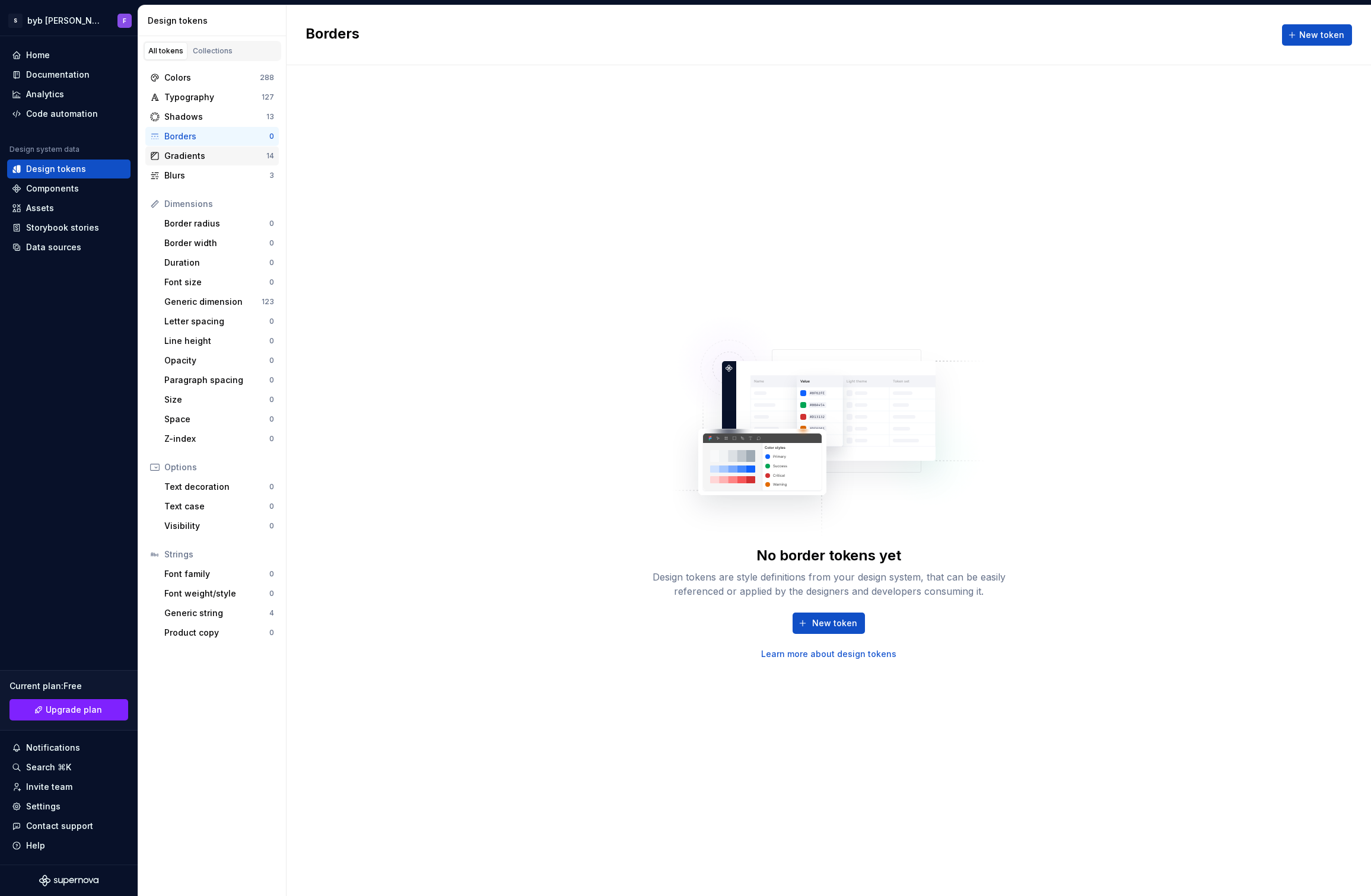
click at [179, 154] on div "Gradients" at bounding box center [215, 155] width 102 height 12
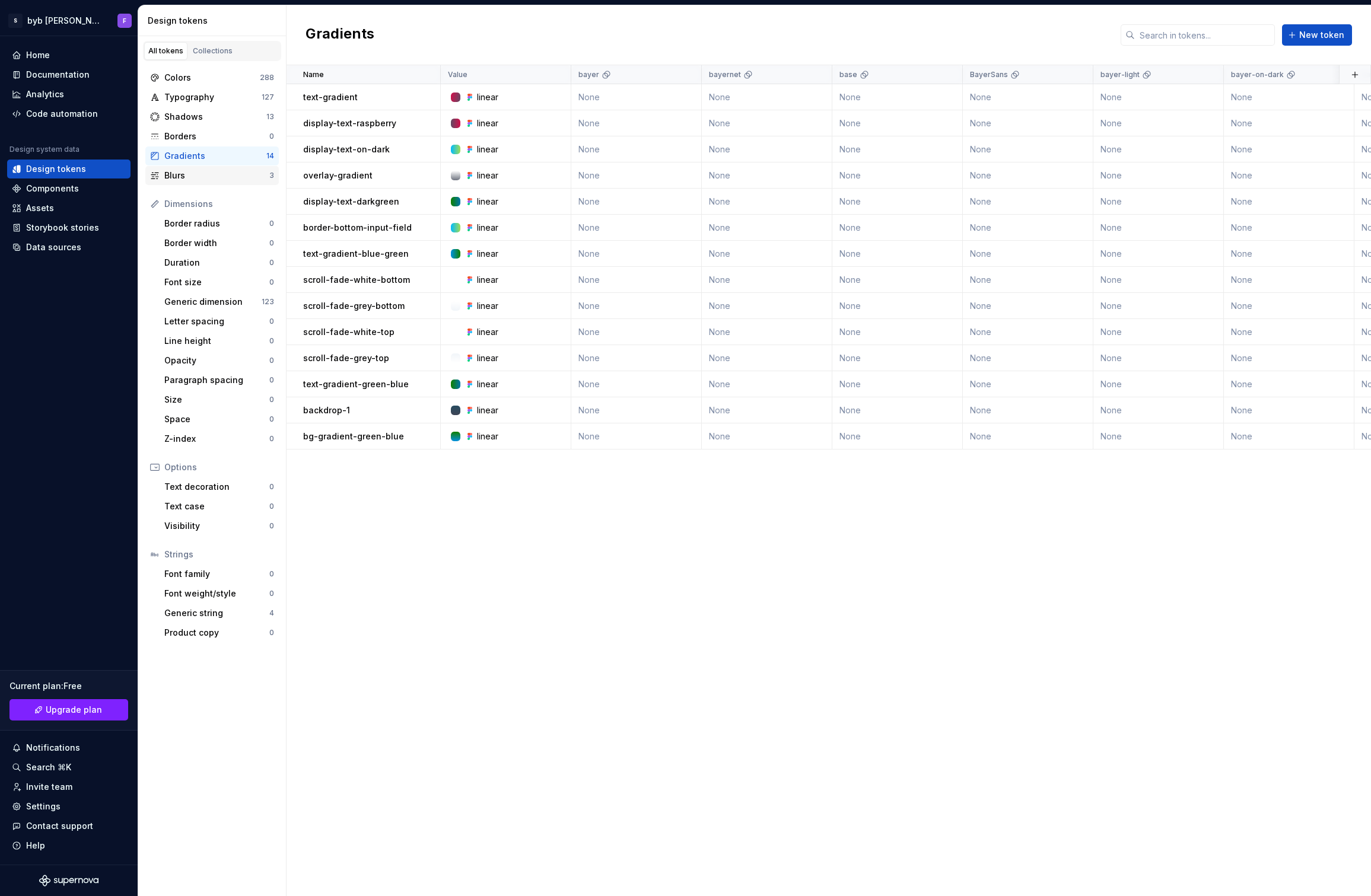
click at [171, 179] on div "Blurs" at bounding box center [216, 176] width 105 height 12
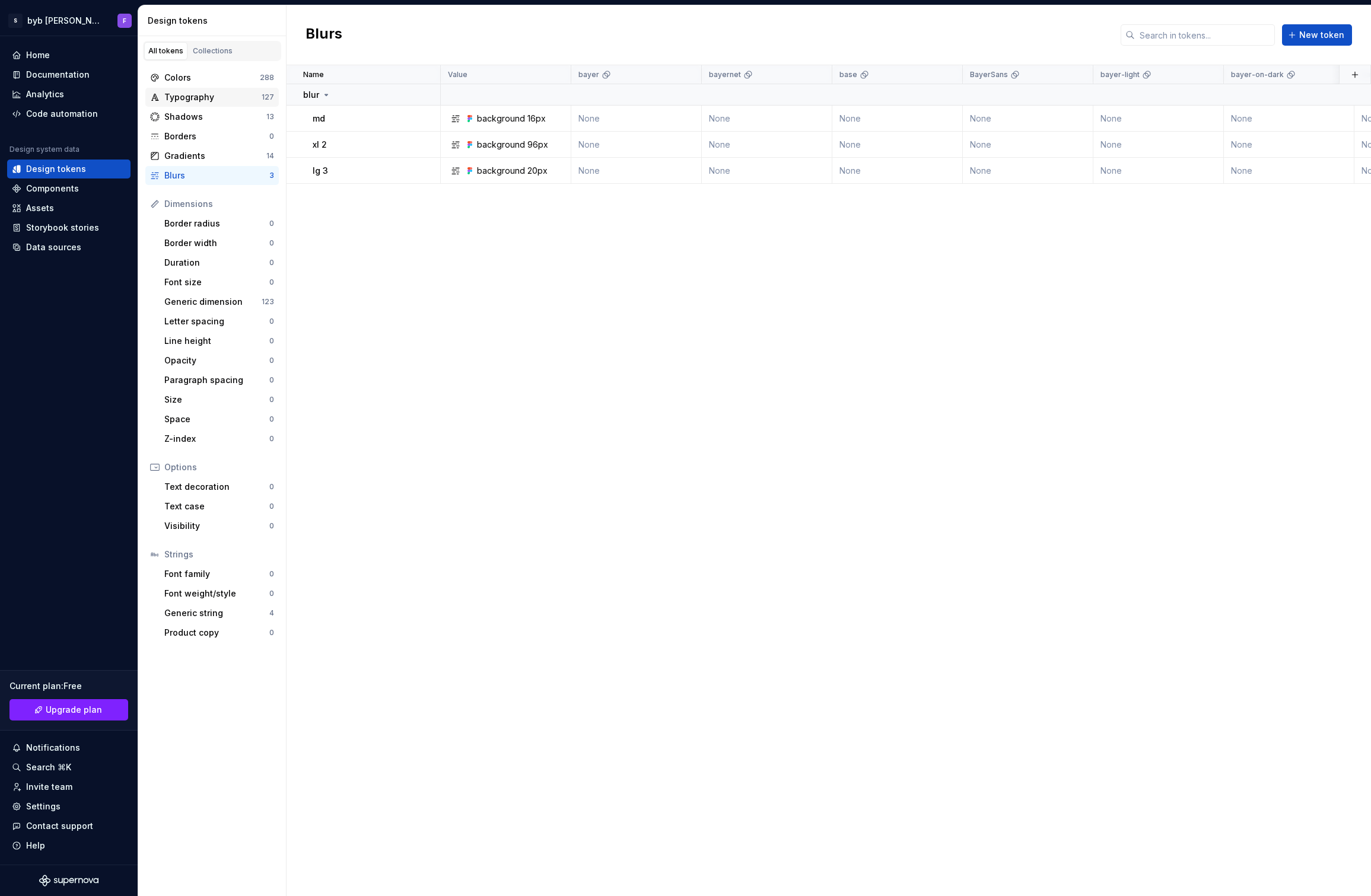
click at [183, 97] on div "Typography" at bounding box center [213, 97] width 97 height 12
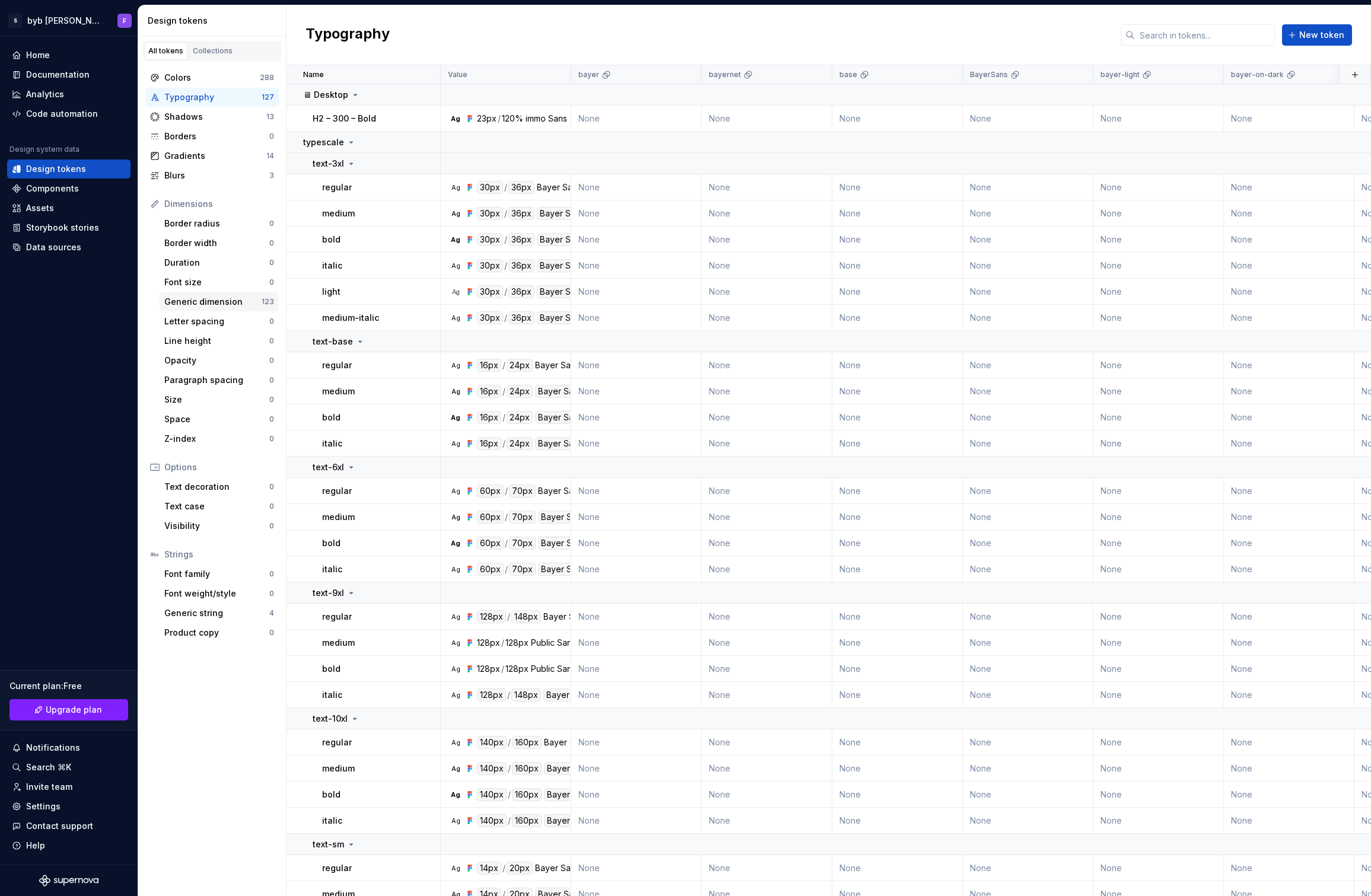
click at [223, 300] on div "Generic dimension" at bounding box center [213, 302] width 97 height 12
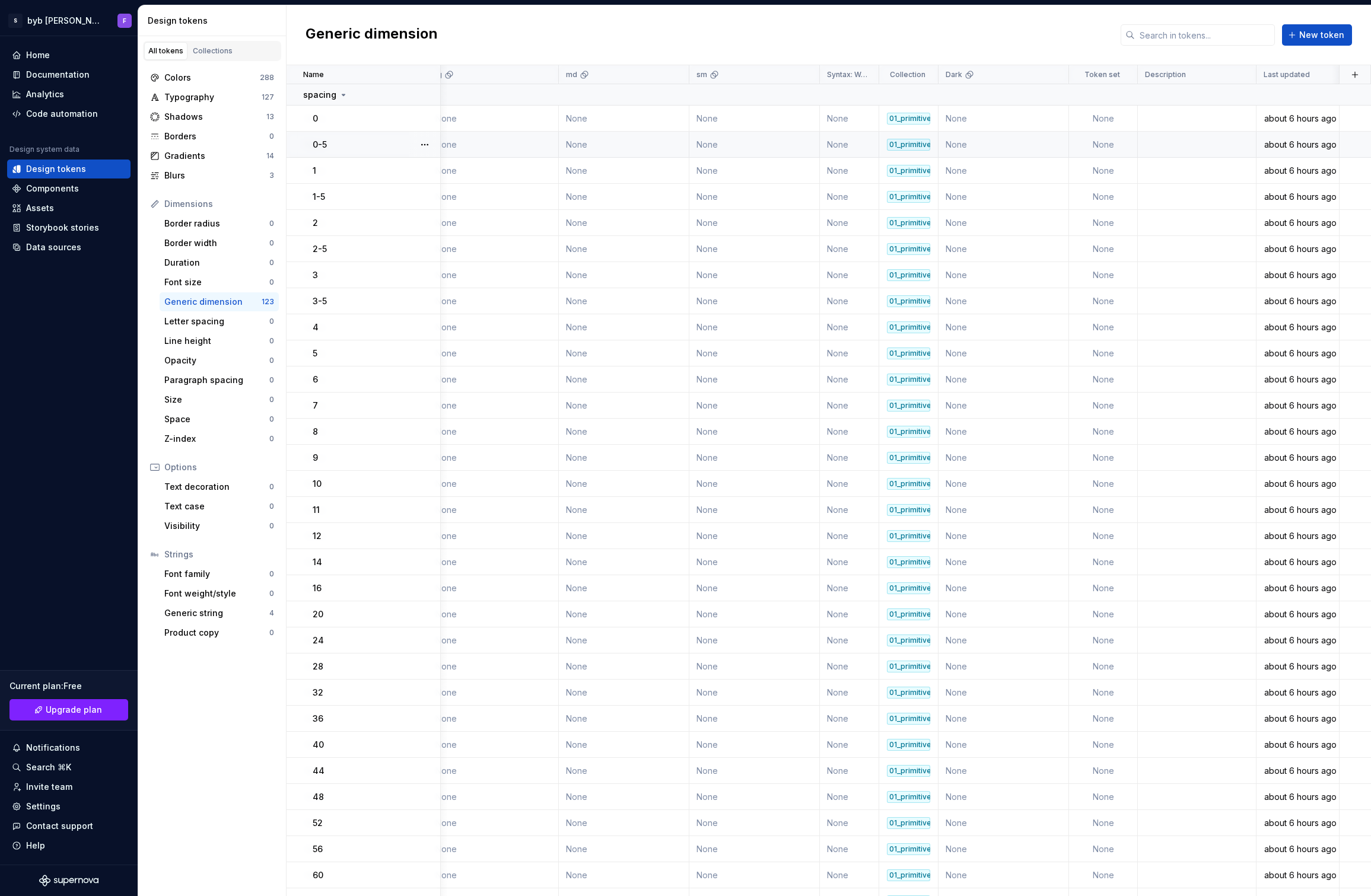
scroll to position [0, 1317]
click at [201, 576] on div "Font family" at bounding box center [216, 574] width 105 height 12
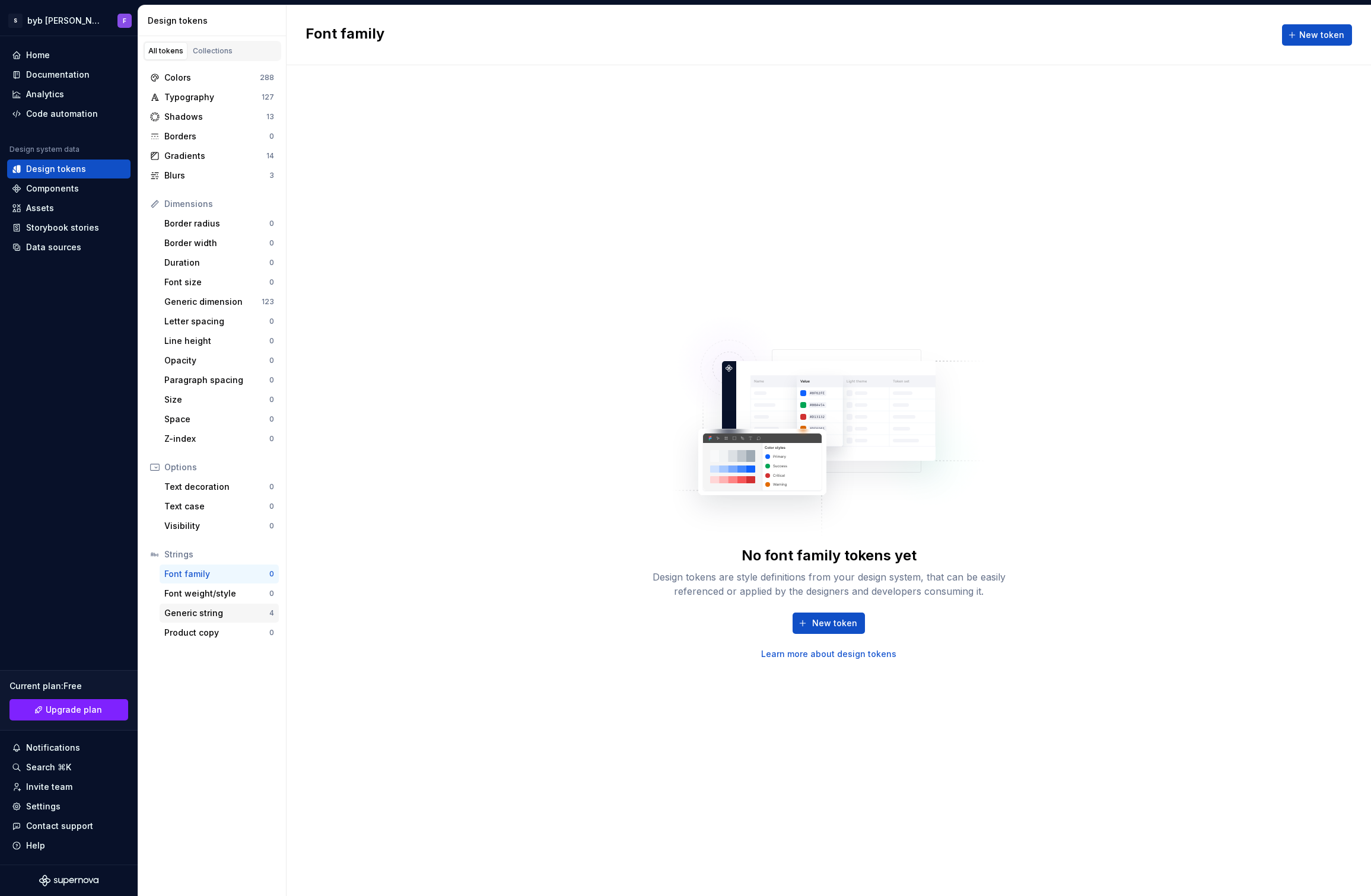
click at [197, 615] on div "Generic string" at bounding box center [216, 613] width 105 height 12
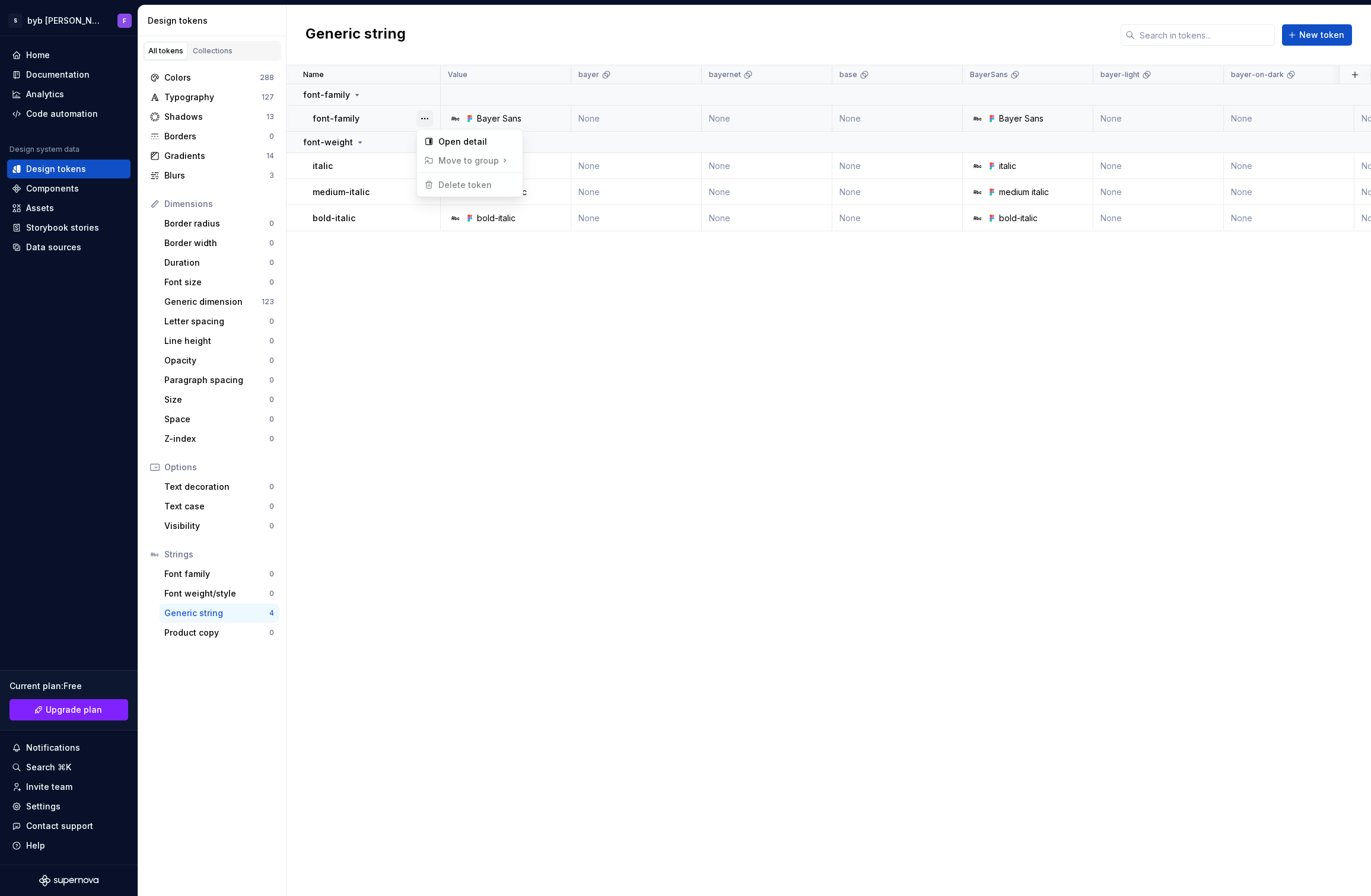
click at [427, 116] on button "button" at bounding box center [425, 119] width 17 height 17
click at [450, 144] on div "Open detail" at bounding box center [477, 142] width 77 height 12
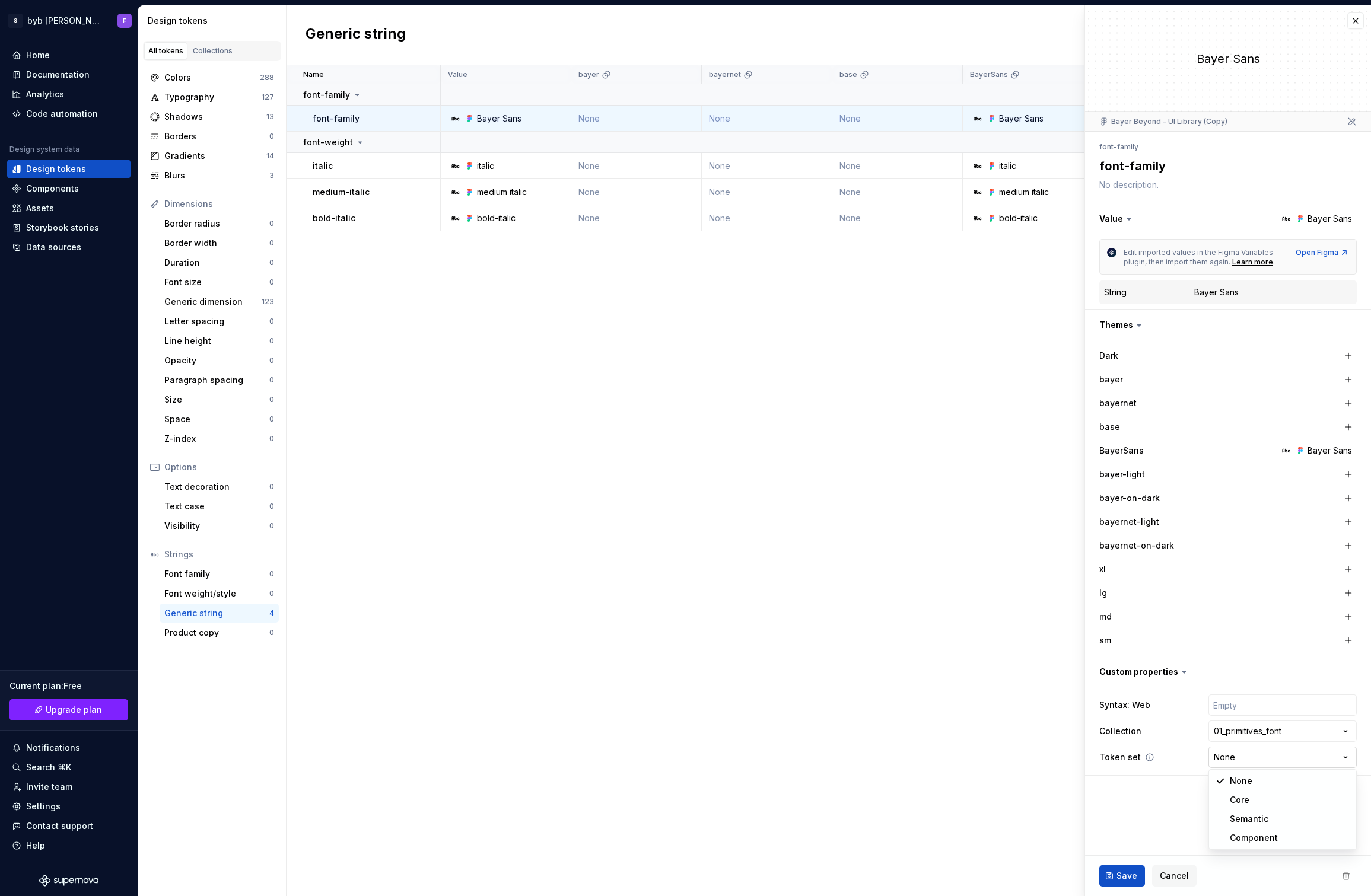
click at [1276, 751] on html "S byb Bayer F Home Documentation Analytics Code automation Design system data D…" at bounding box center [685, 448] width 1371 height 896
click at [1268, 753] on html "S byb Bayer F Home Documentation Analytics Code automation Design system data D…" at bounding box center [685, 448] width 1371 height 896
click at [759, 364] on div "Name Value bayer bayernet base BayerSans bayer-light bayer-on-dark bayernet-lig…" at bounding box center [828, 480] width 1085 height 831
drag, startPoint x: 374, startPoint y: 115, endPoint x: 394, endPoint y: 495, distance: 380.5
click at [215, 537] on div "Design tokens All tokens Collections Colors 288 Typography 127 Shadows 13 Borde…" at bounding box center [755, 451] width 1233 height 891
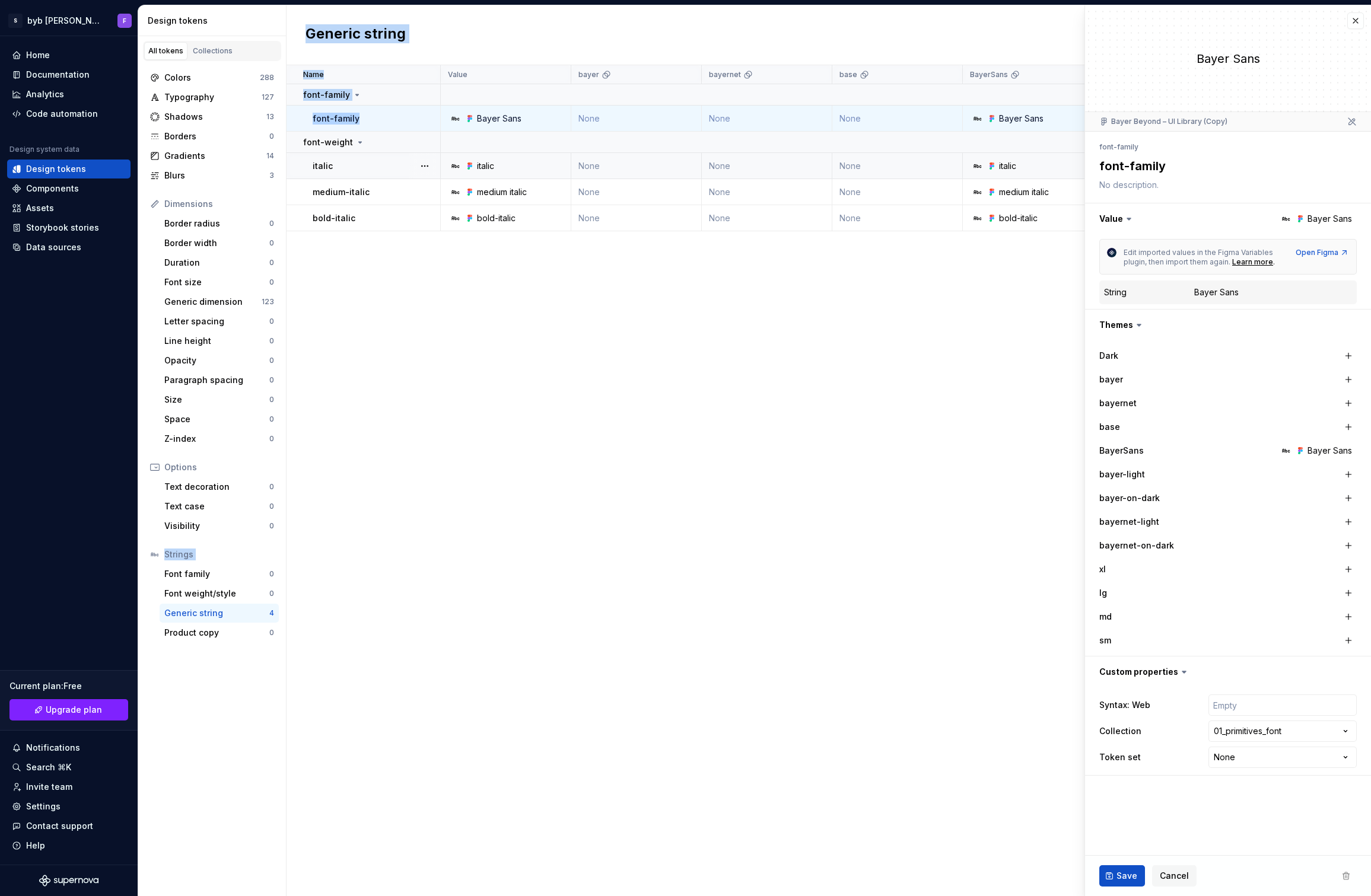
drag, startPoint x: 412, startPoint y: 492, endPoint x: 497, endPoint y: 153, distance: 349.5
click at [412, 469] on div "Name Value bayer bayernet base BayerSans bayer-light bayer-on-dark bayernet-lig…" at bounding box center [828, 480] width 1085 height 831
click at [1040, 122] on div "Bayer Sans" at bounding box center [1021, 119] width 44 height 12
type textarea "*"
click at [1359, 14] on button "button" at bounding box center [1355, 20] width 17 height 17
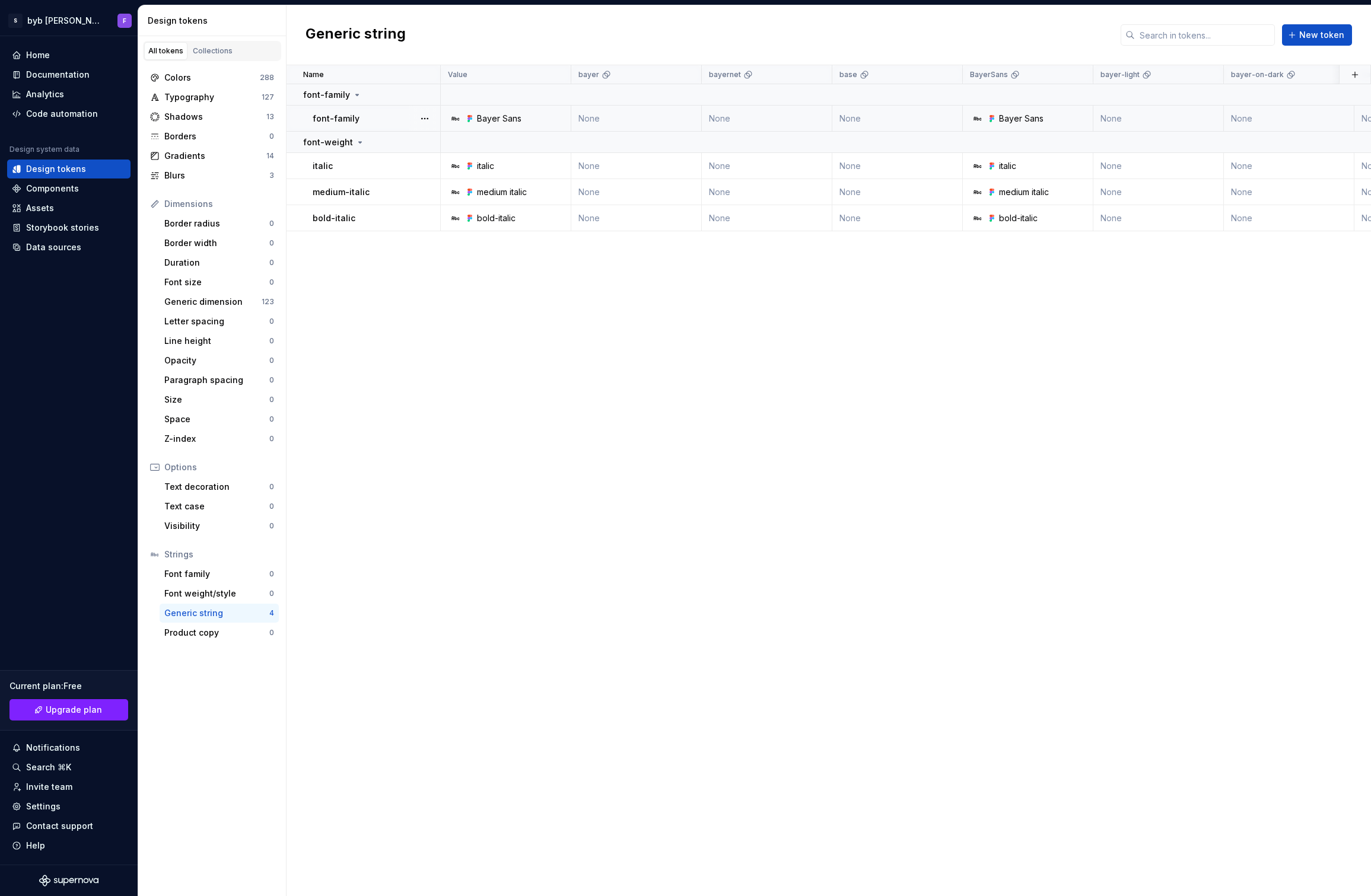
drag, startPoint x: 1148, startPoint y: 291, endPoint x: 1126, endPoint y: 283, distance: 23.4
click at [1147, 291] on div "Name Value bayer bayernet base BayerSans bayer-light bayer-on-dark bayernet-lig…" at bounding box center [828, 480] width 1085 height 831
click at [202, 83] on div "Colors" at bounding box center [212, 77] width 95 height 12
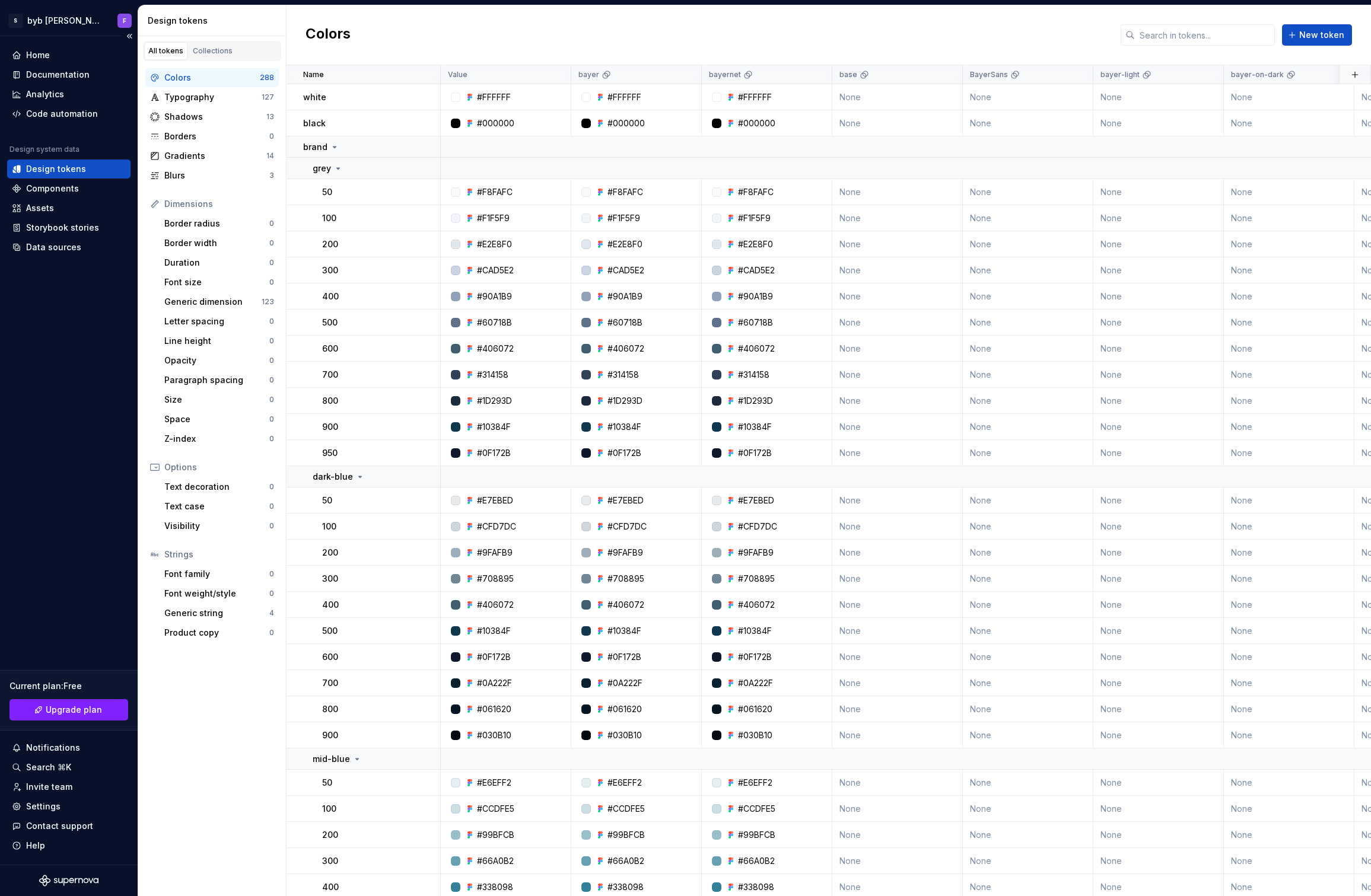
drag, startPoint x: 61, startPoint y: 377, endPoint x: 33, endPoint y: 344, distance: 43.3
click at [54, 376] on div "Home Documentation Analytics Code automation Design system data Design tokens C…" at bounding box center [69, 450] width 137 height 828
click at [50, 226] on div "Storybook stories" at bounding box center [62, 228] width 73 height 12
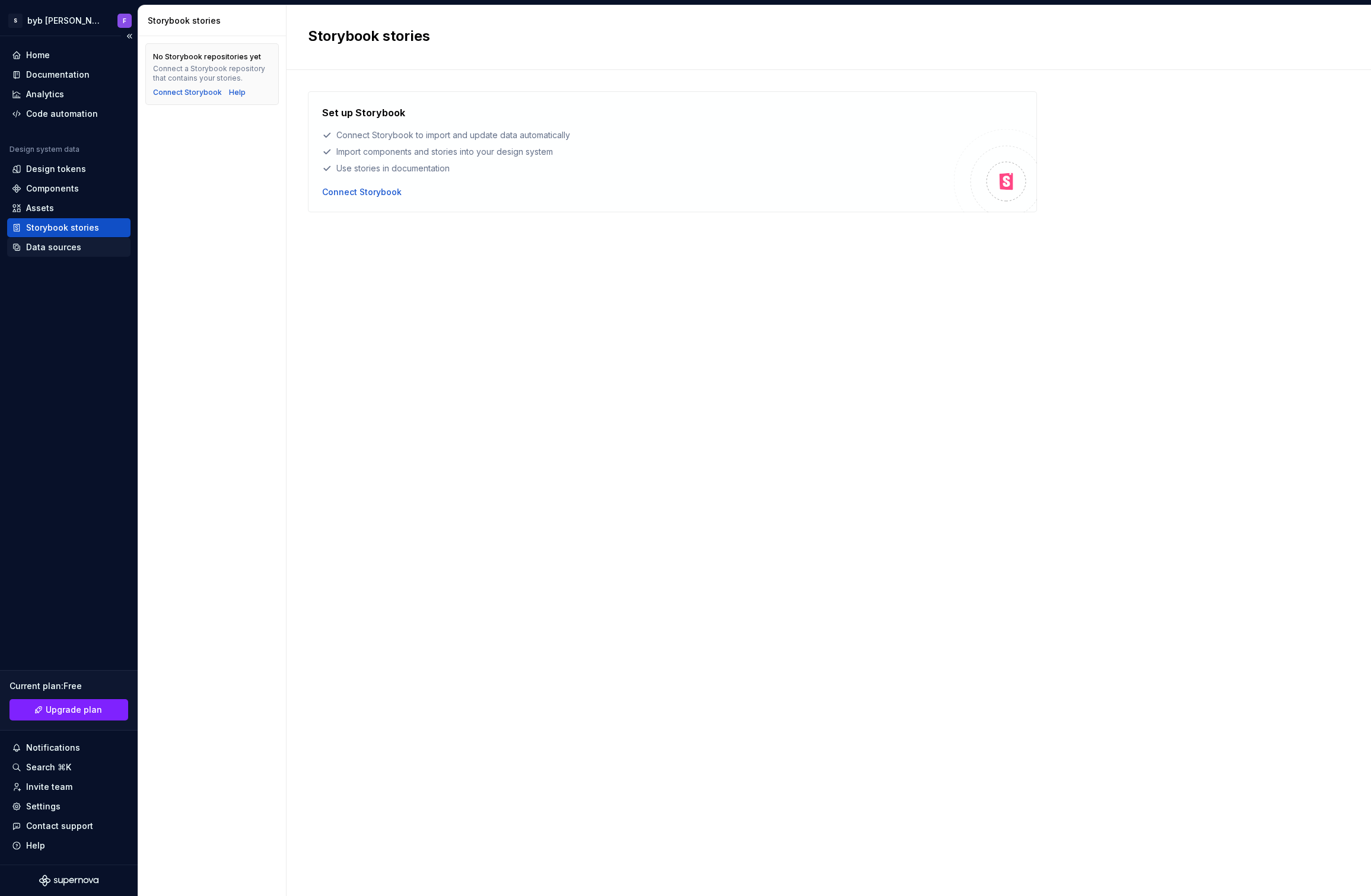
click at [48, 250] on div "Data sources" at bounding box center [54, 247] width 55 height 12
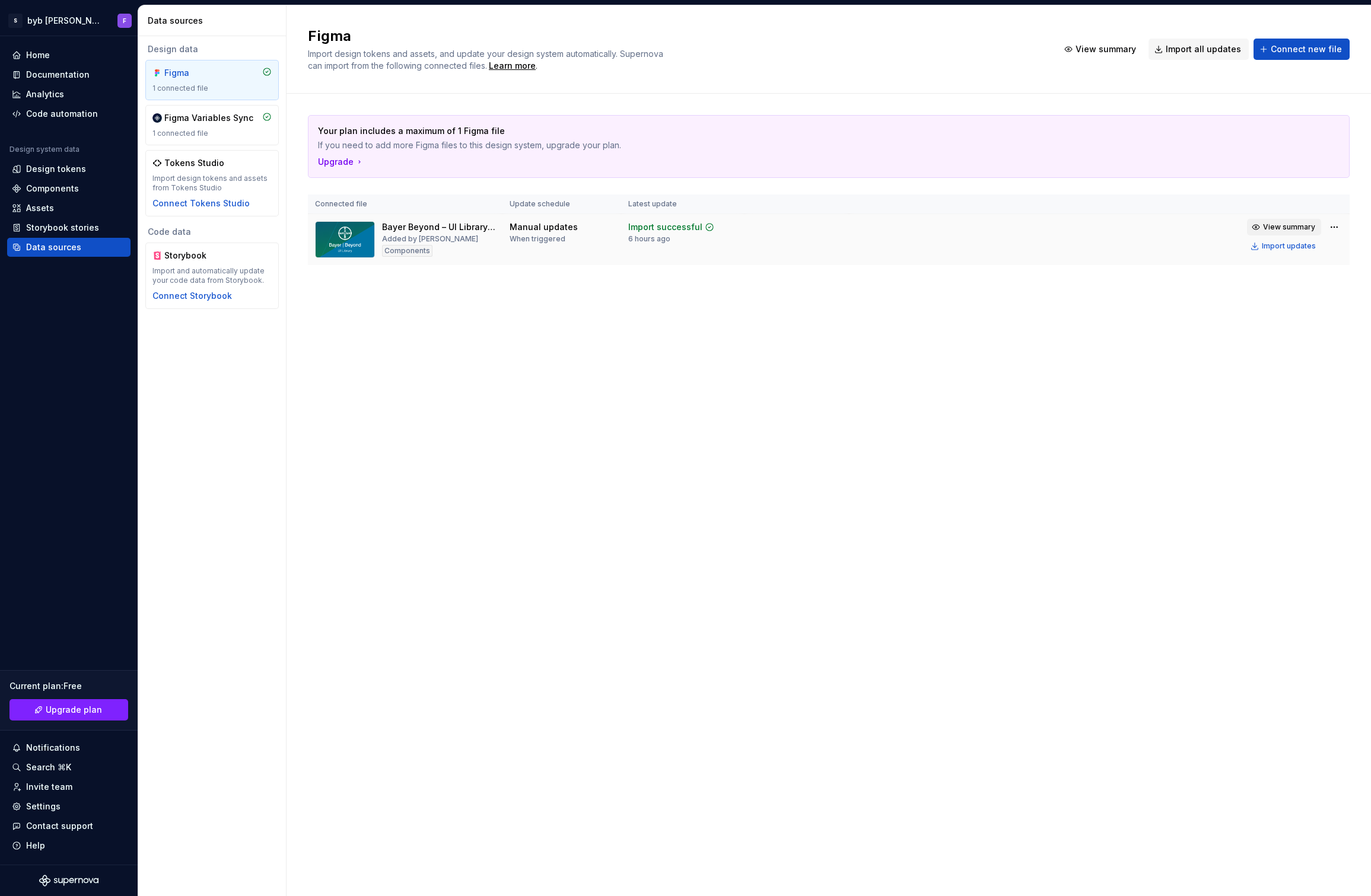
click at [1304, 229] on span "View summary" at bounding box center [1289, 226] width 52 height 9
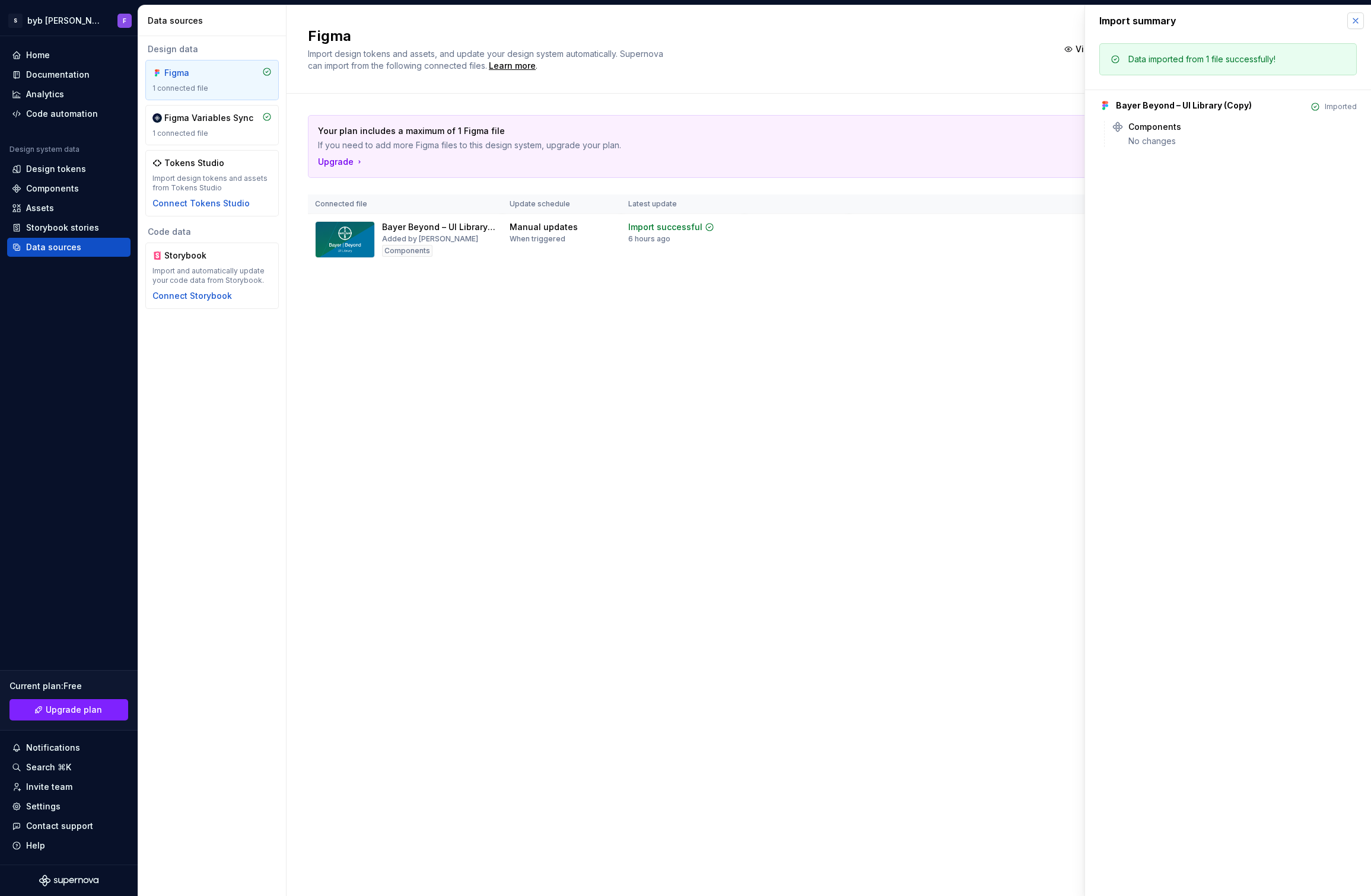
click at [1359, 18] on button "button" at bounding box center [1355, 20] width 17 height 17
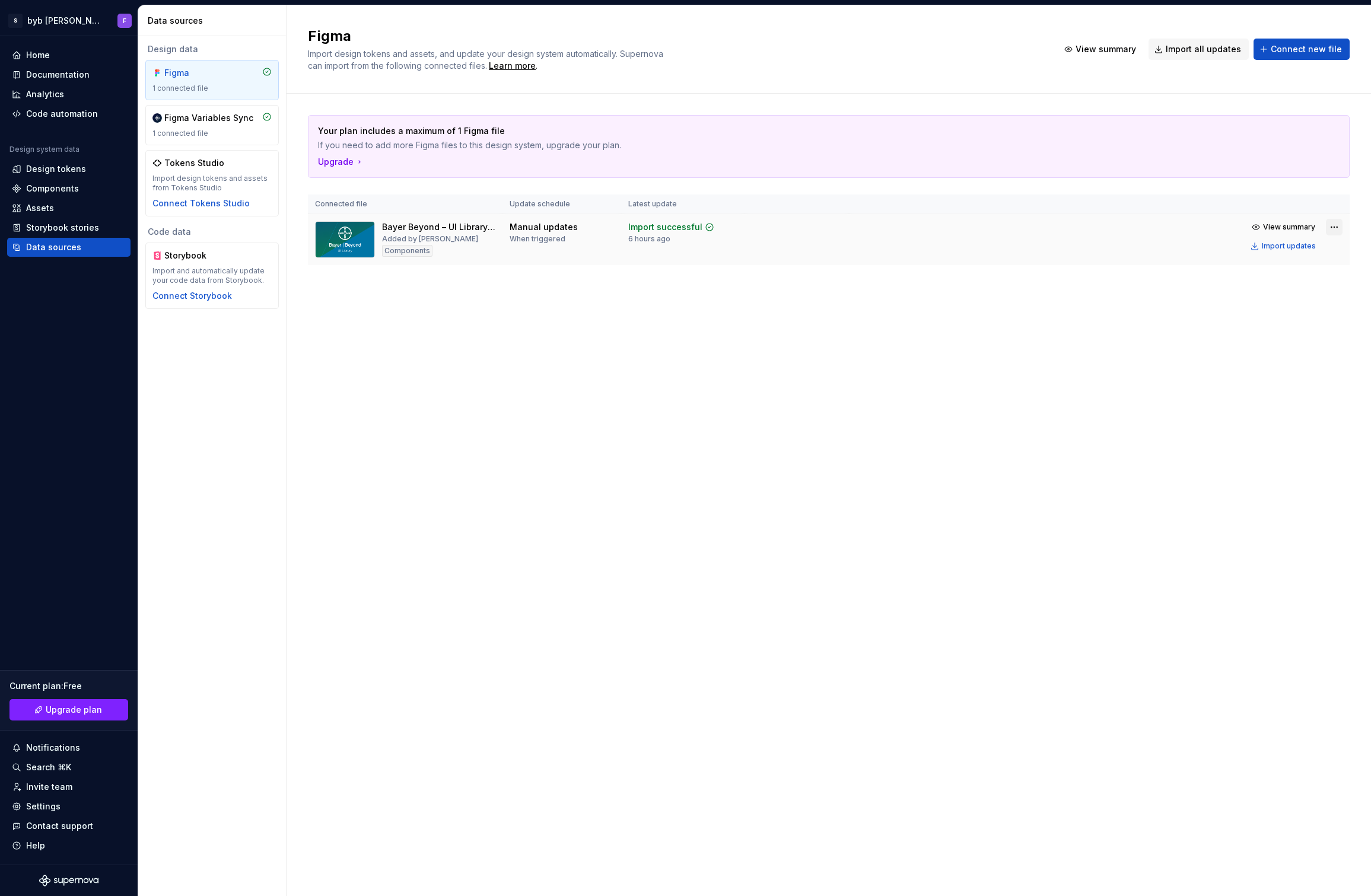
click at [1333, 226] on html "S byb Bayer F Home Documentation Analytics Code automation Design system data D…" at bounding box center [685, 448] width 1371 height 896
click at [947, 346] on html "S byb Bayer F Home Documentation Analytics Code automation Design system data D…" at bounding box center [685, 448] width 1371 height 896
click at [31, 205] on div "Assets" at bounding box center [40, 208] width 28 height 12
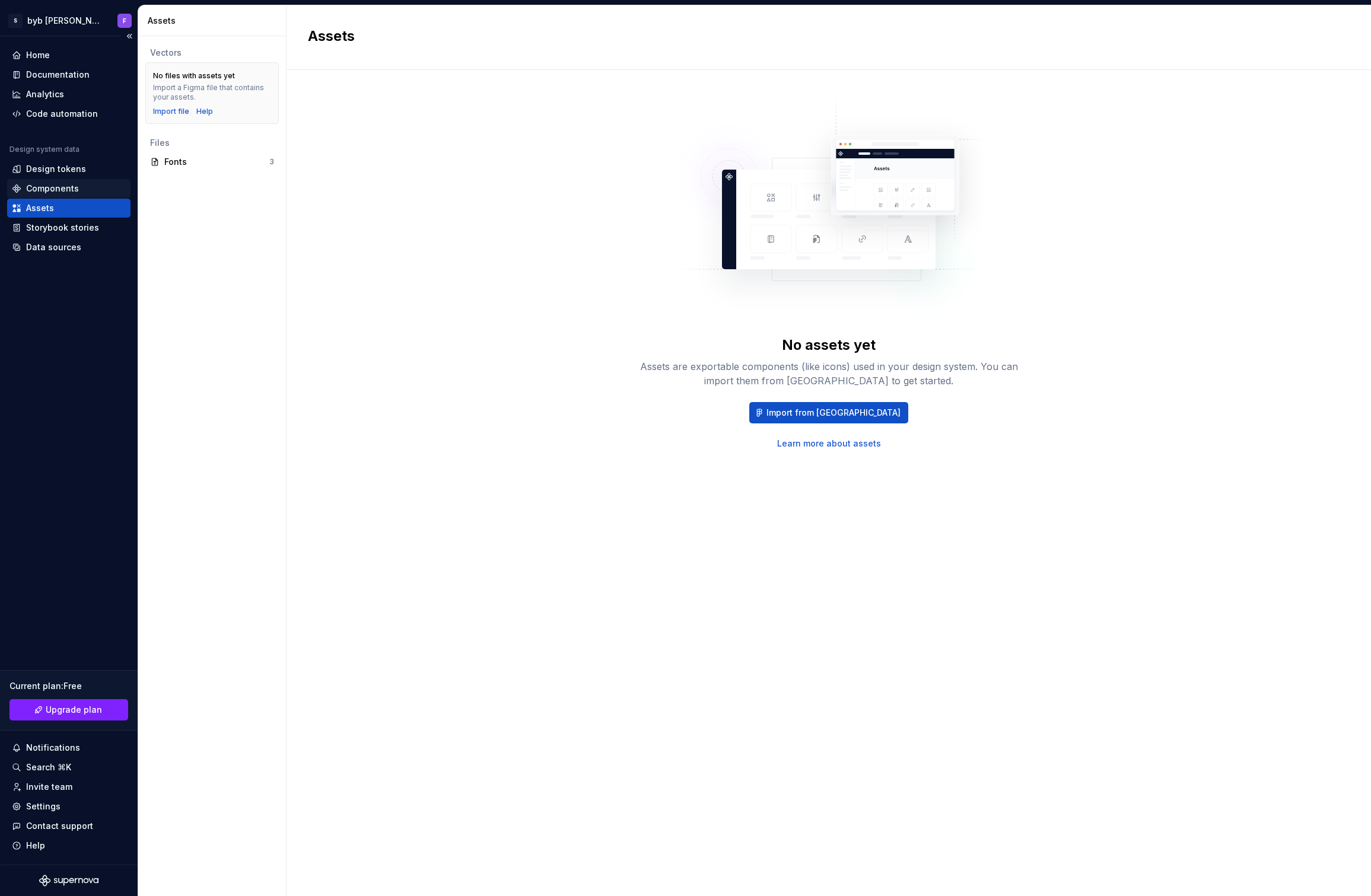
click at [34, 186] on div "Components" at bounding box center [52, 189] width 53 height 12
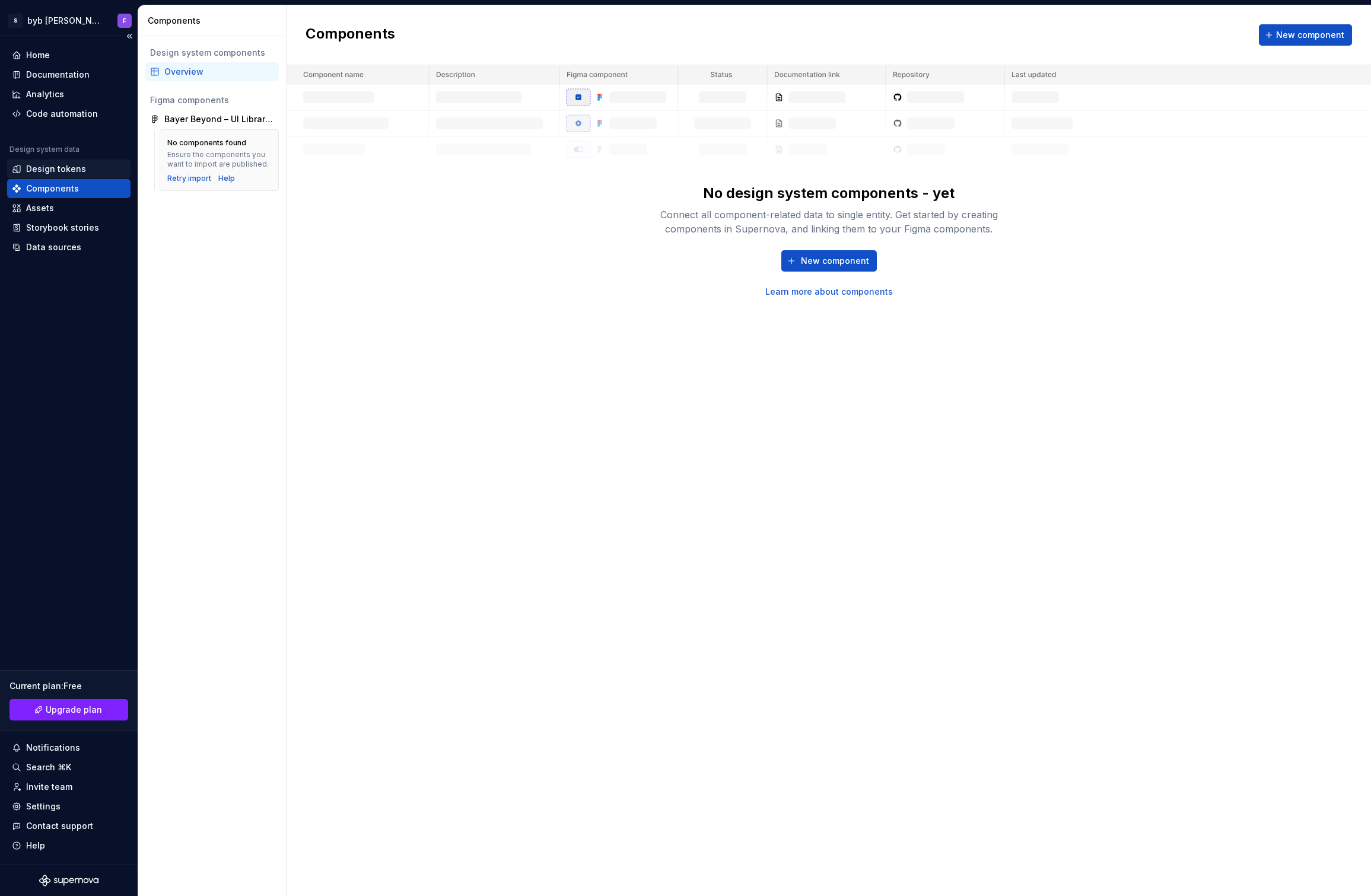
click at [31, 171] on div "Design tokens" at bounding box center [56, 168] width 60 height 12
